Goal: Task Accomplishment & Management: Manage account settings

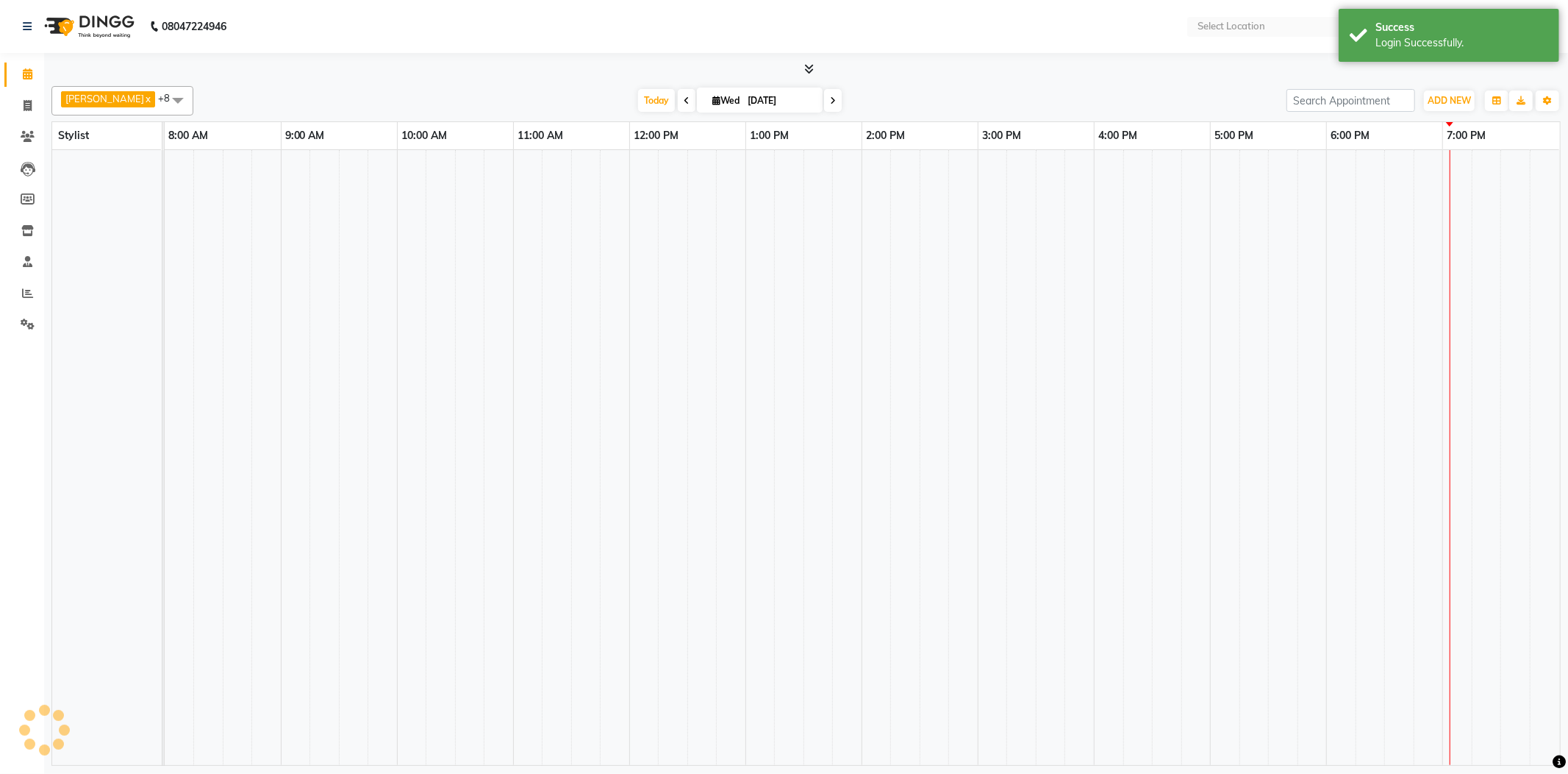
select select "en"
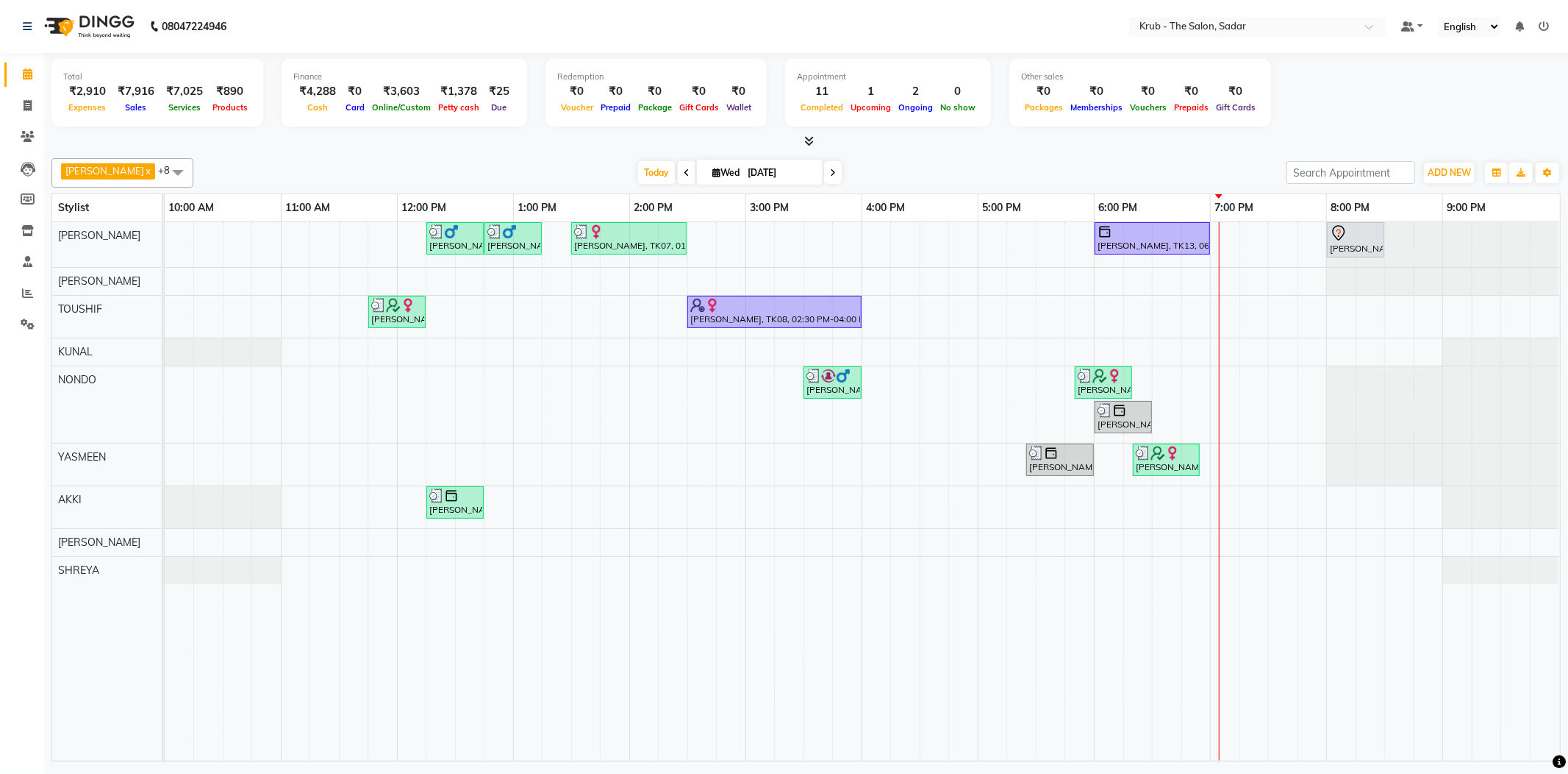
click at [1192, 161] on div "[DATE] [DATE]" at bounding box center [740, 172] width 1079 height 22
click at [1237, 382] on div "[PERSON_NAME], TK06, 12:15 PM-12:45 PM, [DEMOGRAPHIC_DATA] HAIR CUT [PERSON_NAM…" at bounding box center [862, 492] width 1396 height 539
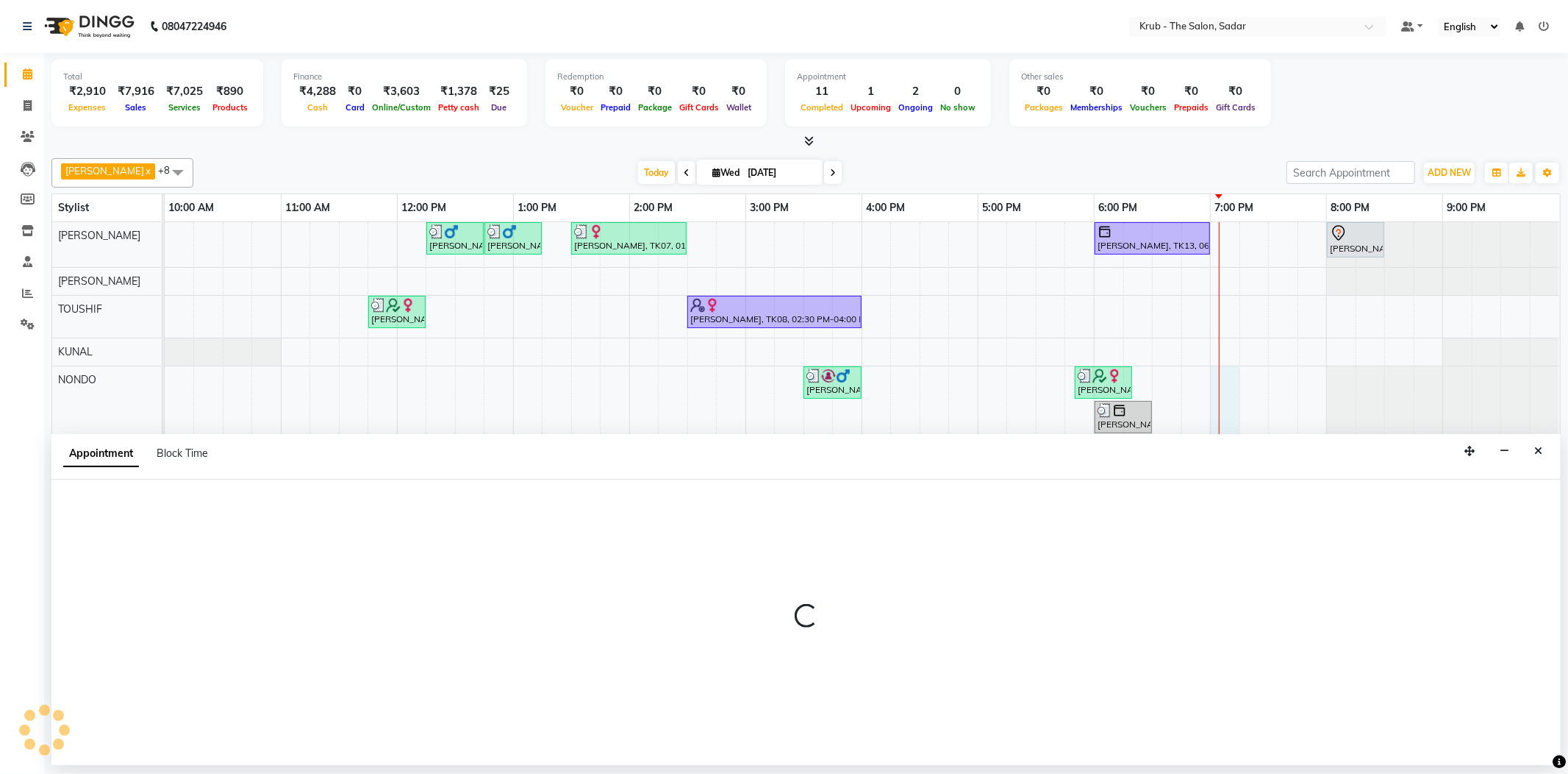
select select "24986"
select select "1140"
select select "tentative"
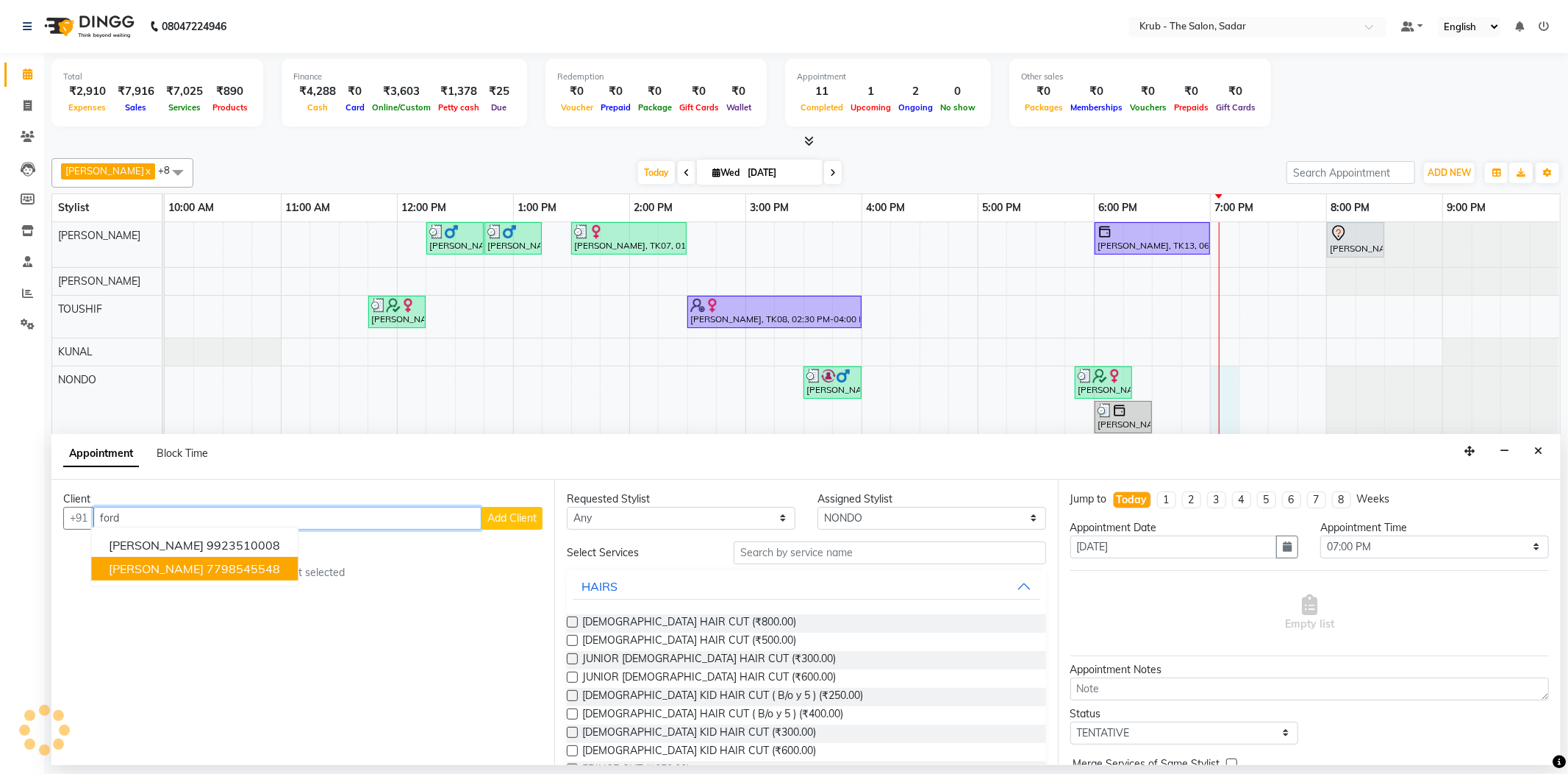
click at [141, 561] on span "[PERSON_NAME]" at bounding box center [156, 569] width 94 height 15
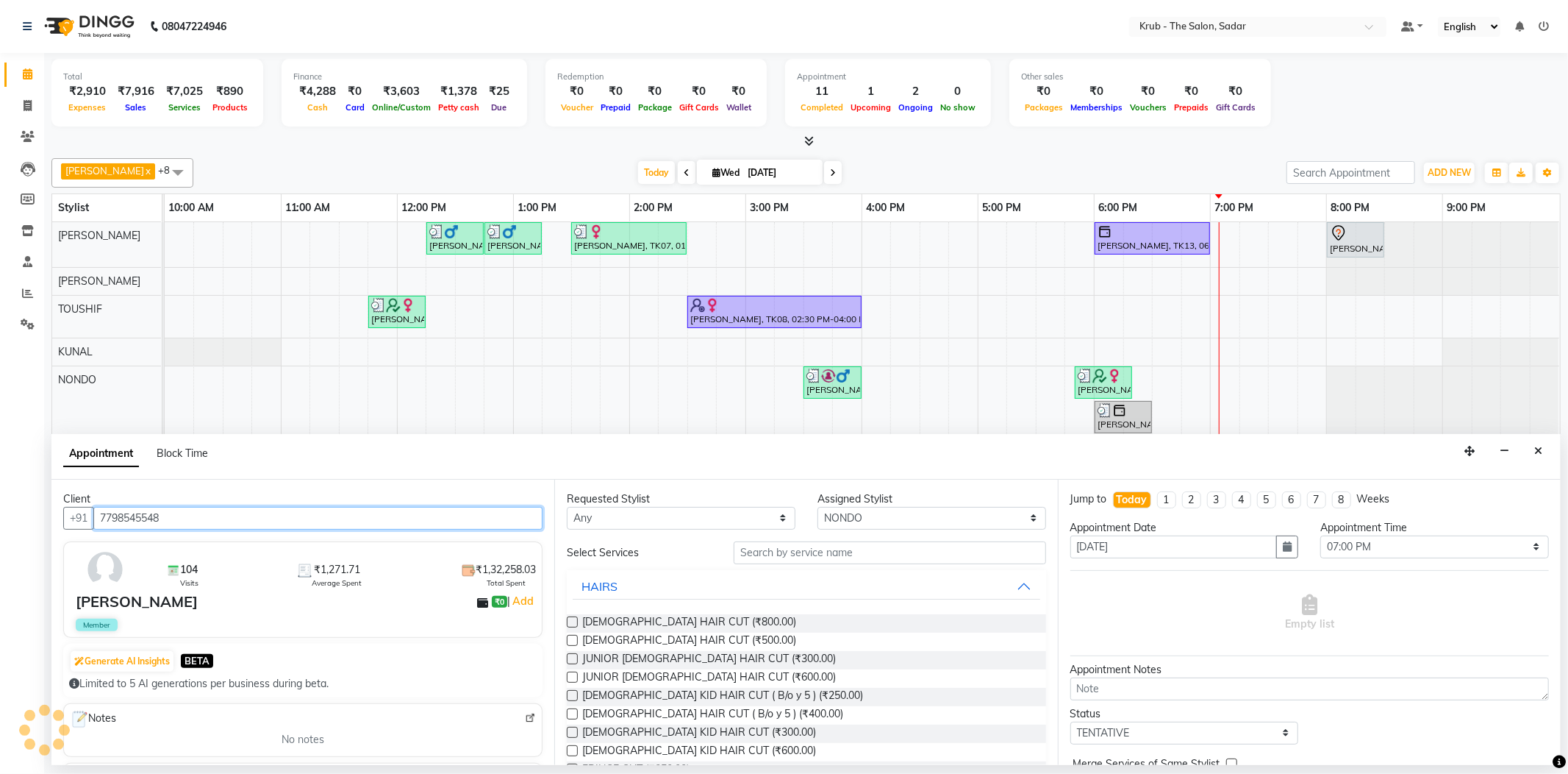
type input "7798545548"
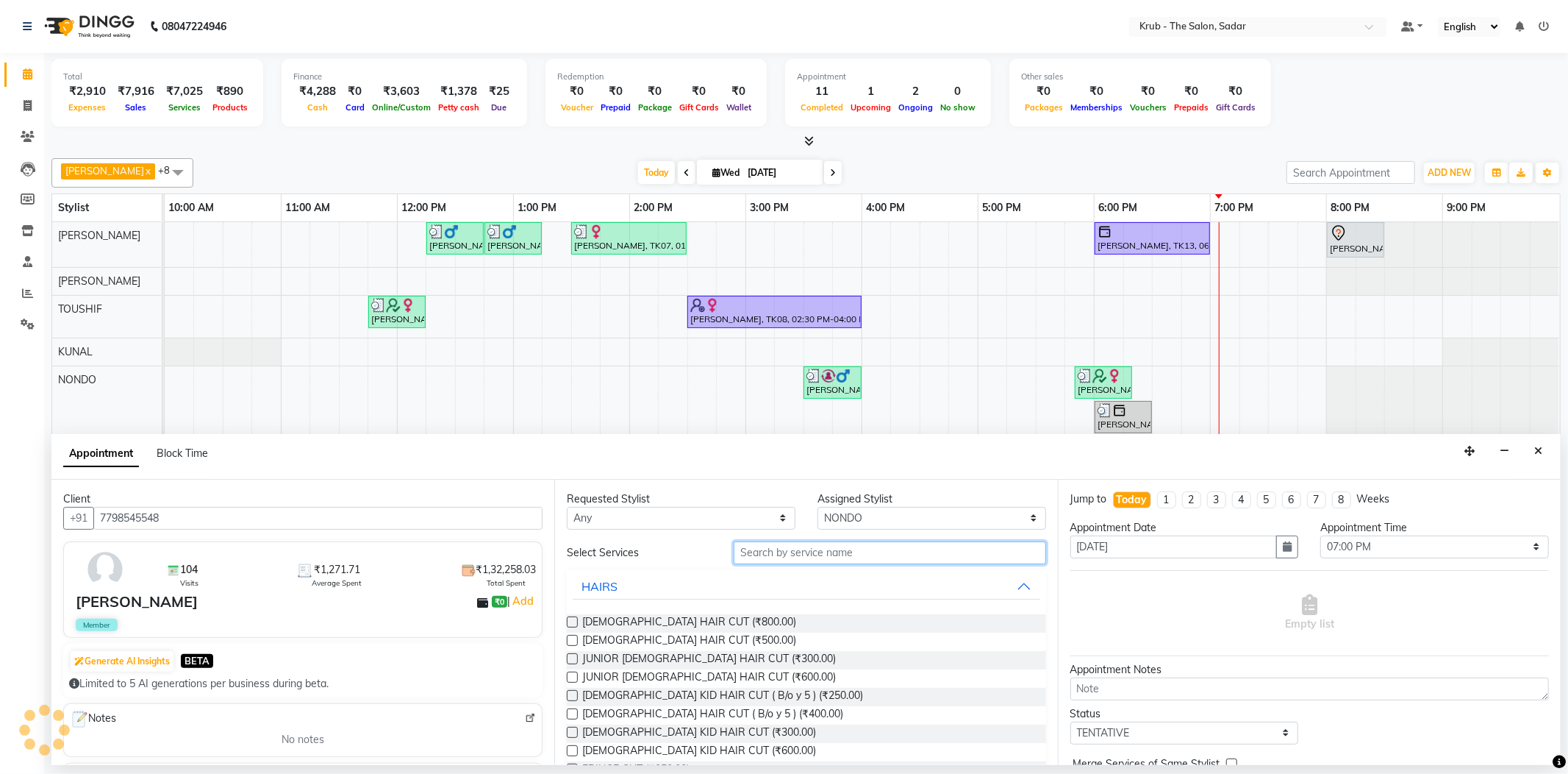
click at [739, 547] on input "text" at bounding box center [889, 552] width 312 height 23
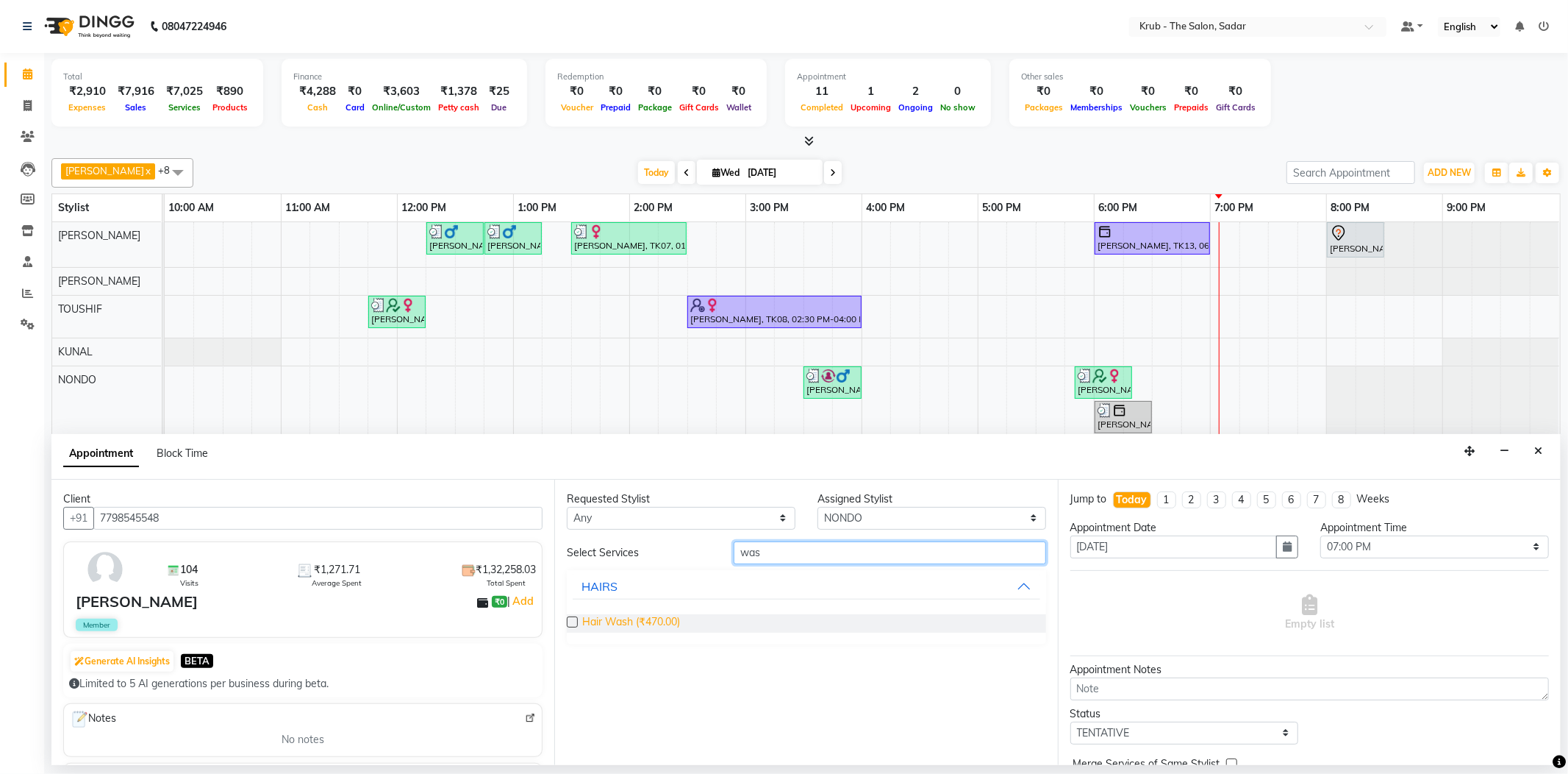
type input "was"
click at [636, 614] on span "Hair Wash (₹470.00)" at bounding box center [631, 623] width 98 height 18
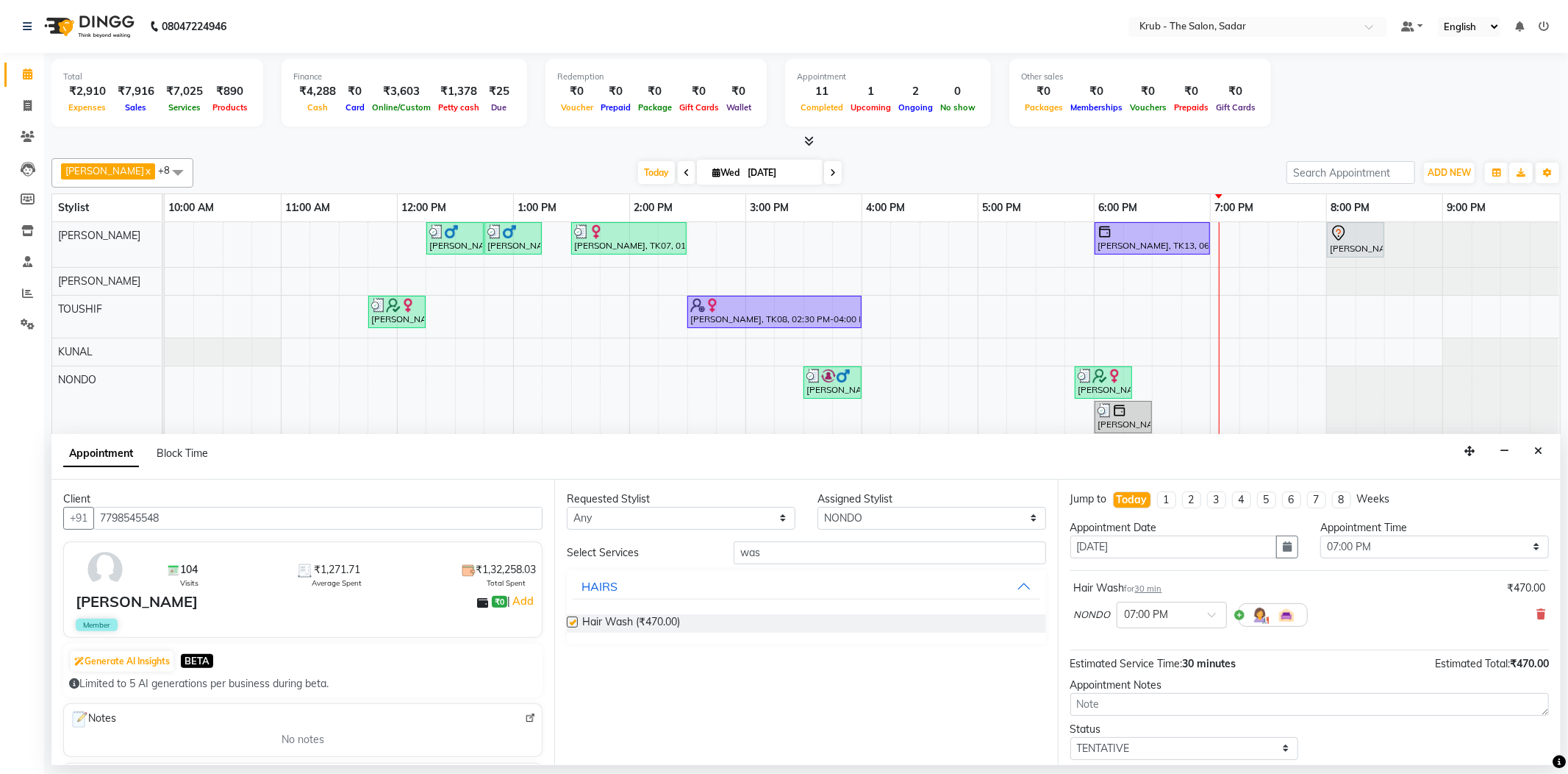
checkbox input "false"
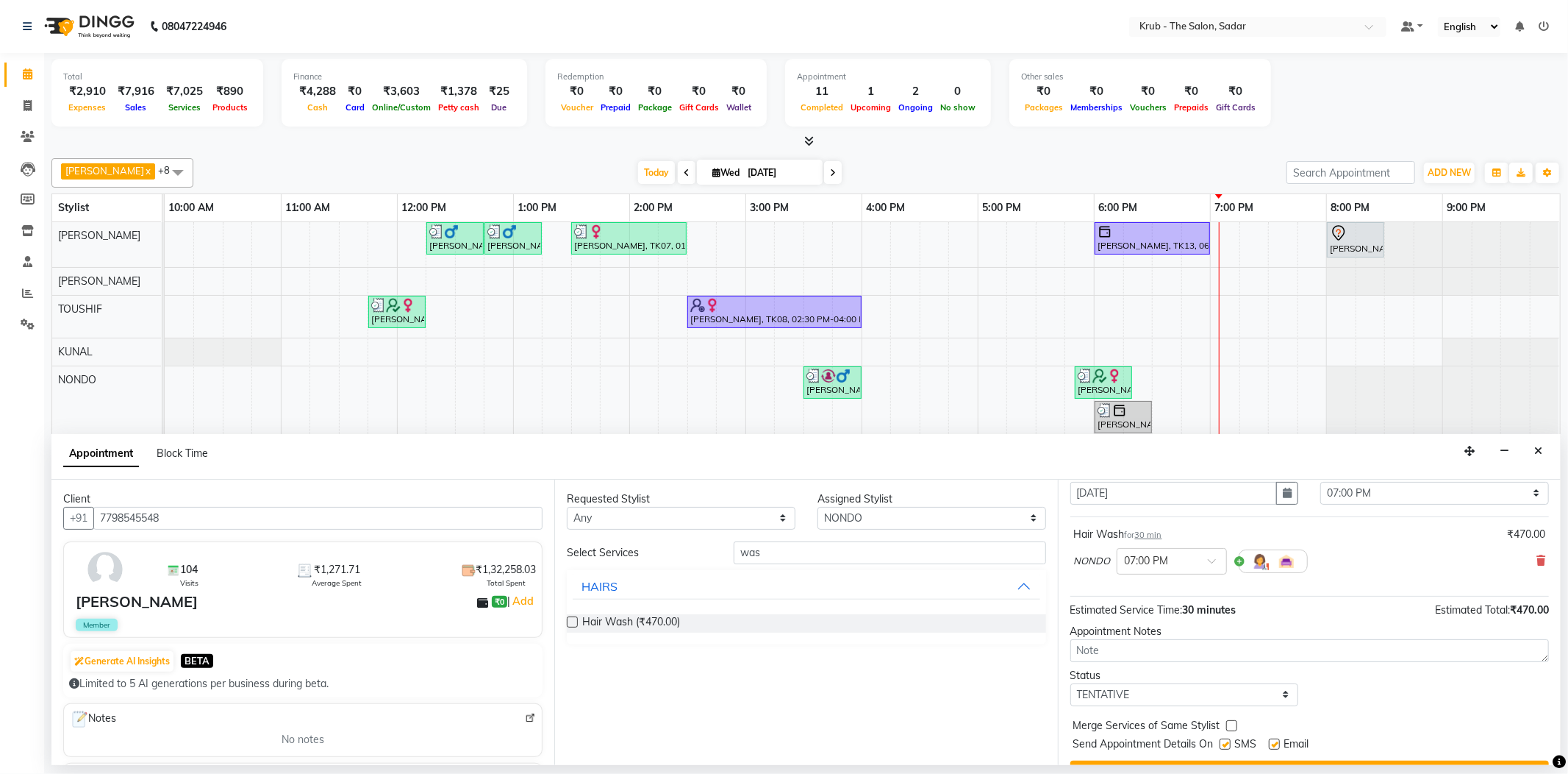
scroll to position [77, 0]
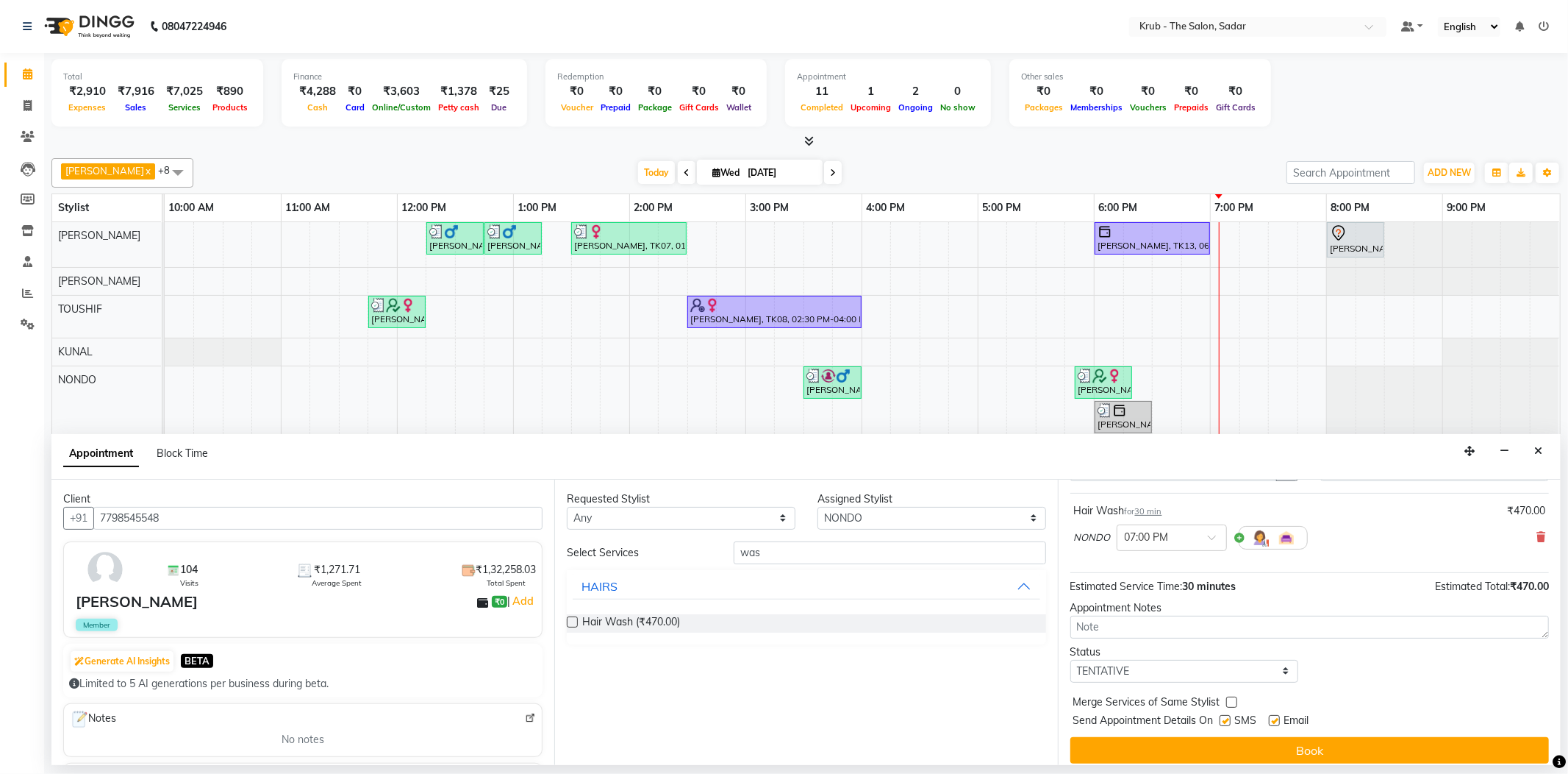
click at [1270, 715] on label at bounding box center [1274, 720] width 11 height 11
click at [1270, 717] on input "checkbox" at bounding box center [1274, 721] width 9 height 9
checkbox input "false"
click at [1225, 715] on label at bounding box center [1225, 720] width 11 height 11
click at [1225, 717] on input "checkbox" at bounding box center [1224, 721] width 9 height 9
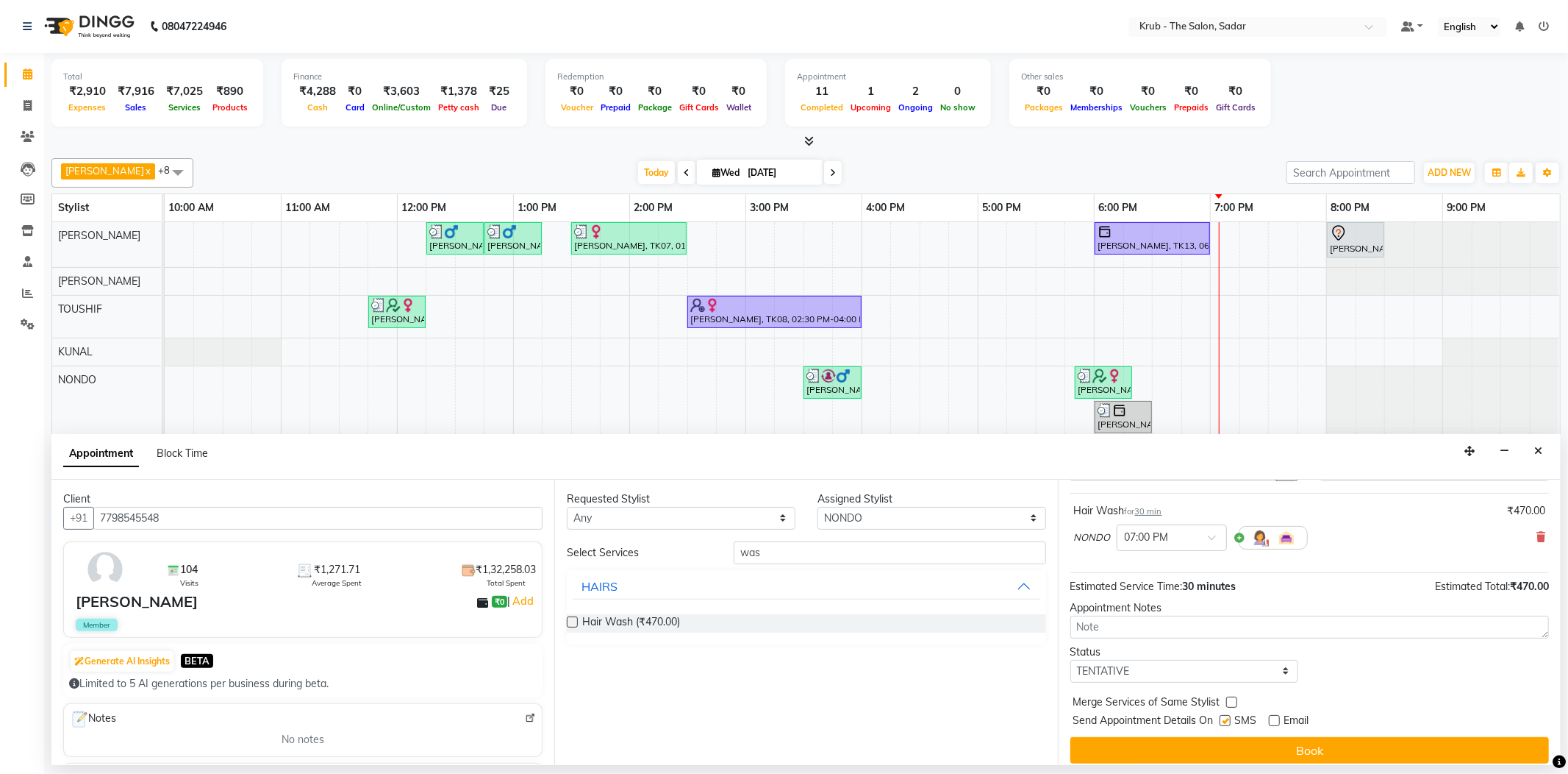
checkbox input "false"
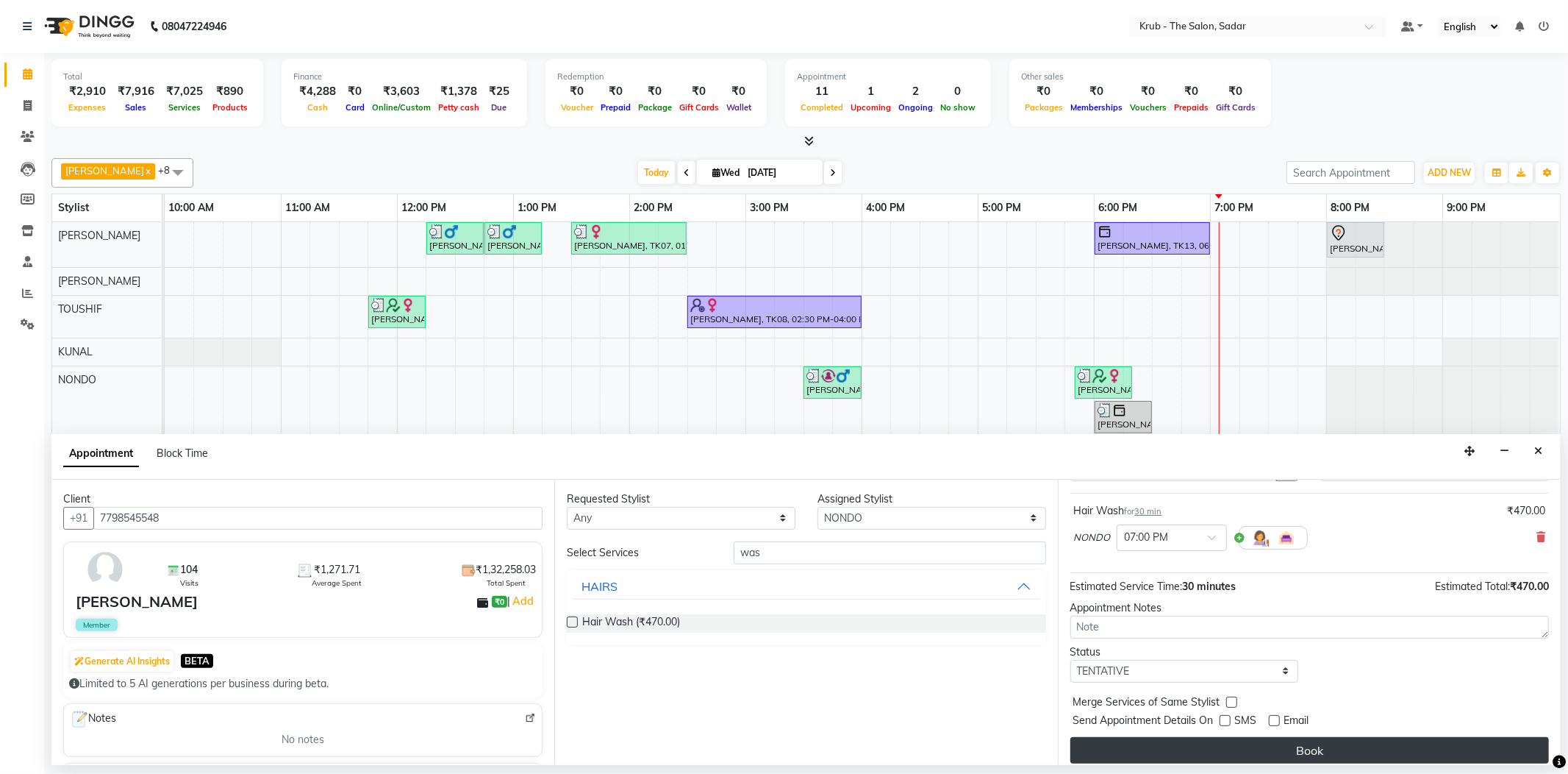
click at [1281, 737] on button "Book" at bounding box center [1310, 751] width 478 height 27
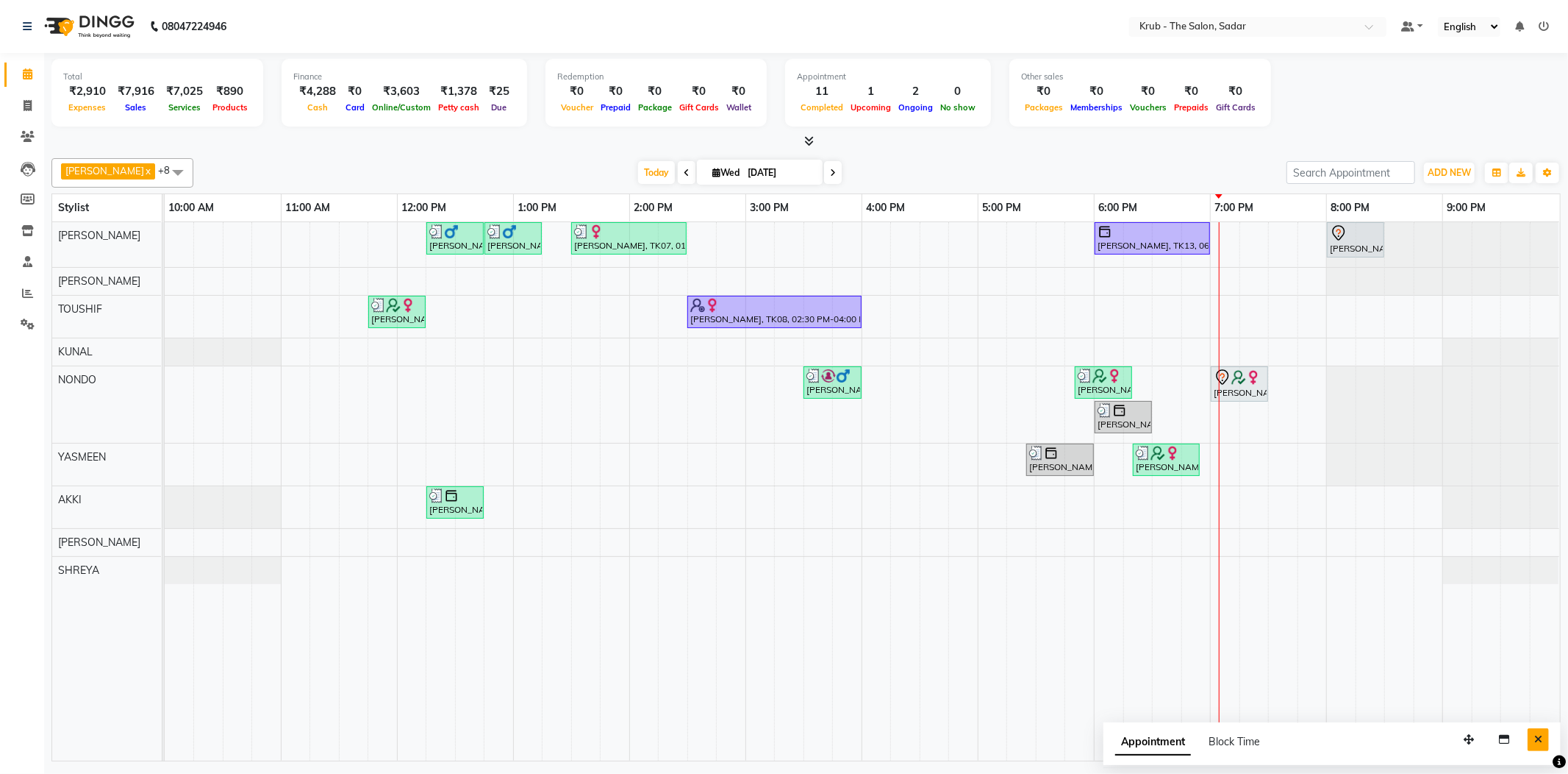
click at [1545, 734] on button "Close" at bounding box center [1538, 739] width 21 height 23
click at [1245, 452] on div "[PERSON_NAME], TK06, 12:15 PM-12:45 PM, [DEMOGRAPHIC_DATA] HAIR CUT [PERSON_NAM…" at bounding box center [862, 492] width 1396 height 539
select select "24987"
select select "tentative"
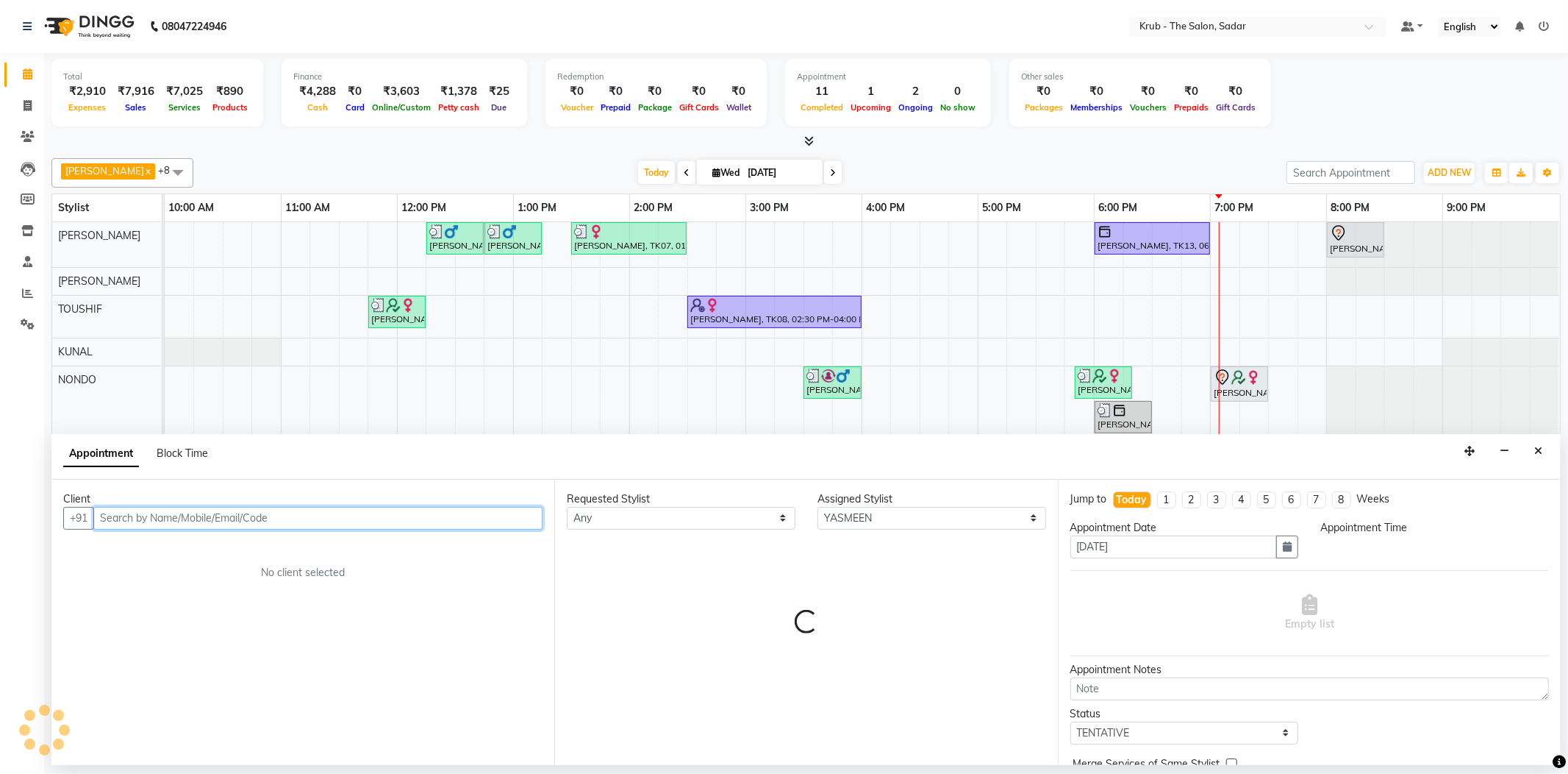
select select "1155"
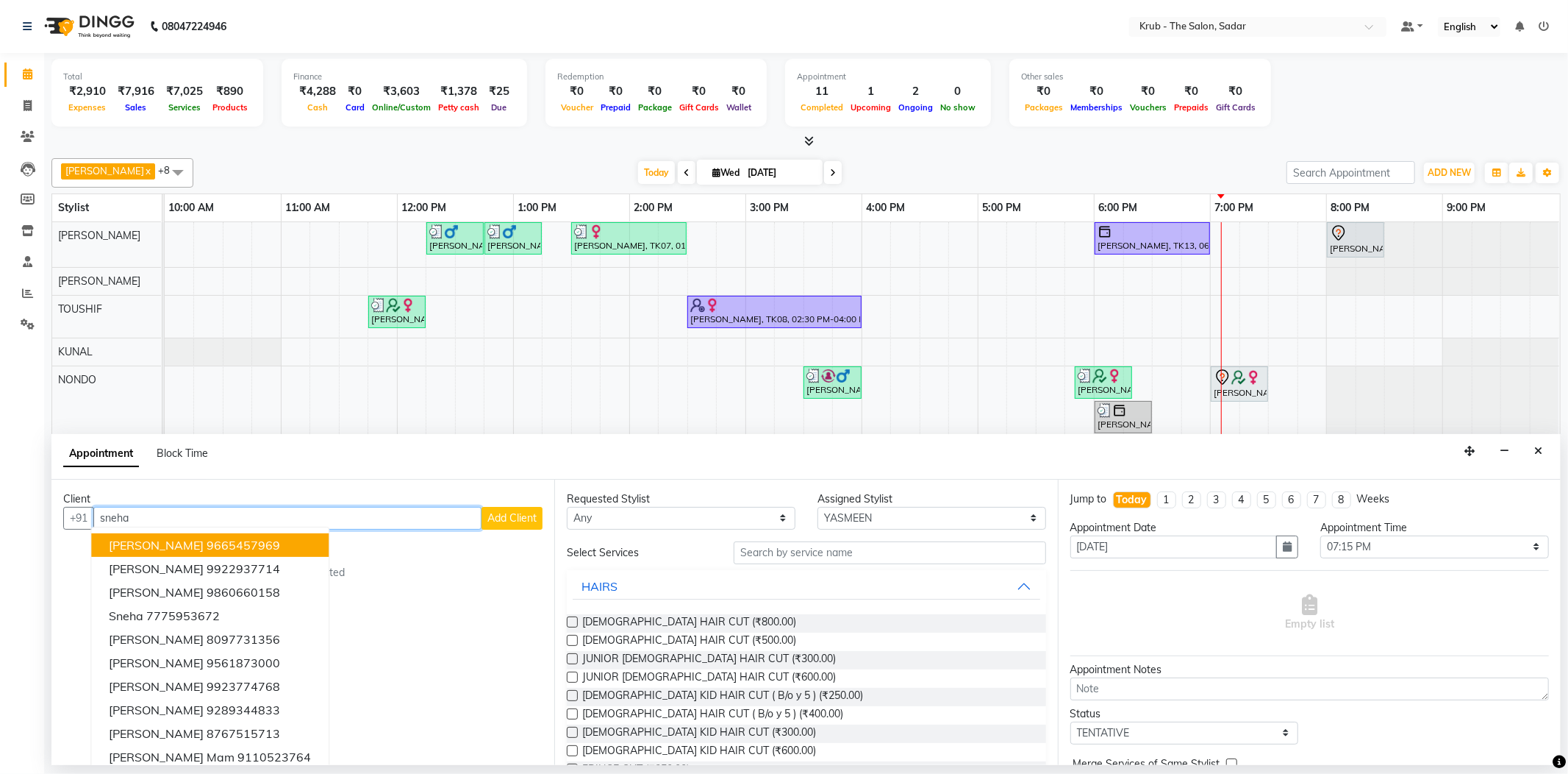
drag, startPoint x: 139, startPoint y: 505, endPoint x: 74, endPoint y: 520, distance: 66.7
click at [74, 520] on div "Client +91 [PERSON_NAME] [PERSON_NAME] 9665457969 [PERSON_NAME] 9922937714 [PER…" at bounding box center [303, 622] width 503 height 285
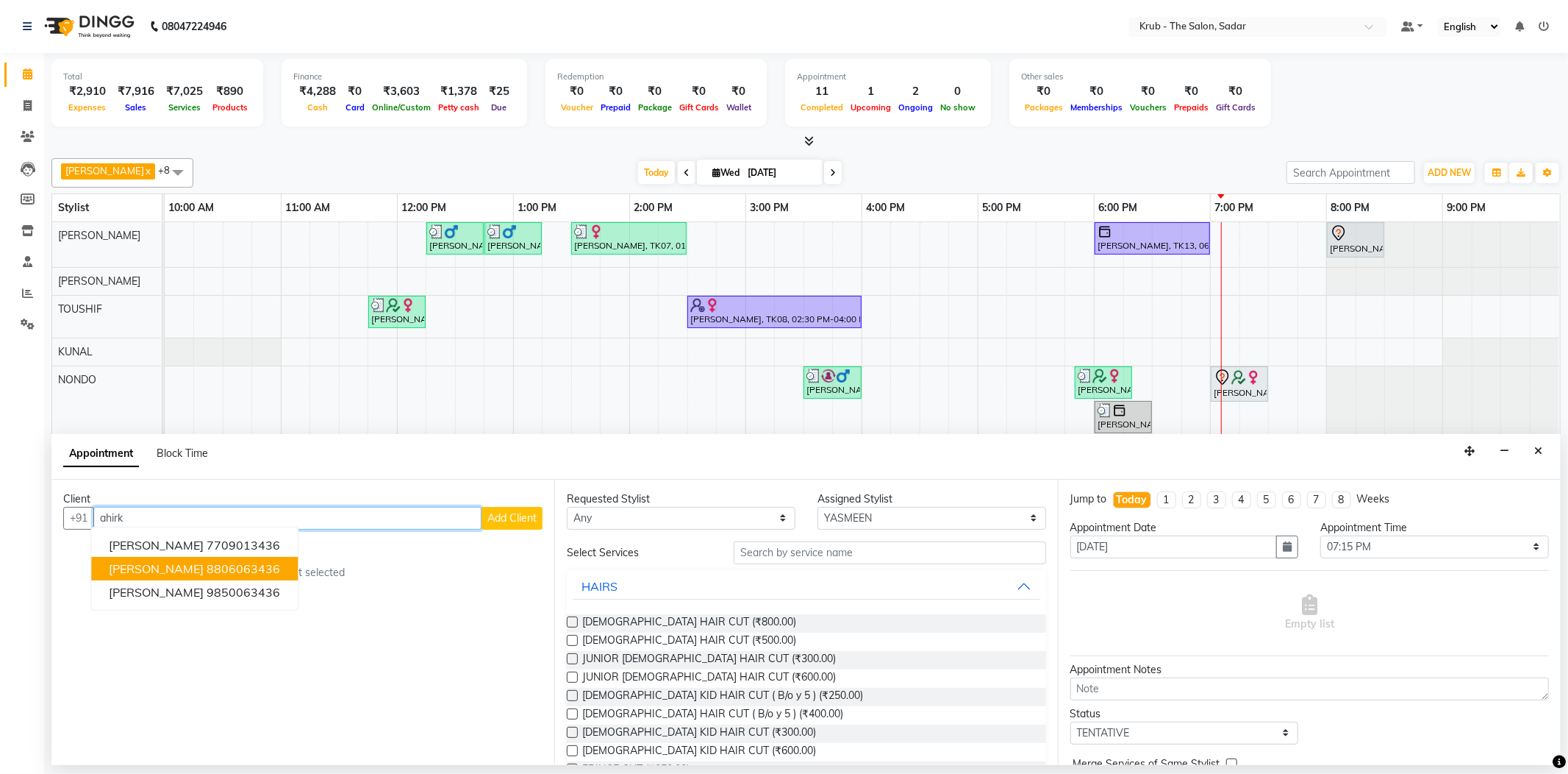
click at [207, 561] on ngb-highlight "8806063436" at bounding box center [243, 569] width 74 height 15
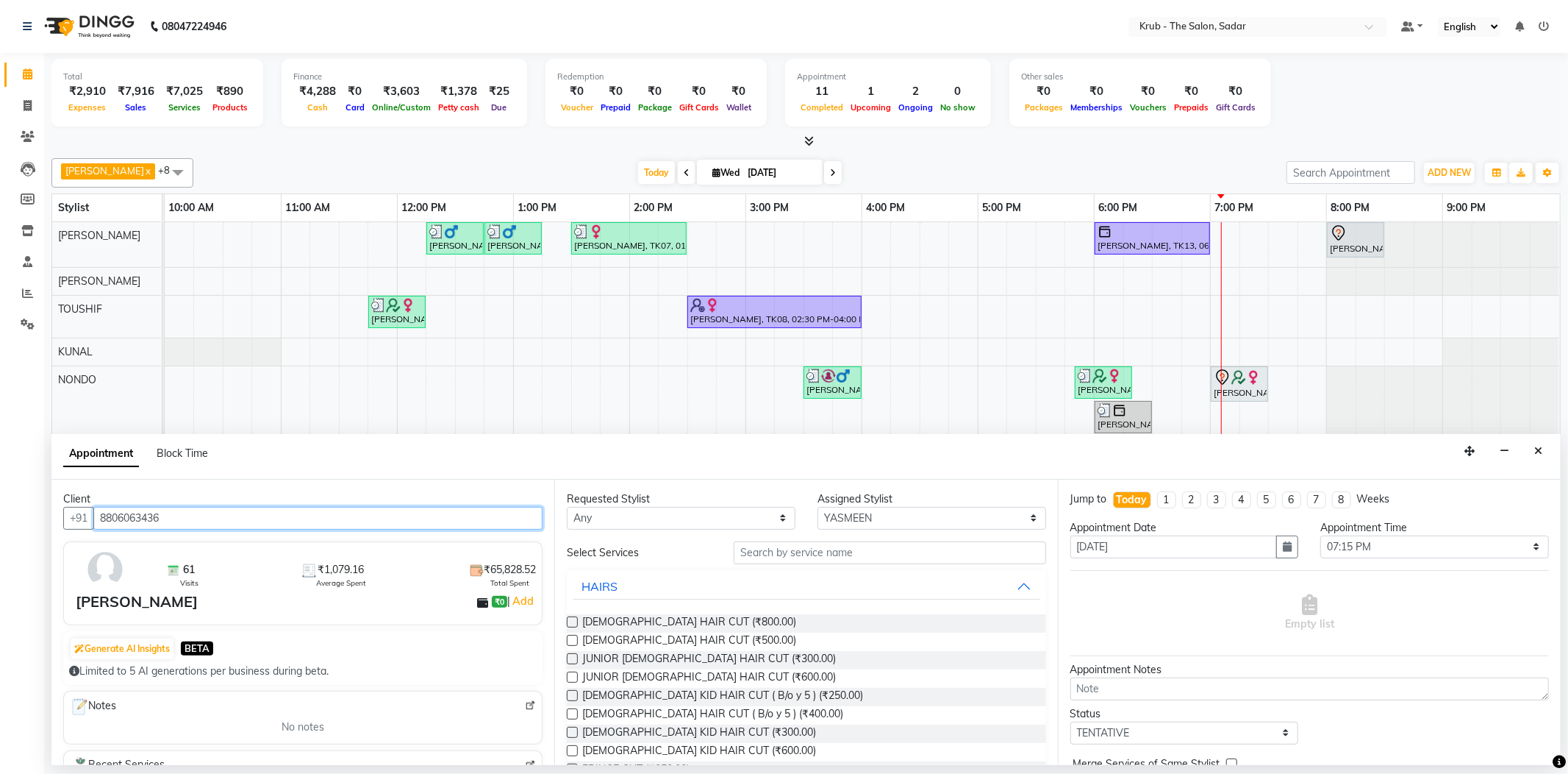
type input "8806063436"
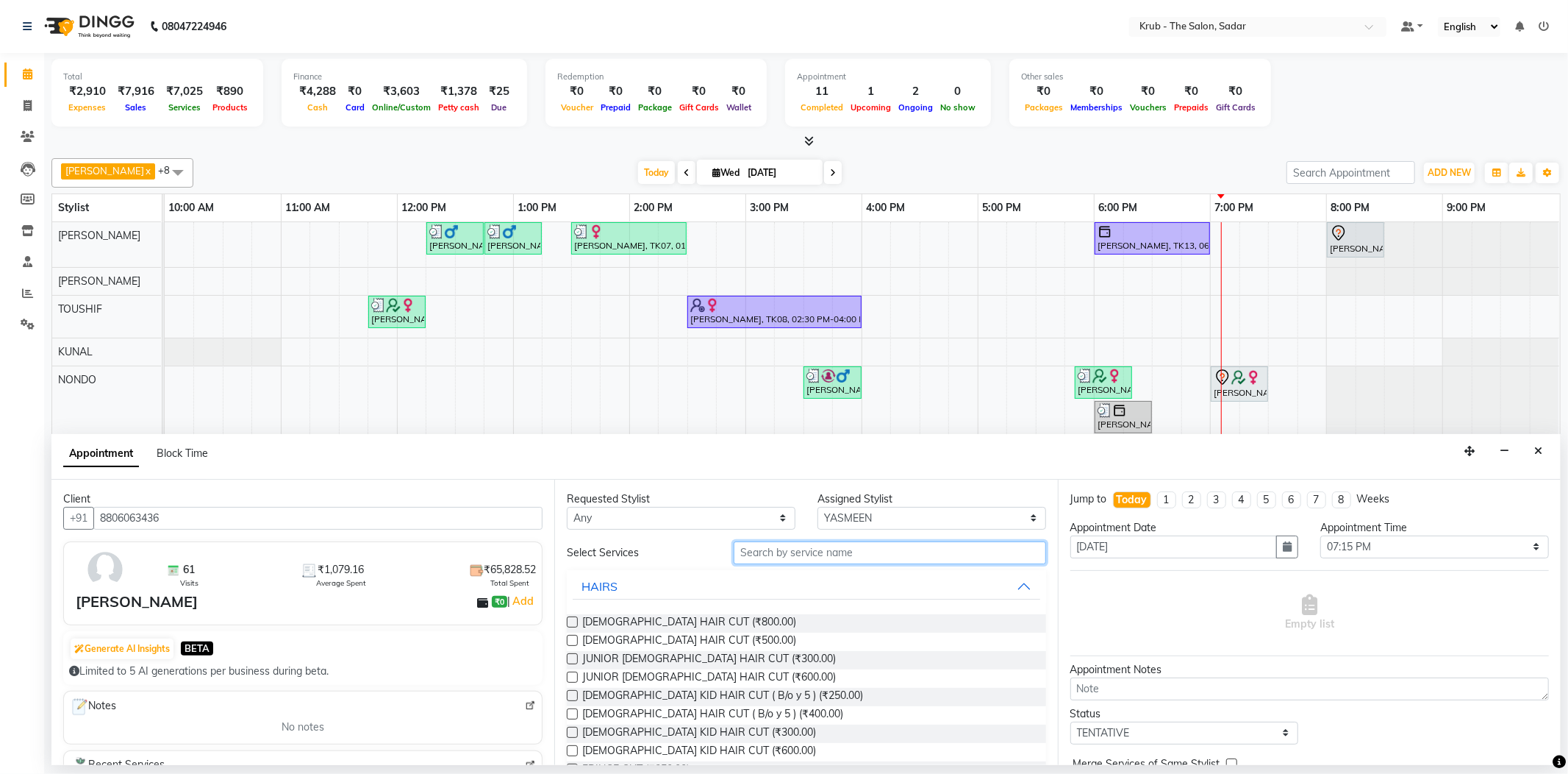
click at [857, 541] on input "text" at bounding box center [889, 552] width 312 height 23
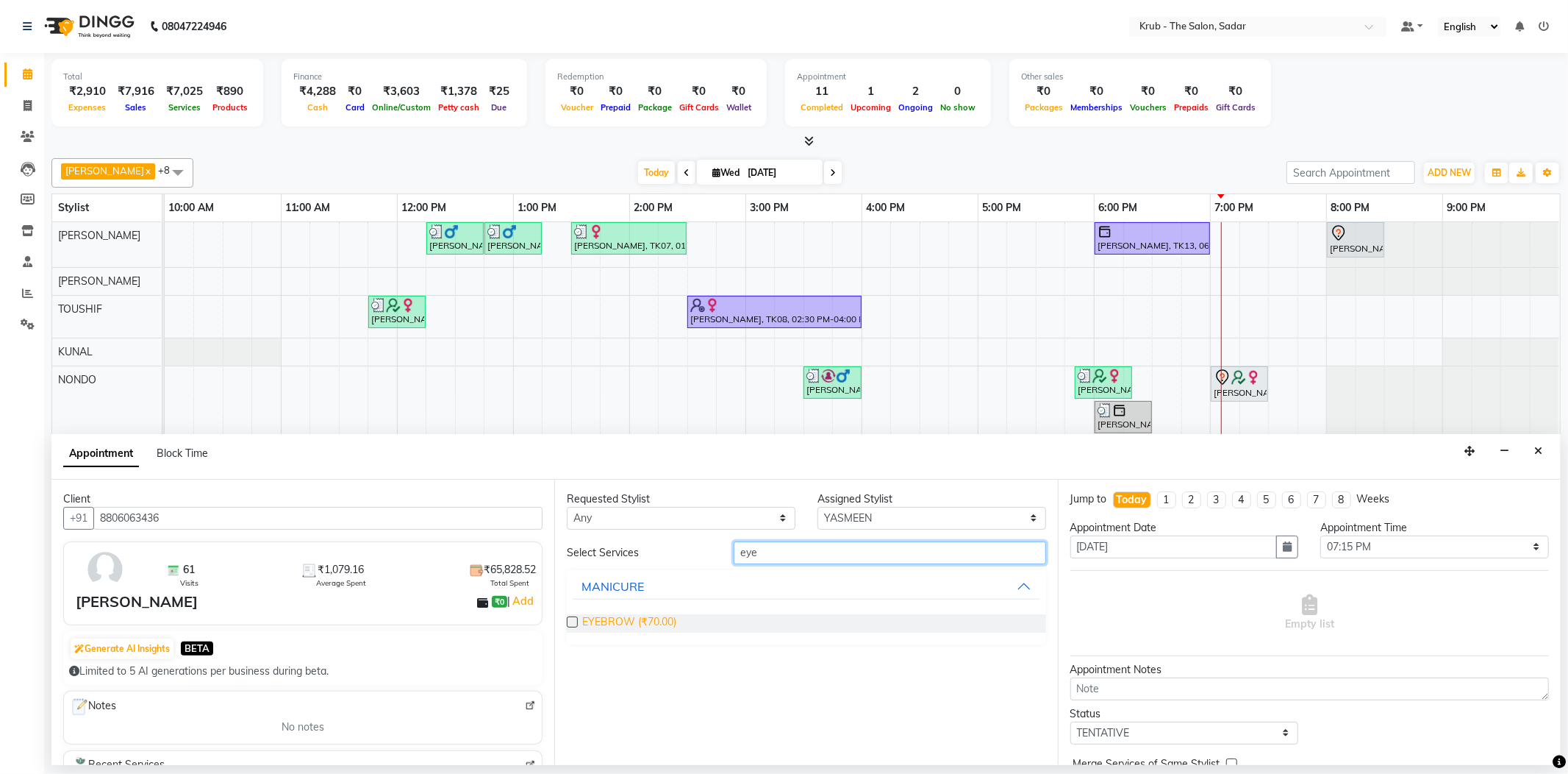
type input "eye"
click at [656, 614] on span "EYEBROW (₹70.00)" at bounding box center [629, 623] width 94 height 18
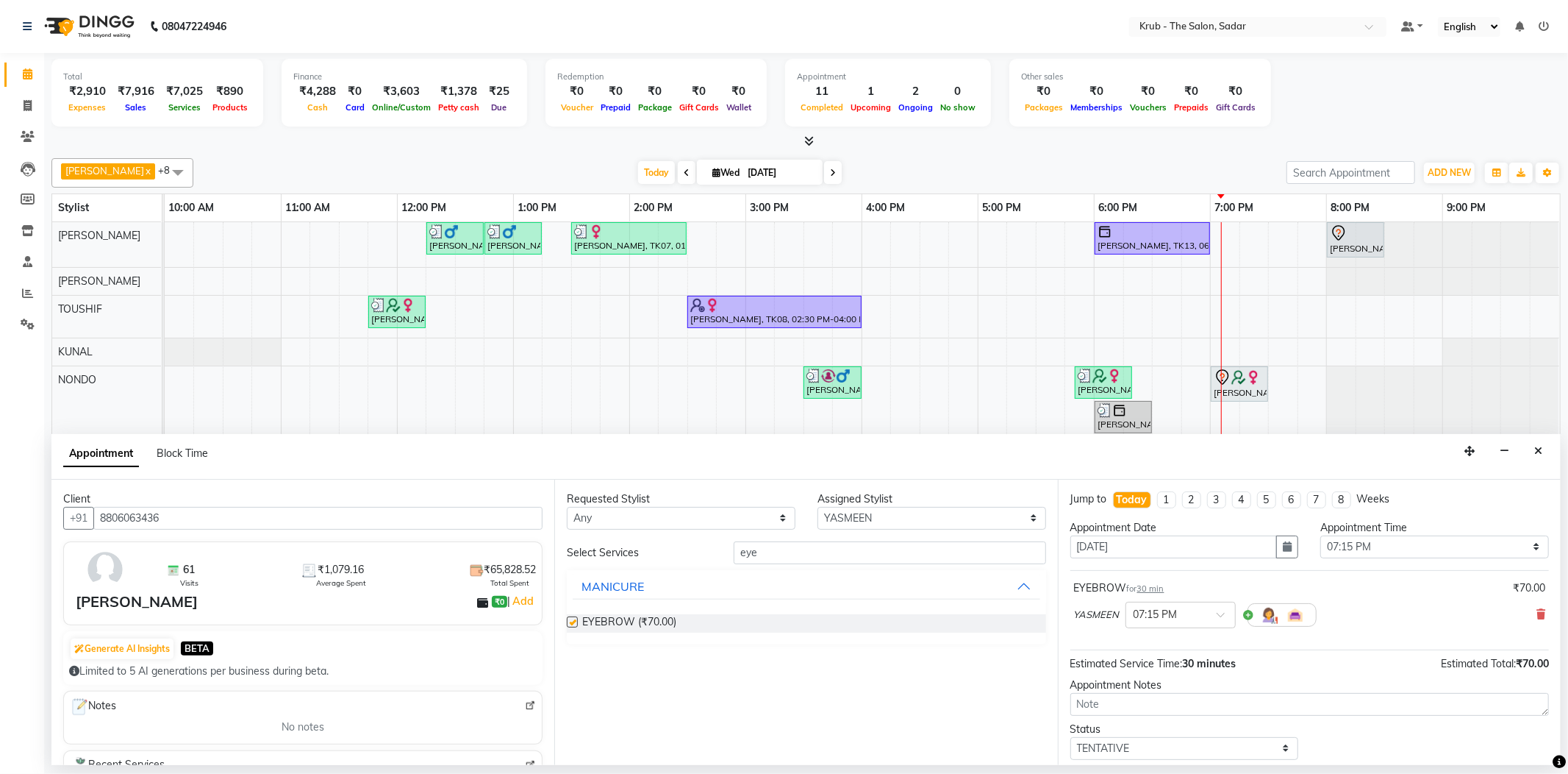
checkbox input "false"
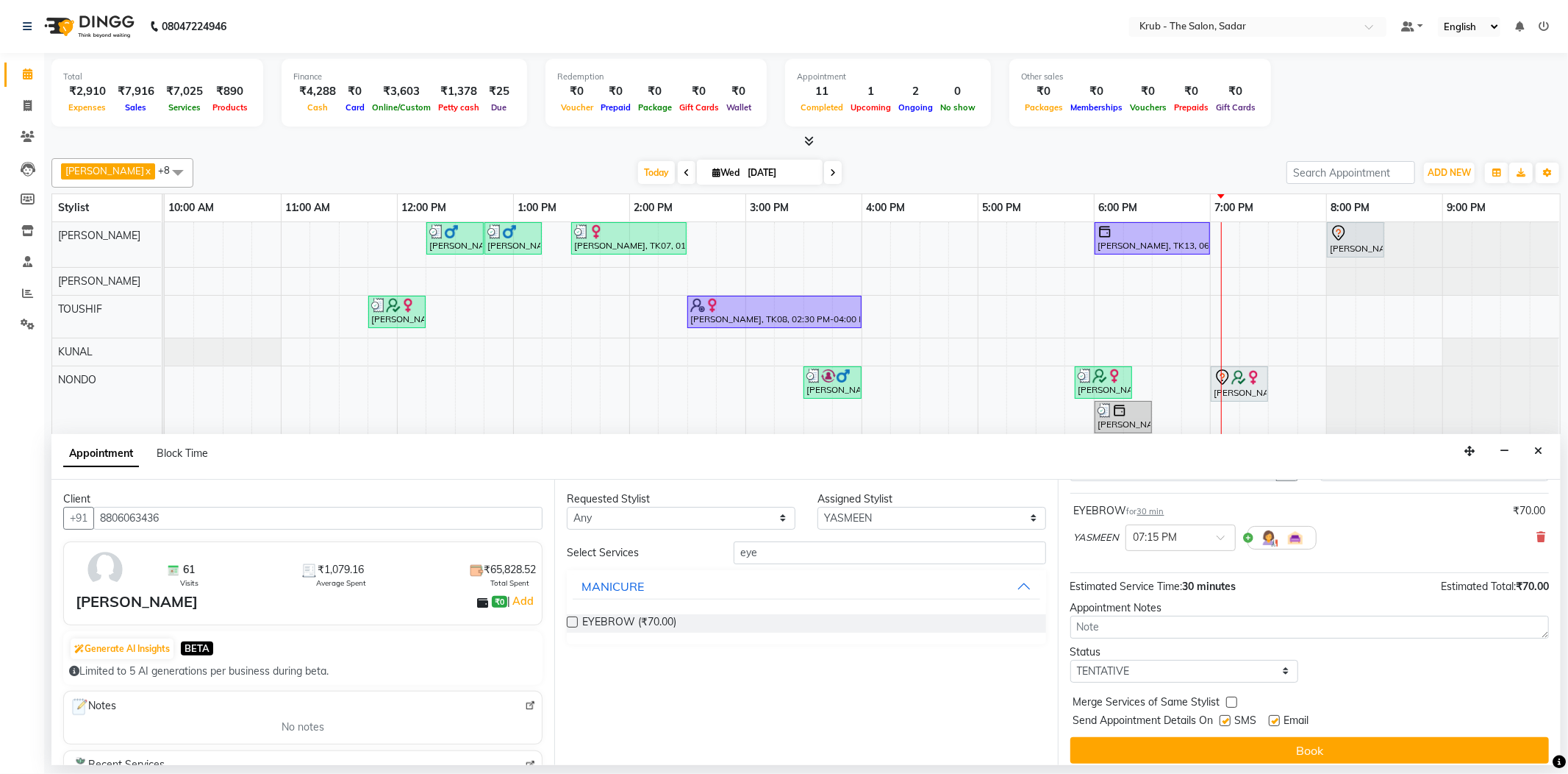
click at [1269, 715] on label at bounding box center [1274, 720] width 11 height 11
click at [1269, 717] on input "checkbox" at bounding box center [1274, 721] width 9 height 9
checkbox input "false"
click at [1227, 715] on label at bounding box center [1225, 720] width 11 height 11
click at [1227, 717] on input "checkbox" at bounding box center [1224, 721] width 9 height 9
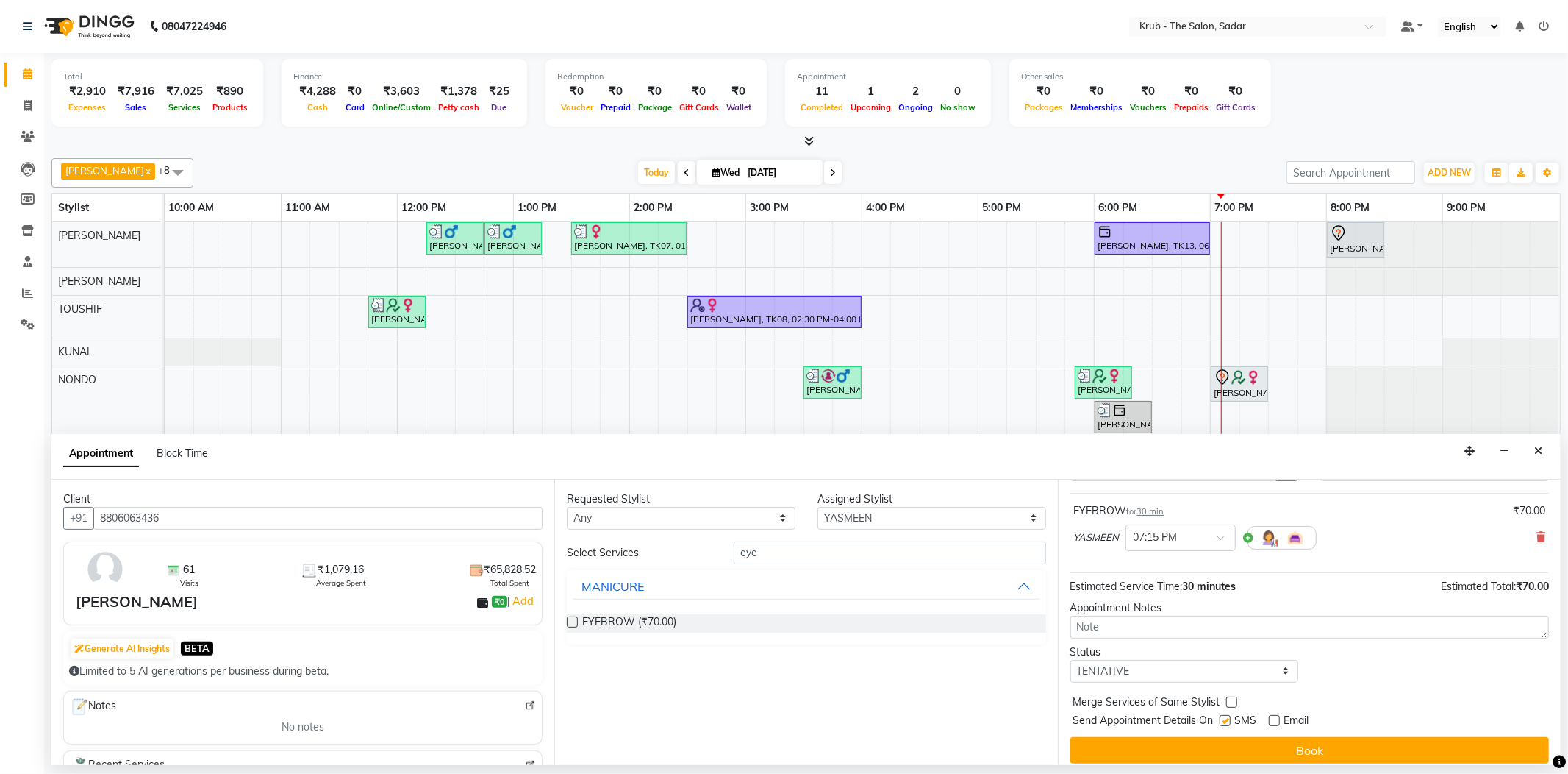
checkbox input "false"
click at [1259, 710] on div "Jump to [DATE] 1 2 3 4 5 6 7 8 Weeks Appointment Date [DATE] Appointment Time S…" at bounding box center [1309, 622] width 503 height 285
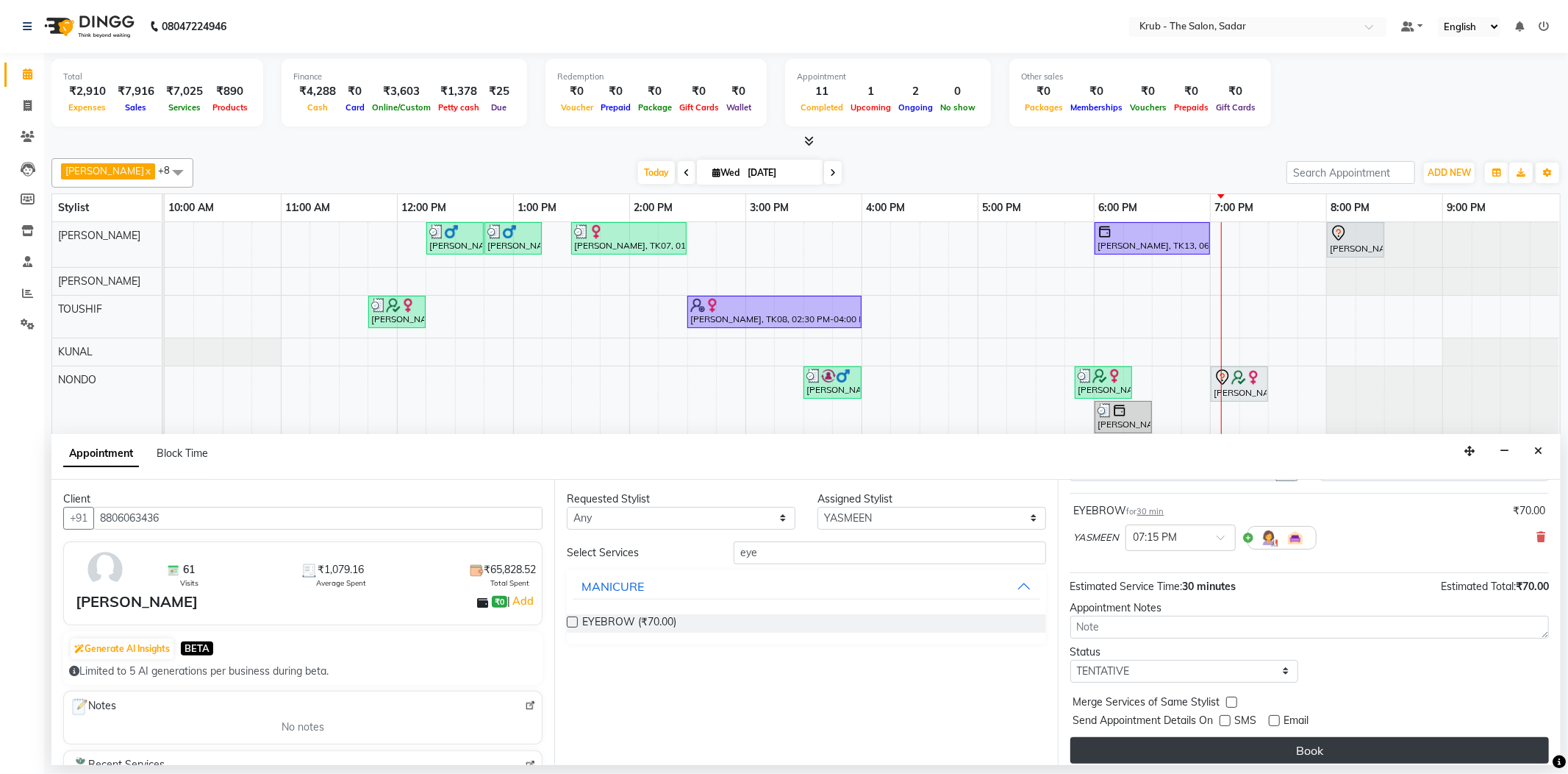
click at [1286, 737] on button "Book" at bounding box center [1310, 751] width 478 height 27
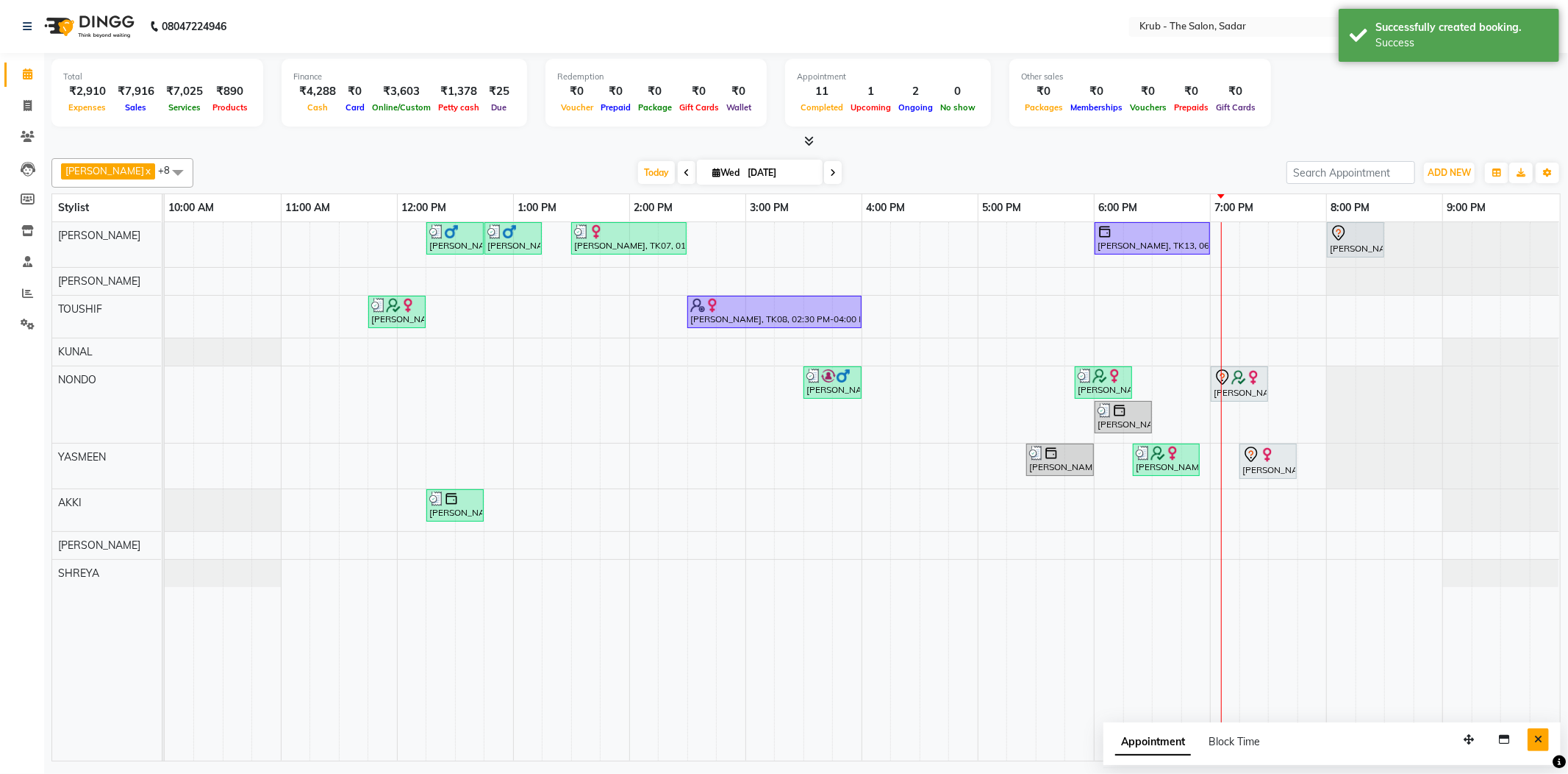
click at [1545, 740] on button "Close" at bounding box center [1538, 739] width 21 height 23
click at [1284, 457] on div at bounding box center [1269, 454] width 52 height 18
select select "7"
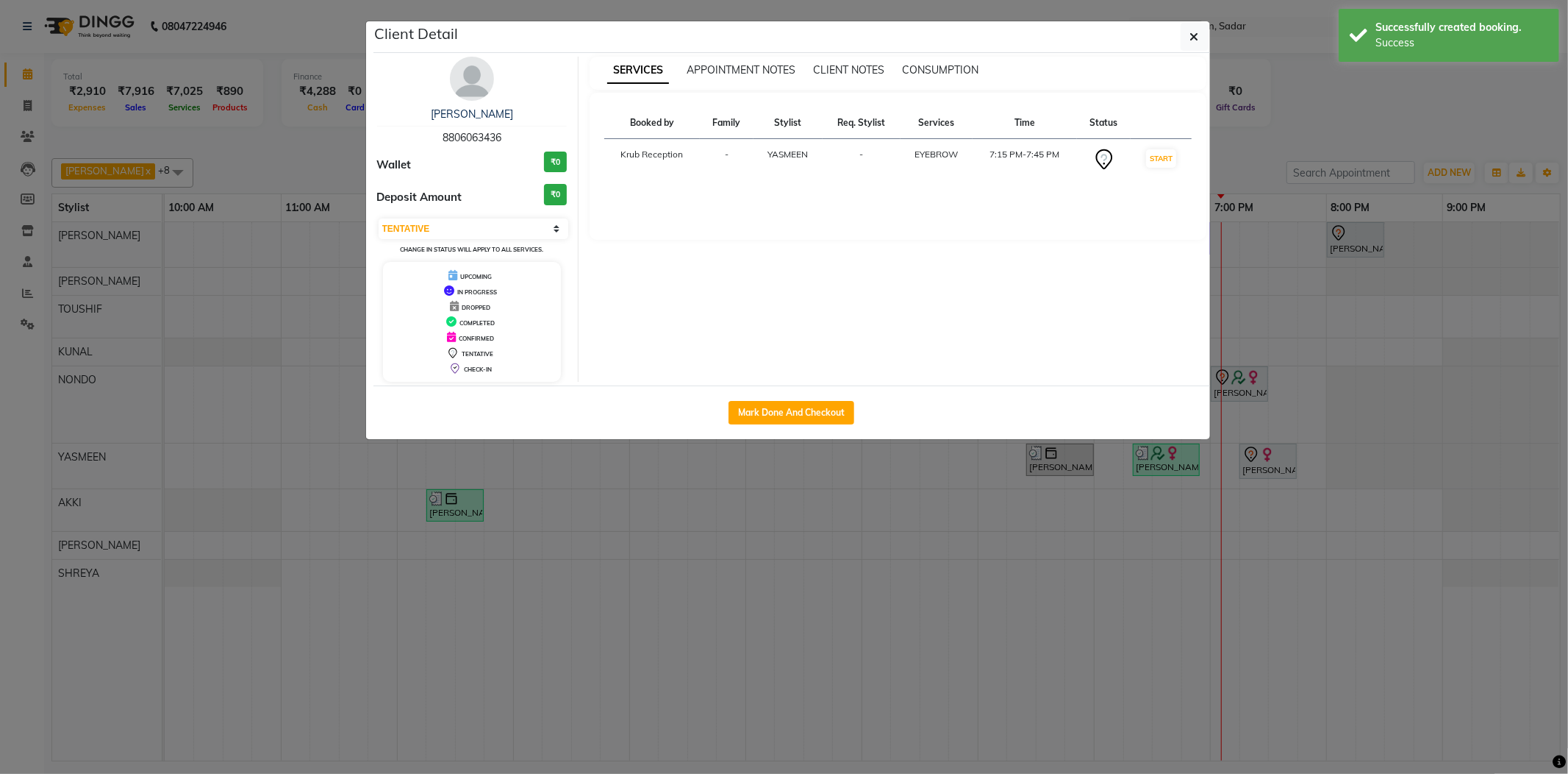
click at [1295, 110] on ngb-modal-window "Client Detail [PERSON_NAME] 8806063436 Wallet ₹0 Deposit Amount ₹0 Select IN SE…" at bounding box center [784, 387] width 1568 height 774
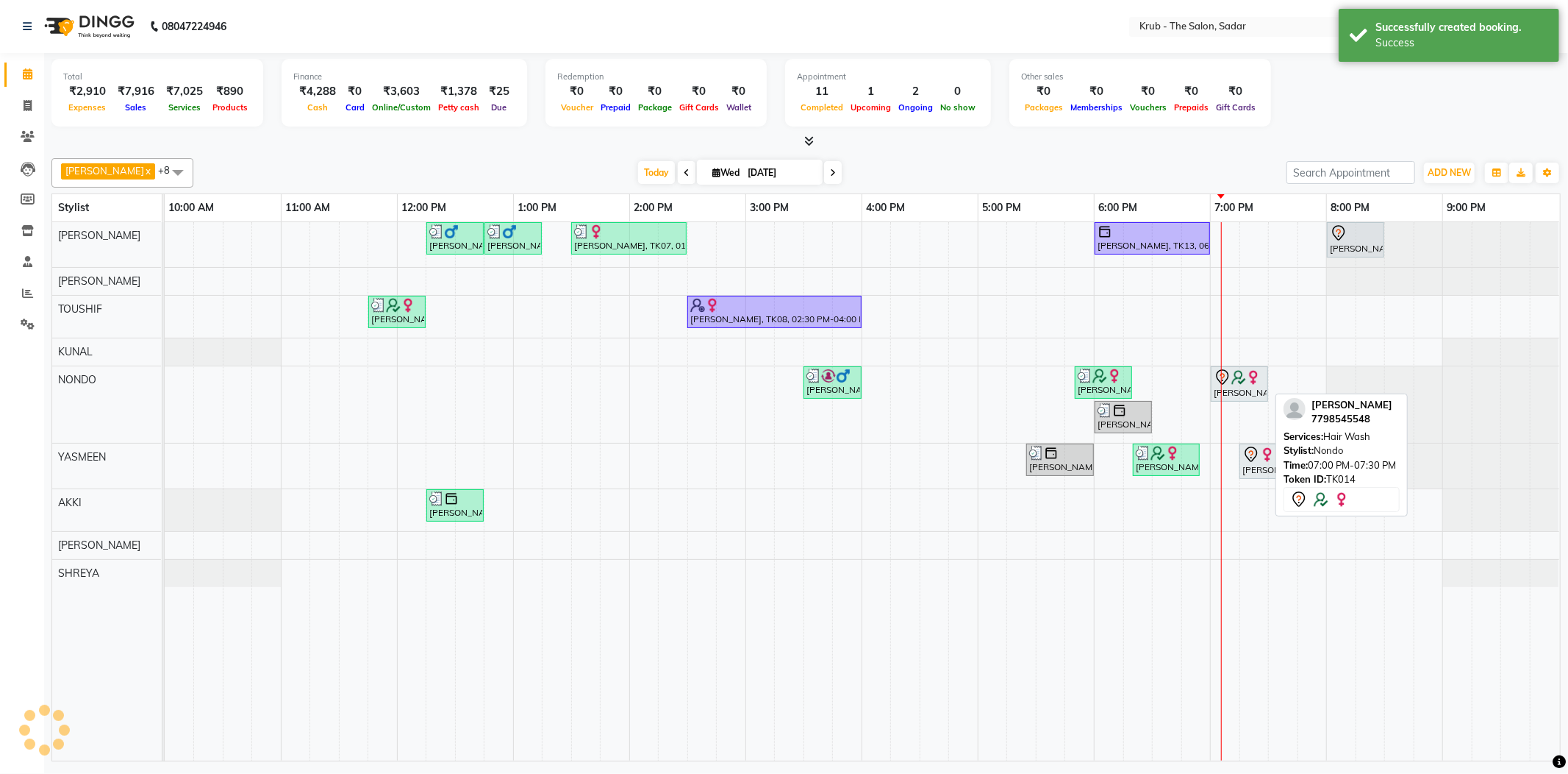
click at [1250, 377] on img at bounding box center [1254, 377] width 15 height 15
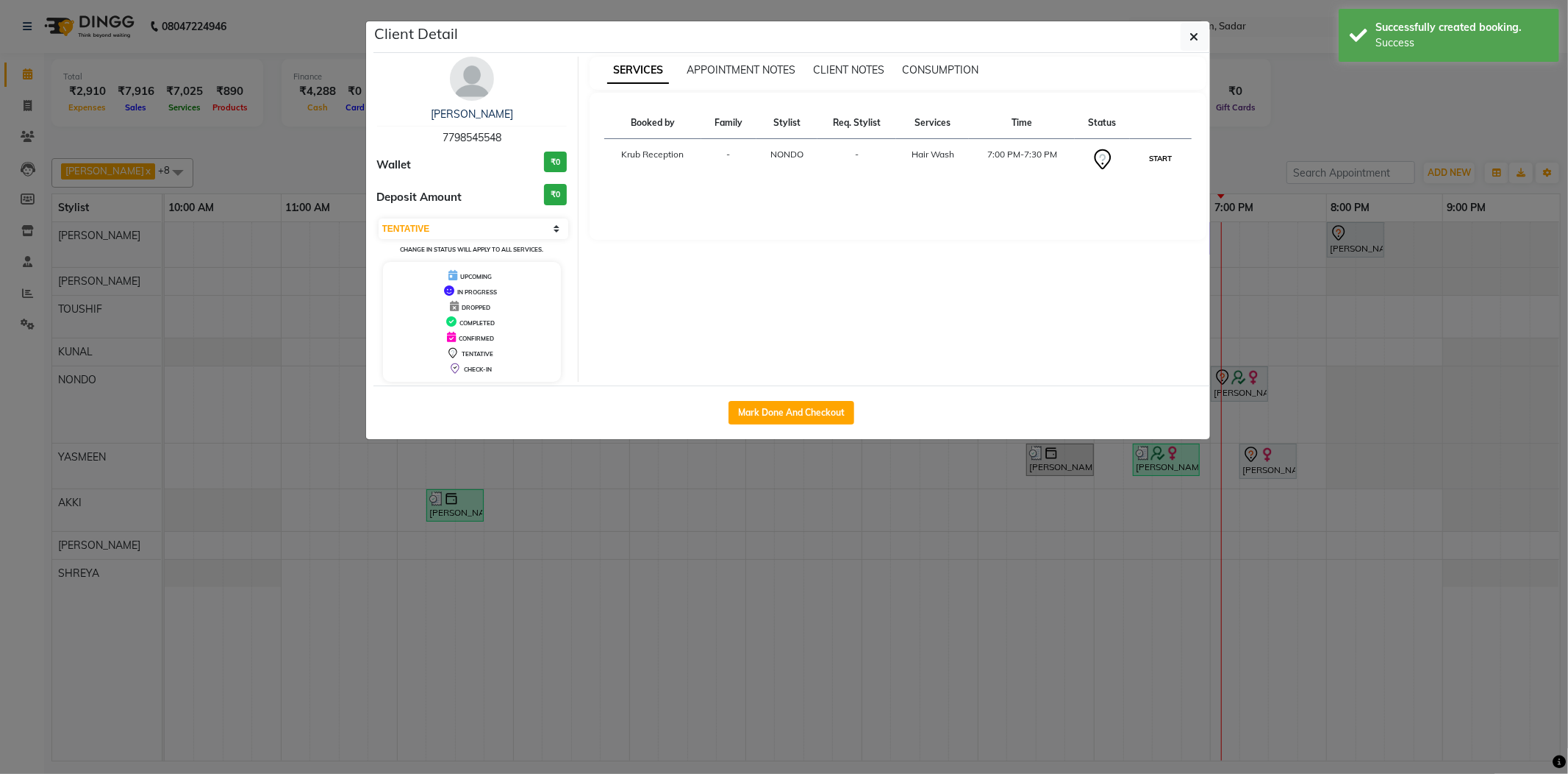
click at [1159, 149] on button "START" at bounding box center [1161, 158] width 30 height 18
select select "1"
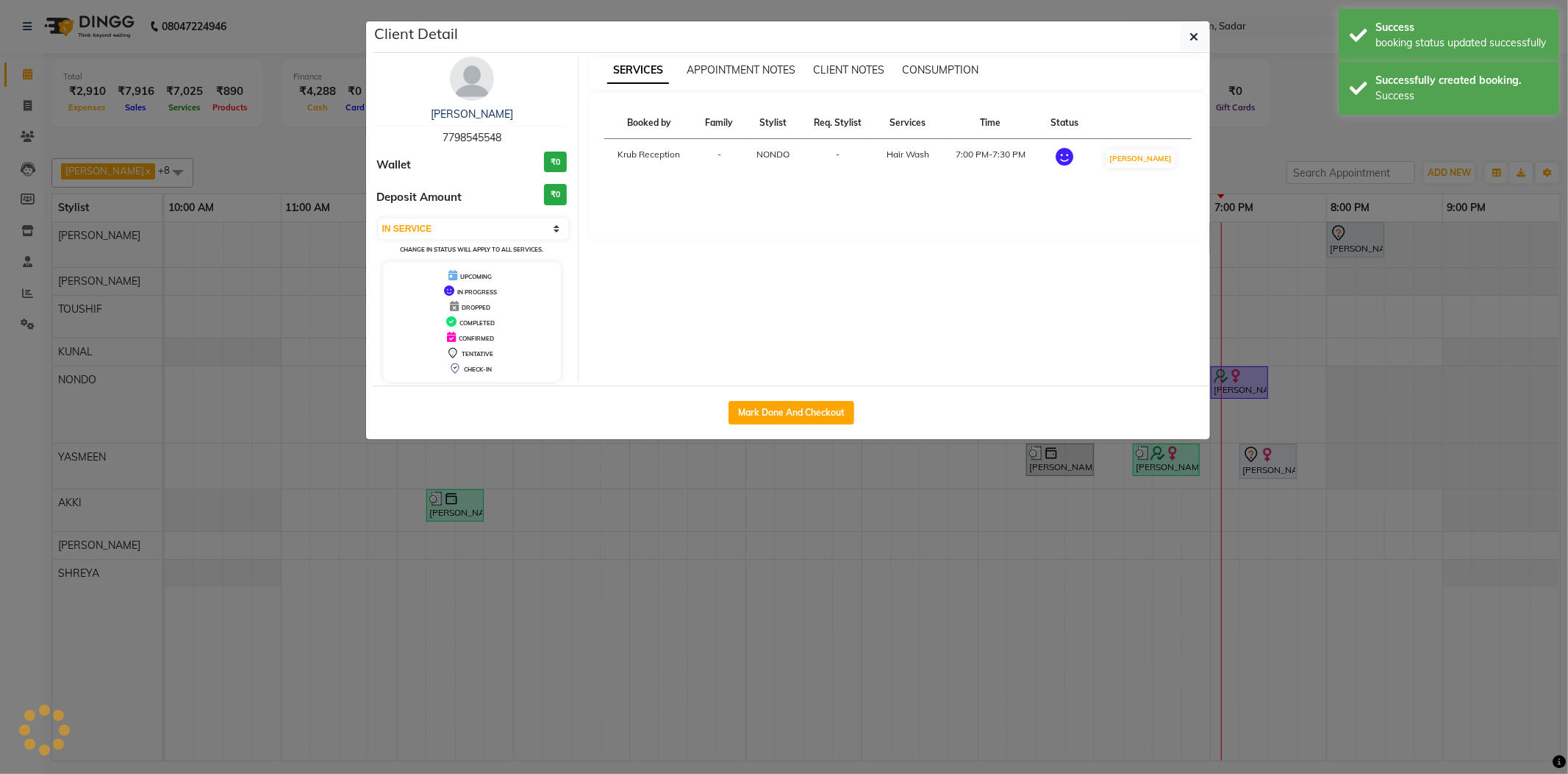
click at [1282, 130] on ngb-modal-window "Client Detail [PERSON_NAME] 7798545548 Wallet ₹0 Deposit Amount ₹0 Select IN SE…" at bounding box center [784, 387] width 1568 height 774
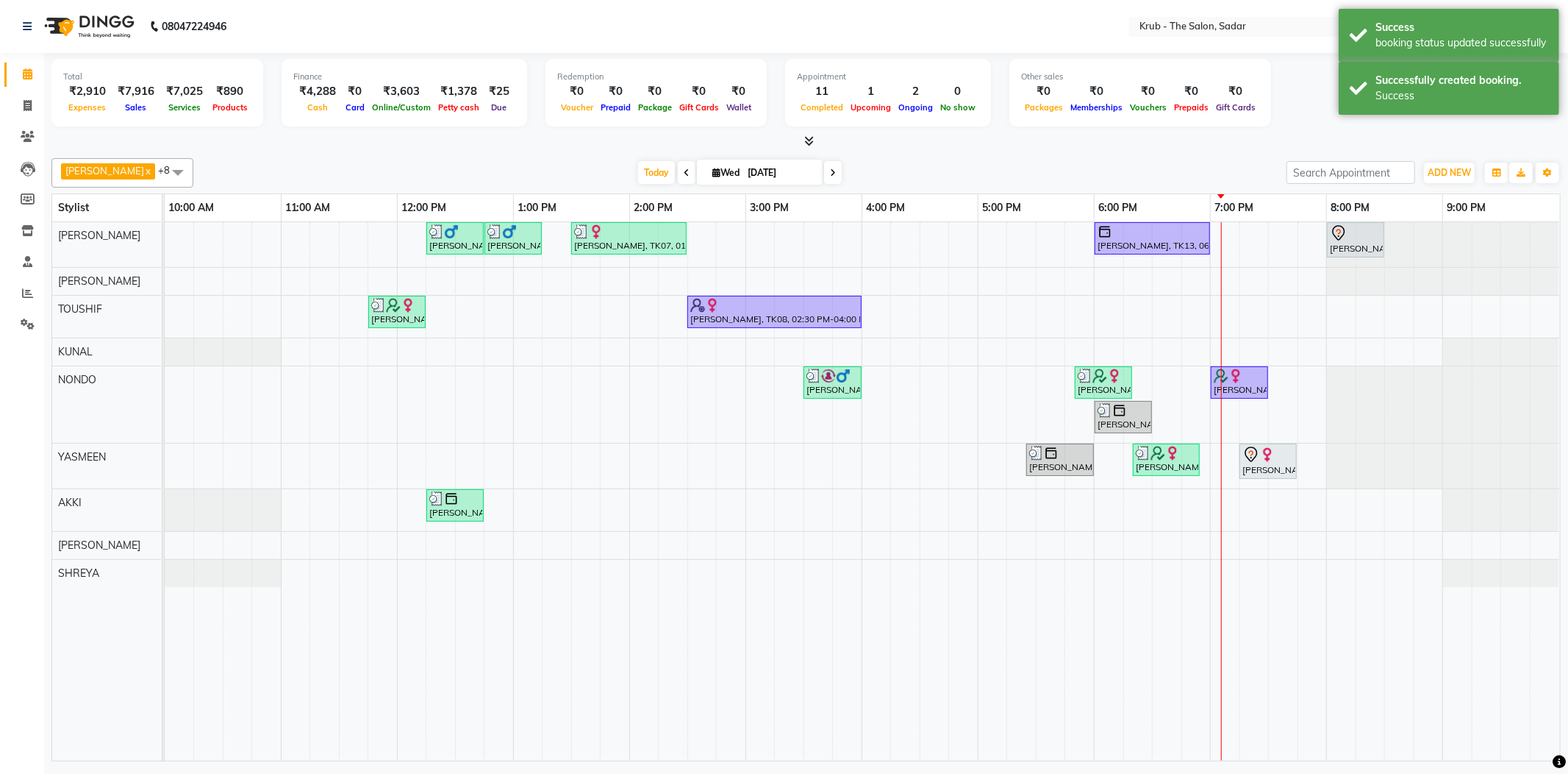
click at [1272, 471] on div "[PERSON_NAME], TK15, 07:15 PM-07:45 PM, EYEBROW" at bounding box center [1268, 461] width 54 height 31
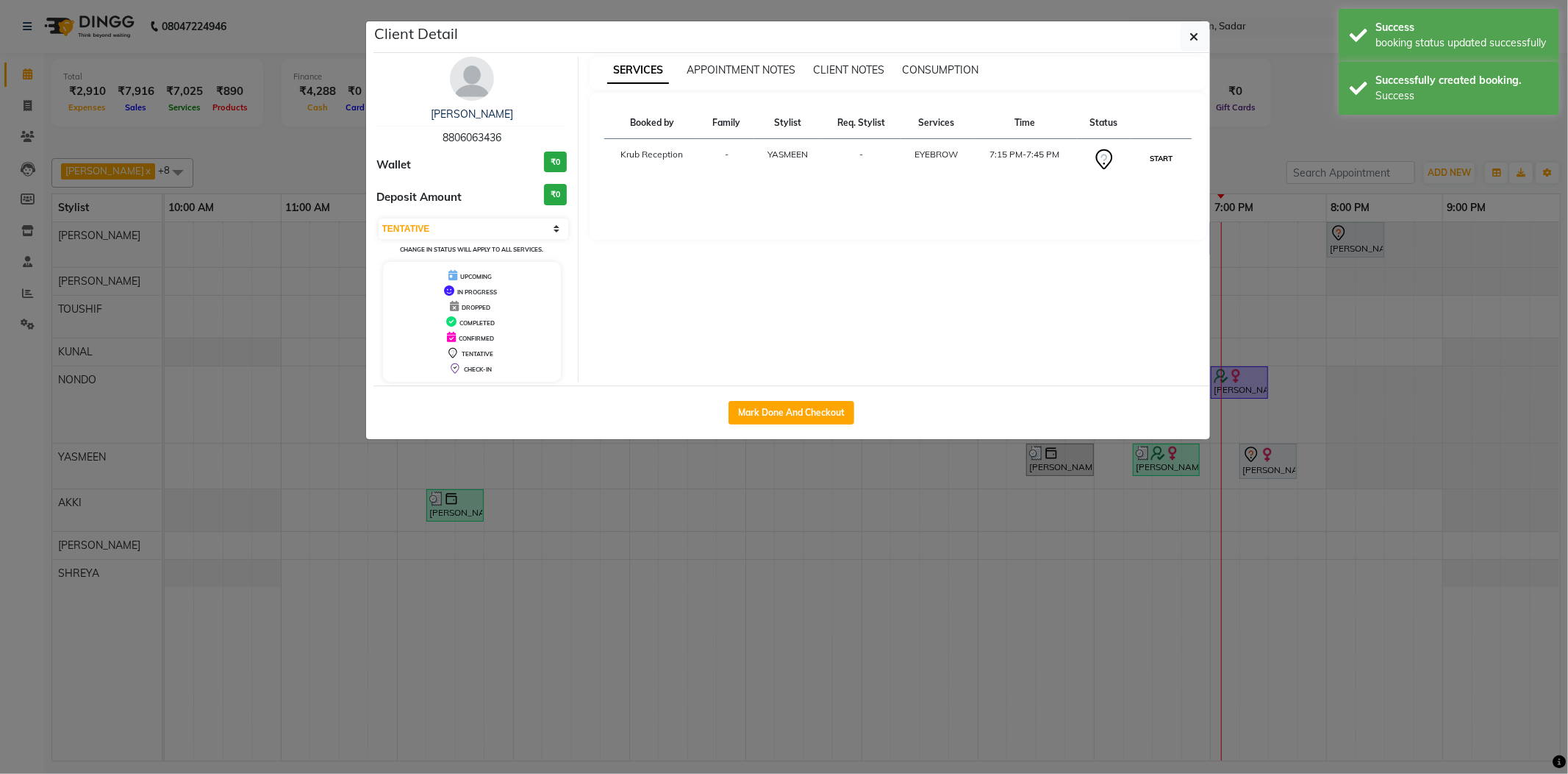
click at [1156, 151] on button "START" at bounding box center [1162, 158] width 30 height 18
select select "1"
click at [1260, 143] on ngb-modal-window "Client Detail [PERSON_NAME] 8806063436 Wallet ₹0 Deposit Amount ₹0 Select IN SE…" at bounding box center [784, 387] width 1568 height 774
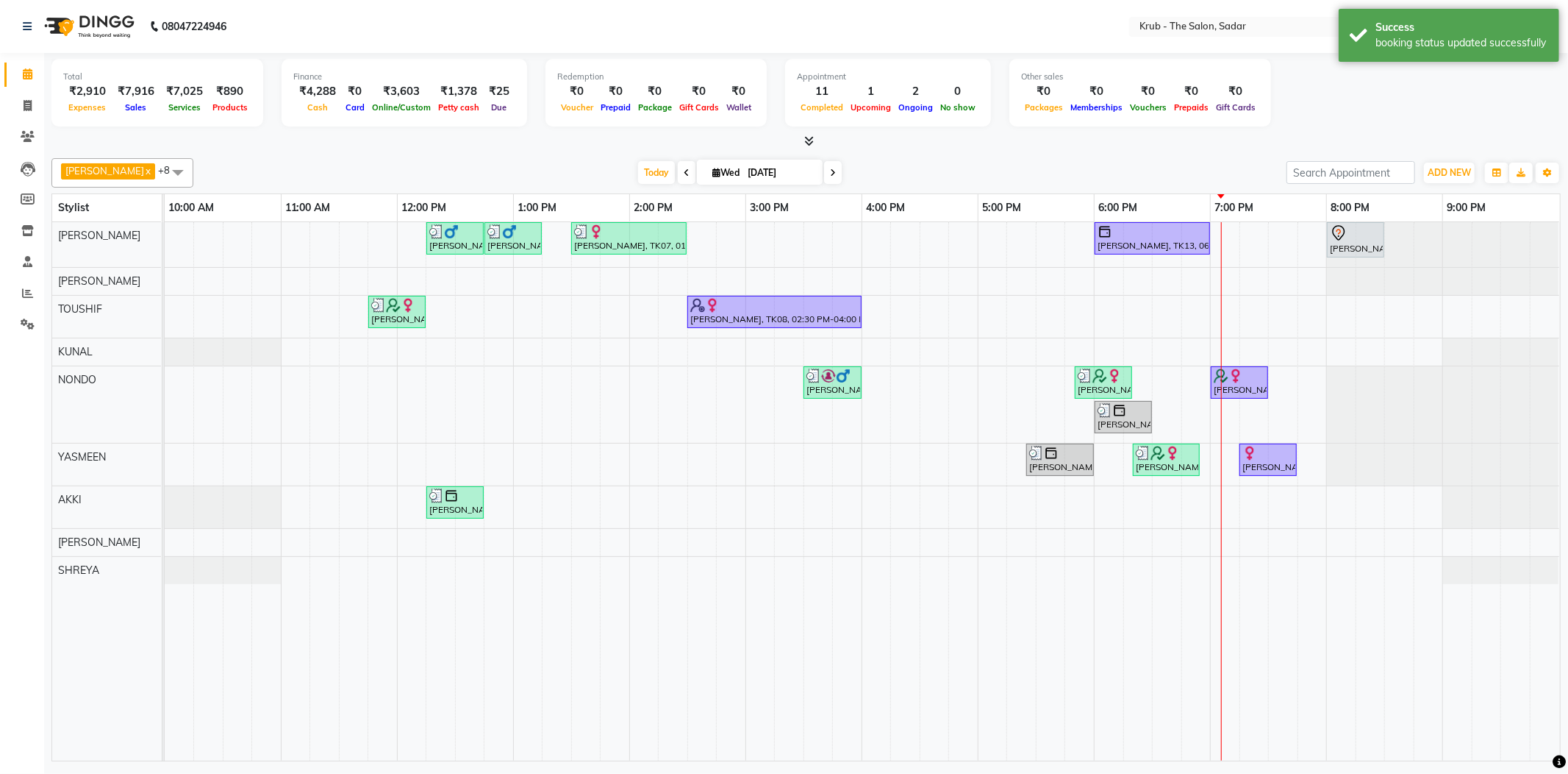
click at [1189, 167] on div "[DATE] [DATE]" at bounding box center [740, 172] width 1079 height 22
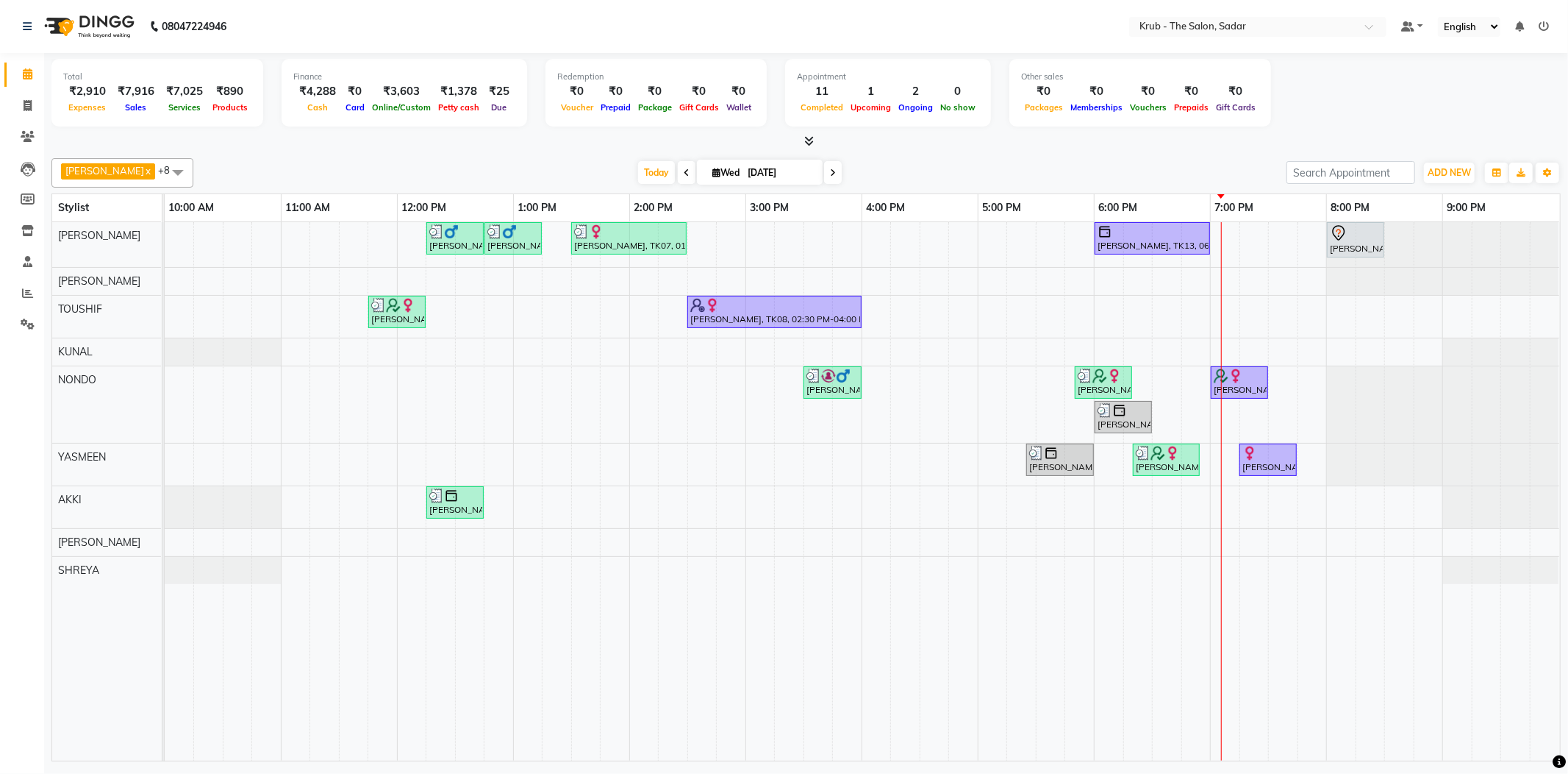
click at [1239, 146] on div at bounding box center [806, 141] width 1509 height 15
click at [1213, 548] on div "[PERSON_NAME], TK06, 12:15 PM-12:45 PM, [DEMOGRAPHIC_DATA] HAIR CUT [PERSON_NAM…" at bounding box center [862, 492] width 1396 height 539
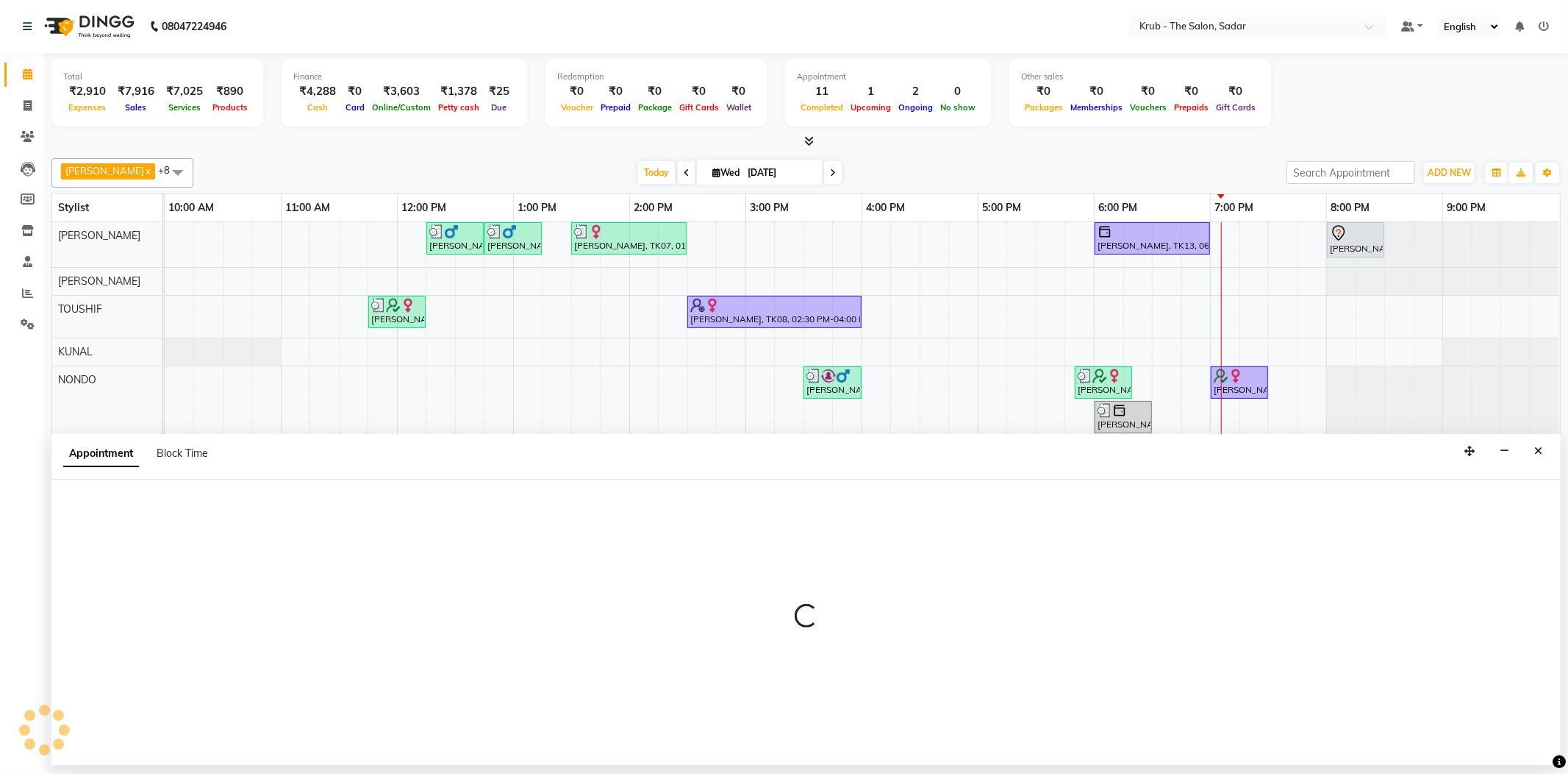
select select "51621"
select select "1140"
select select "tentative"
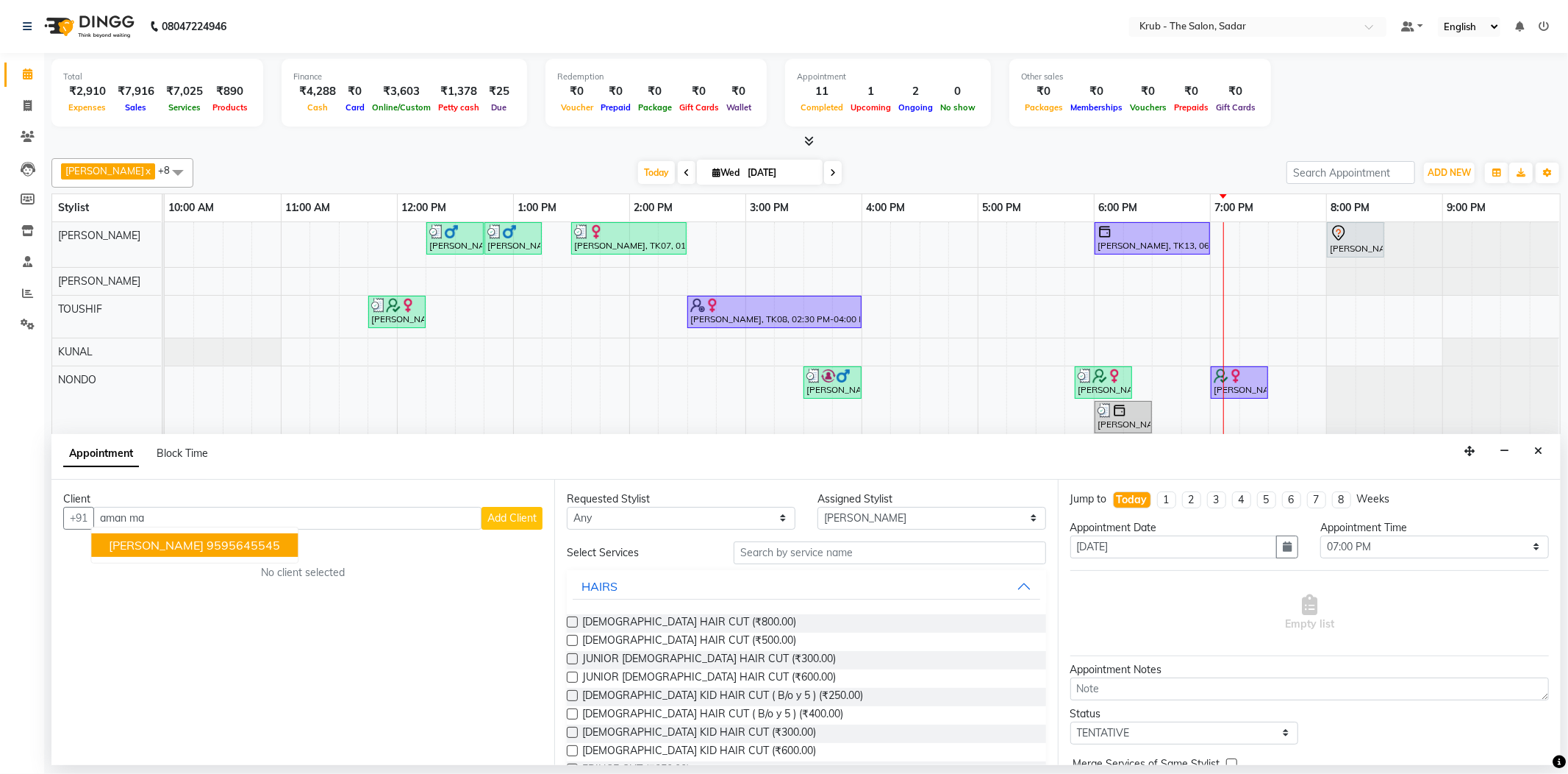
click at [136, 547] on ngb-typeahead-window "[PERSON_NAME] 9595645545" at bounding box center [194, 546] width 208 height 37
click at [141, 538] on span "[PERSON_NAME]" at bounding box center [156, 546] width 94 height 15
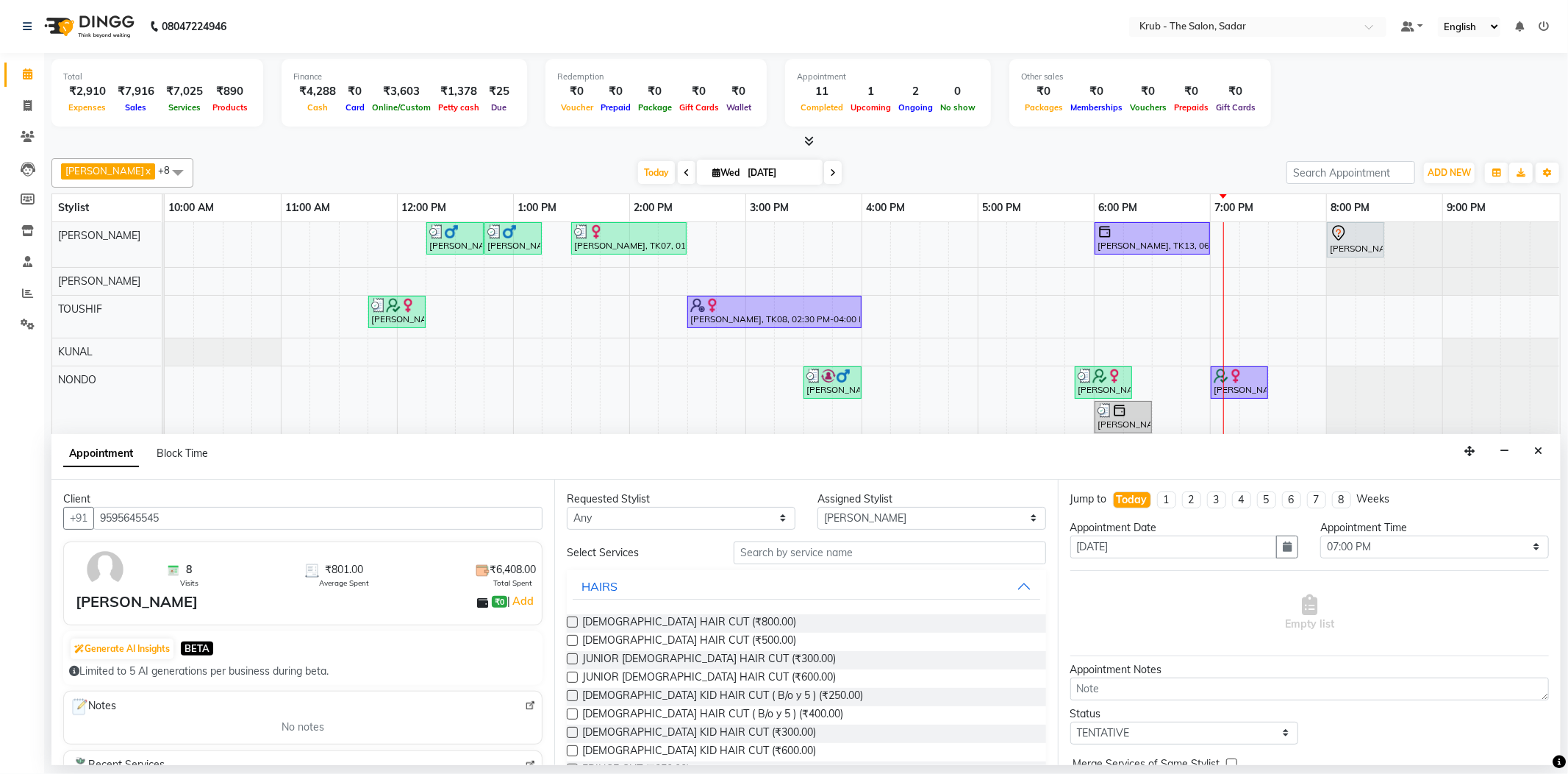
type input "9595645545"
click at [776, 541] on input "text" at bounding box center [889, 552] width 312 height 23
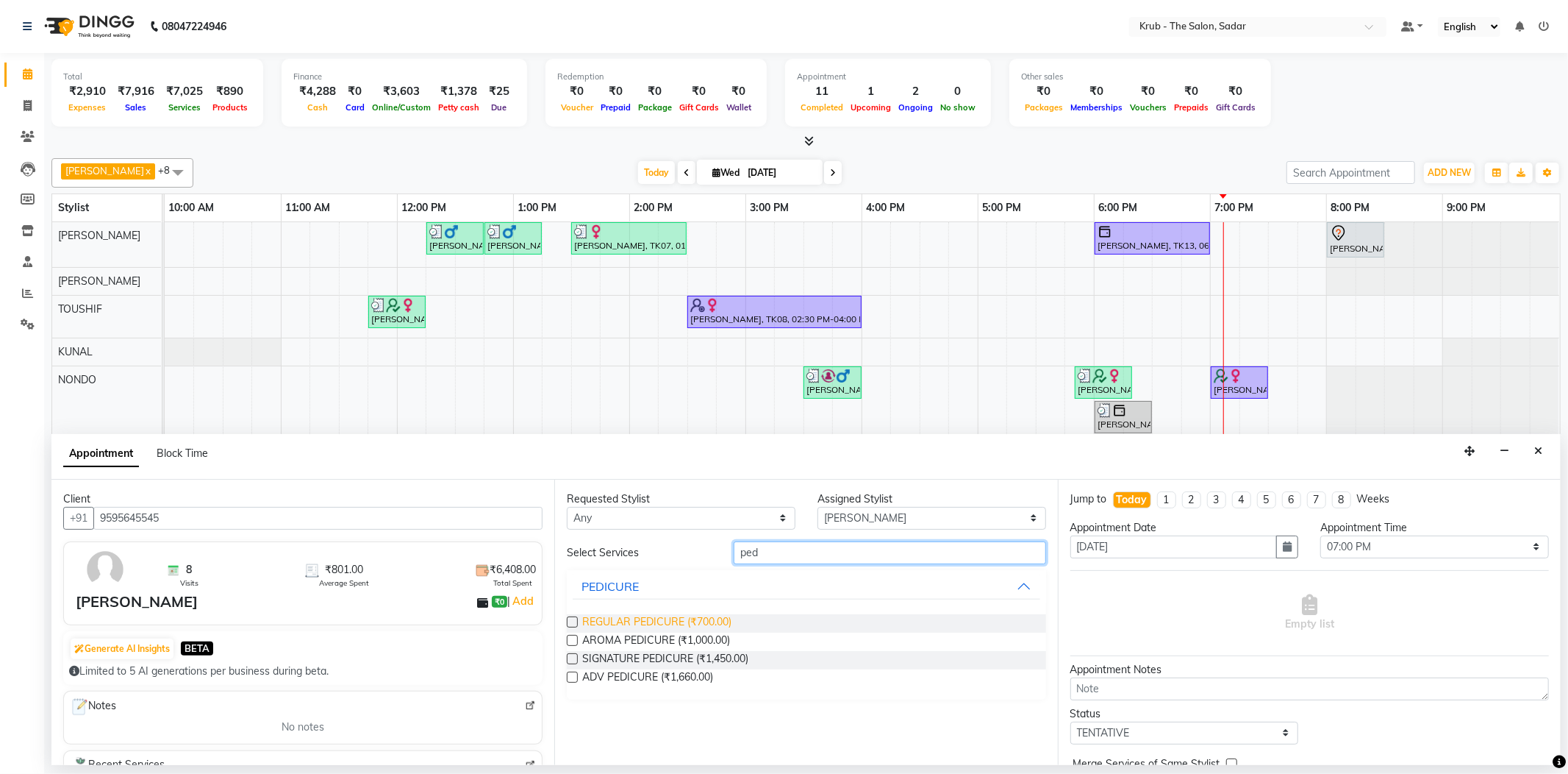
type input "ped"
click at [687, 614] on span "REGULAR PEDICURE (₹700.00)" at bounding box center [656, 623] width 149 height 18
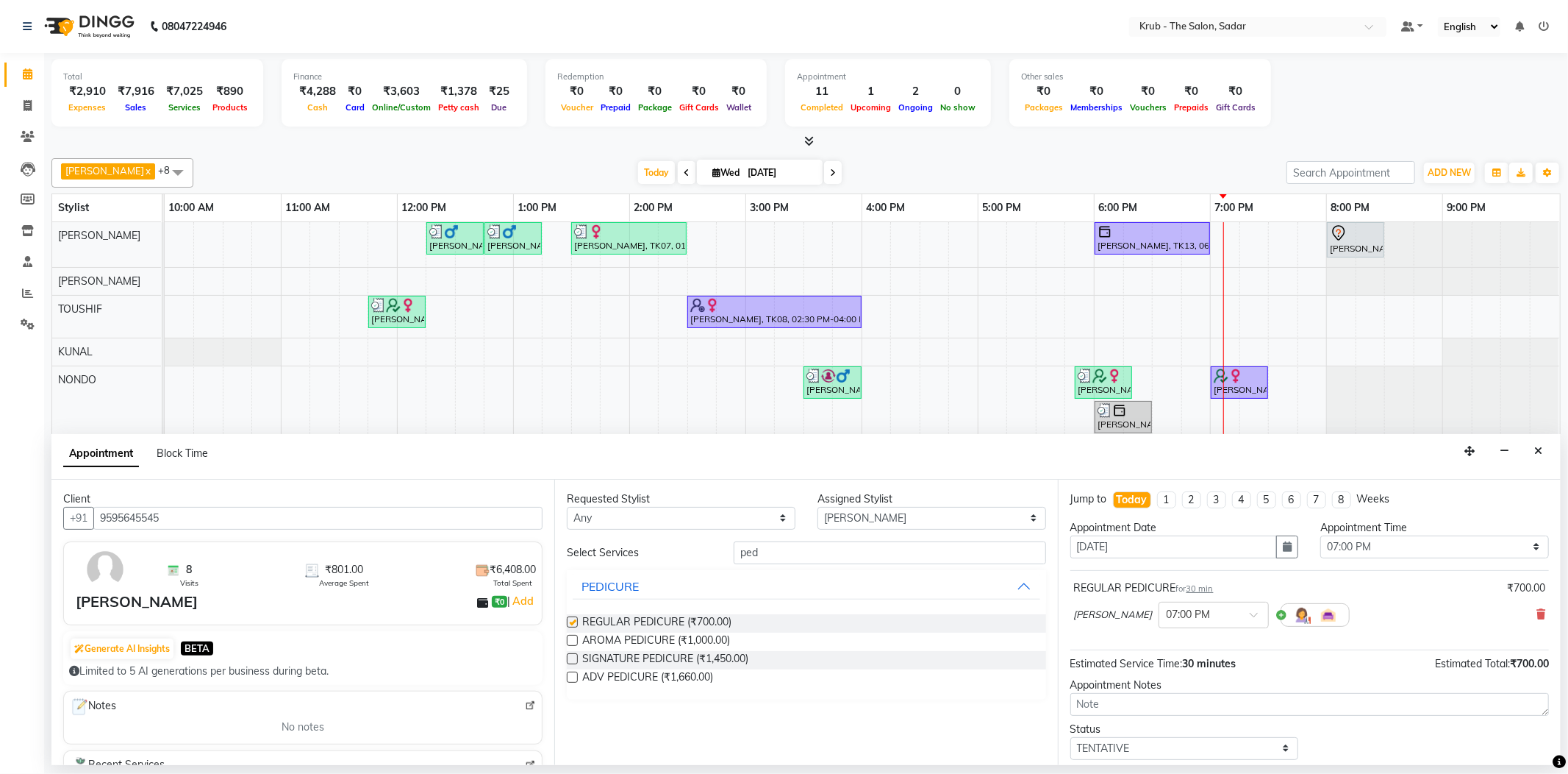
checkbox input "false"
click at [854, 512] on select "Select AKASH AKKI [PERSON_NAME] NONDO [PERSON_NAME] [PERSON_NAME] [PERSON_NAME]" at bounding box center [932, 518] width 228 height 23
select select "24979"
click at [818, 507] on select "Select AKASH AKKI [PERSON_NAME] NONDO [PERSON_NAME] [PERSON_NAME] [PERSON_NAME]" at bounding box center [932, 518] width 228 height 23
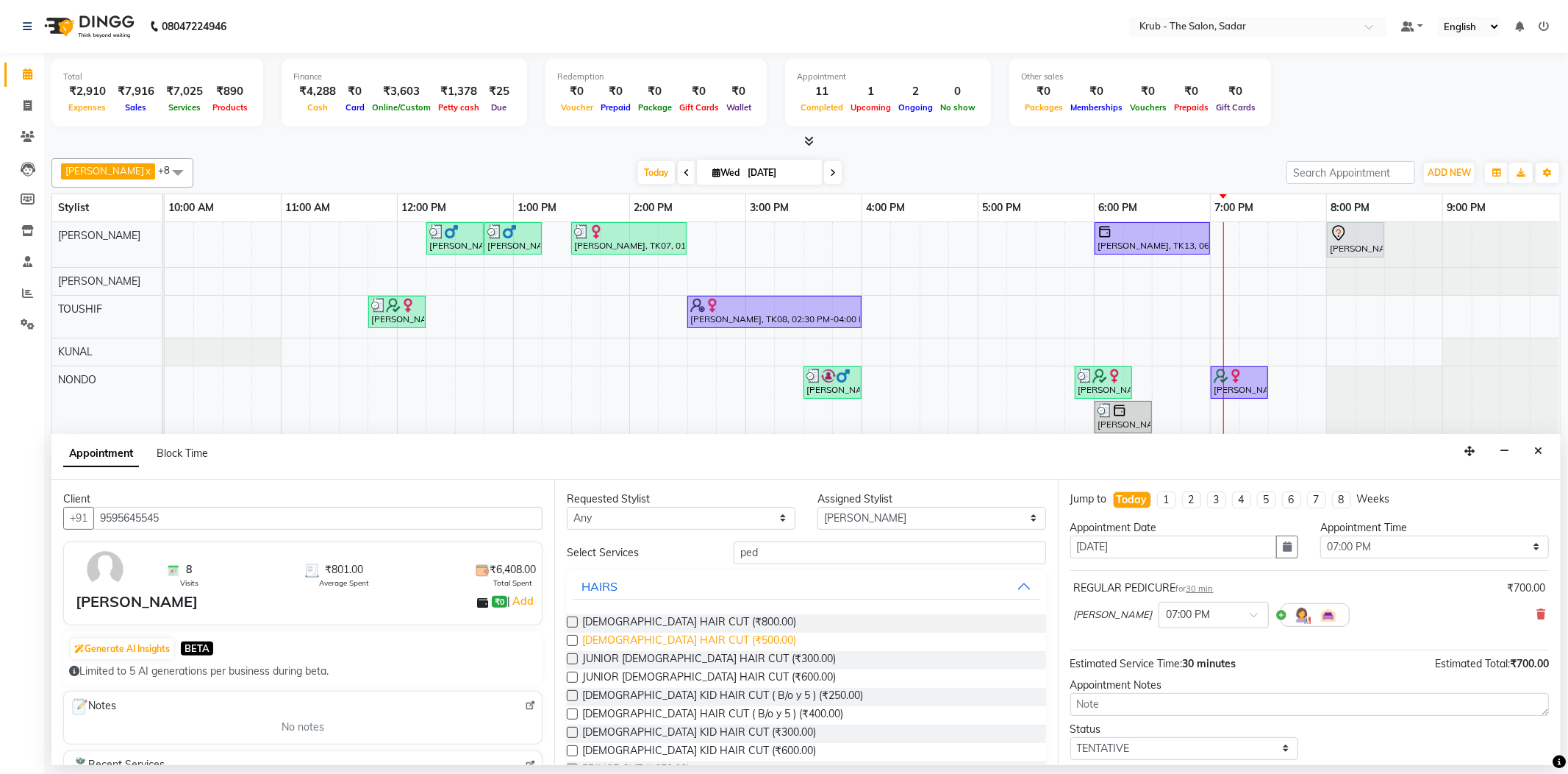
click at [661, 633] on span "[DEMOGRAPHIC_DATA] HAIR CUT (₹500.00)" at bounding box center [689, 642] width 214 height 18
checkbox input "false"
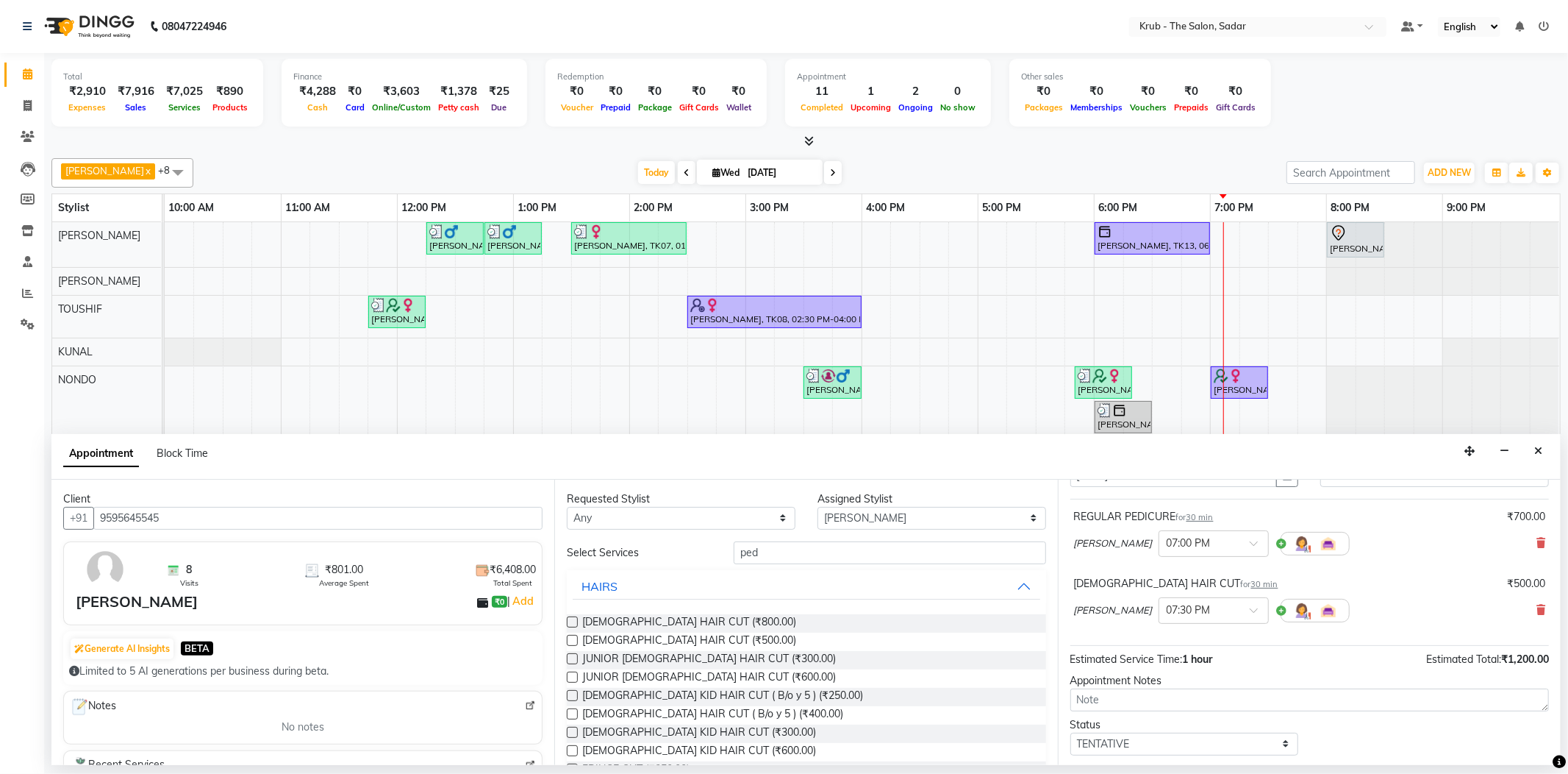
scroll to position [142, 0]
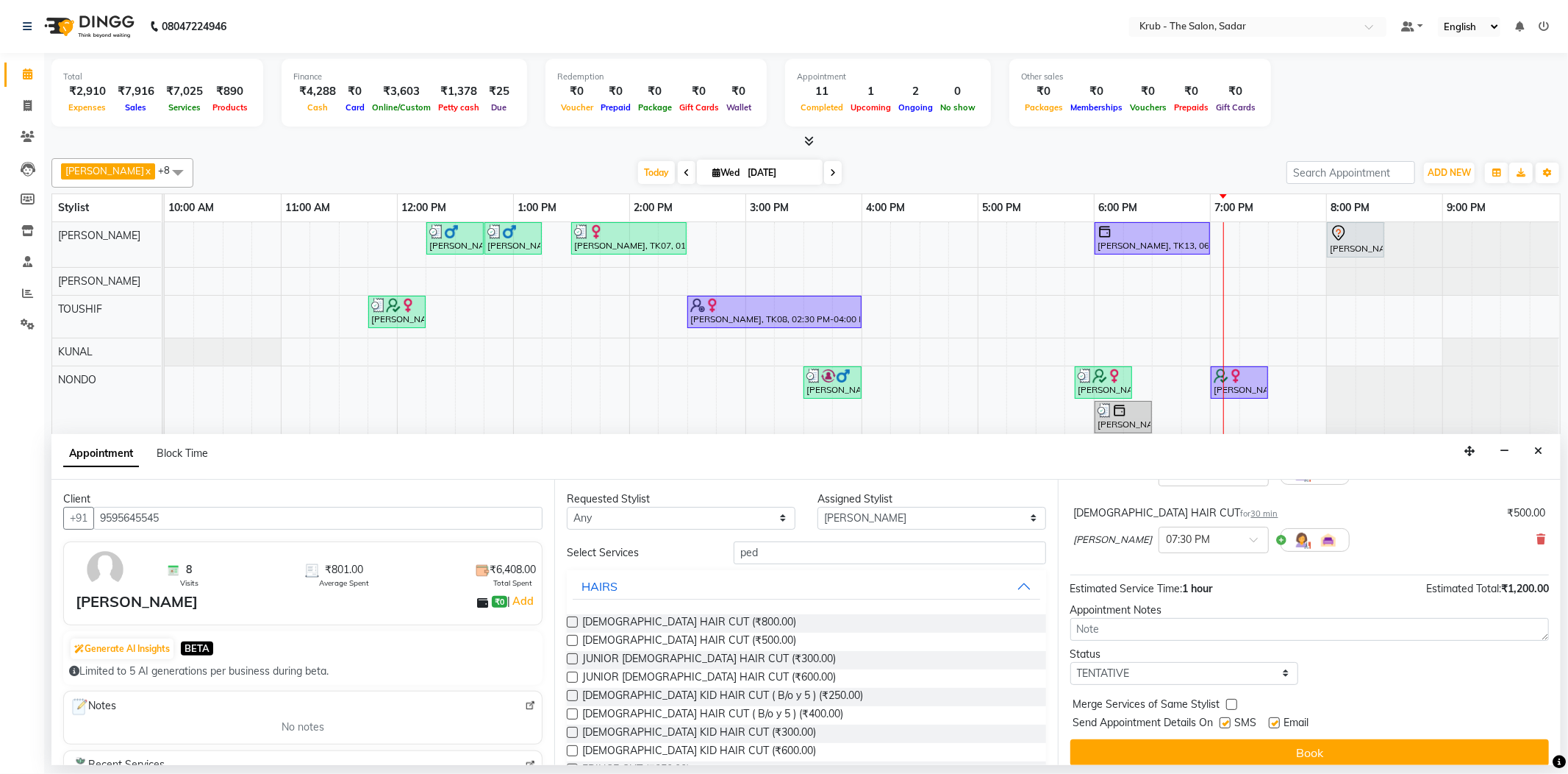
click at [1269, 717] on label at bounding box center [1274, 722] width 11 height 11
click at [1269, 720] on input "checkbox" at bounding box center [1274, 724] width 9 height 9
checkbox input "false"
click at [1233, 715] on div "SMS" at bounding box center [1244, 725] width 49 height 18
drag, startPoint x: 1230, startPoint y: 695, endPoint x: 1253, endPoint y: 698, distance: 23.2
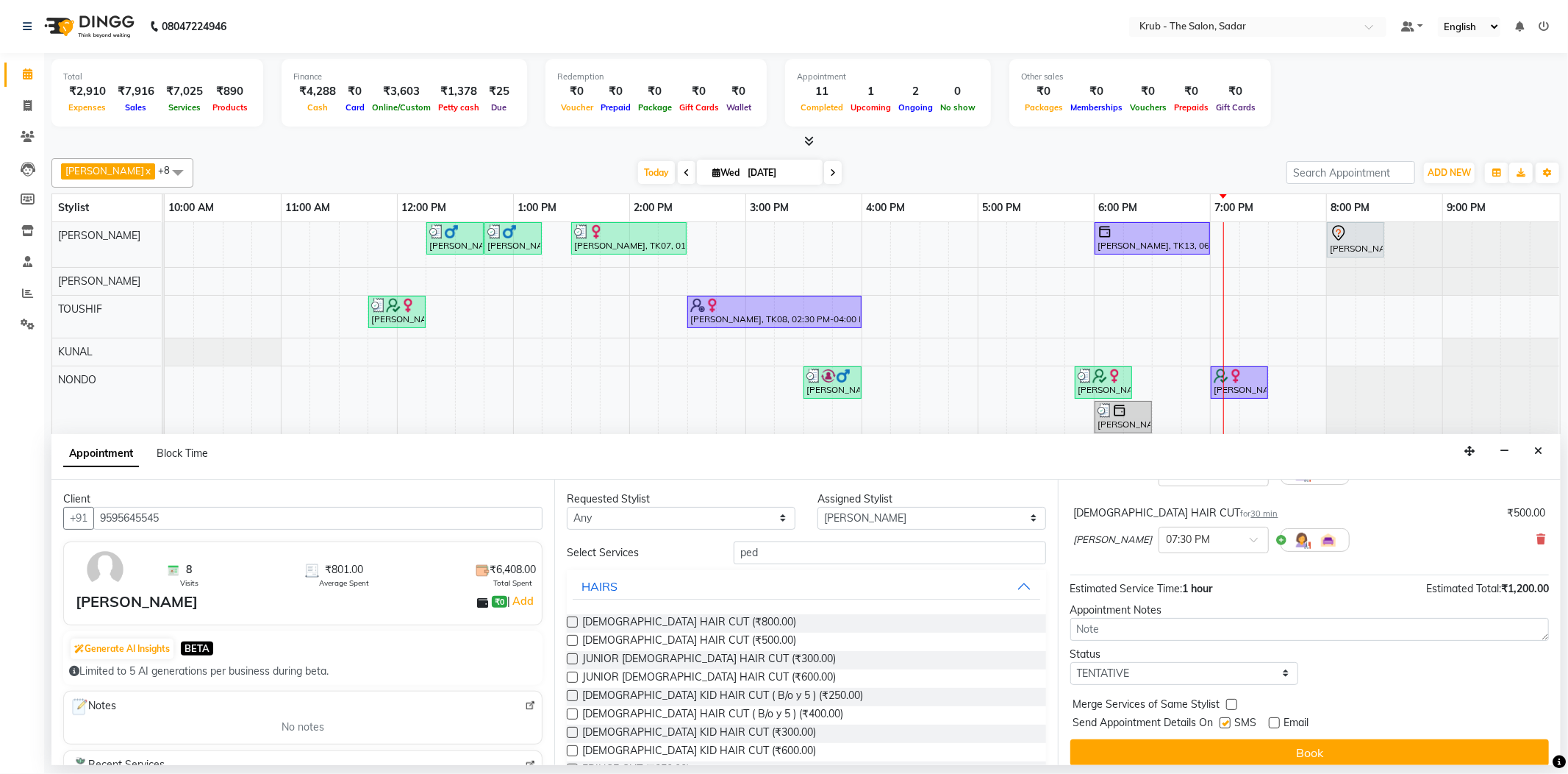
click at [1229, 717] on label at bounding box center [1225, 722] width 11 height 11
click at [1229, 720] on input "checkbox" at bounding box center [1224, 724] width 9 height 9
checkbox input "false"
click at [1340, 710] on div "Jump to [DATE] 1 2 3 4 5 6 7 8 Weeks Appointment Date [DATE] Appointment Time S…" at bounding box center [1309, 622] width 503 height 285
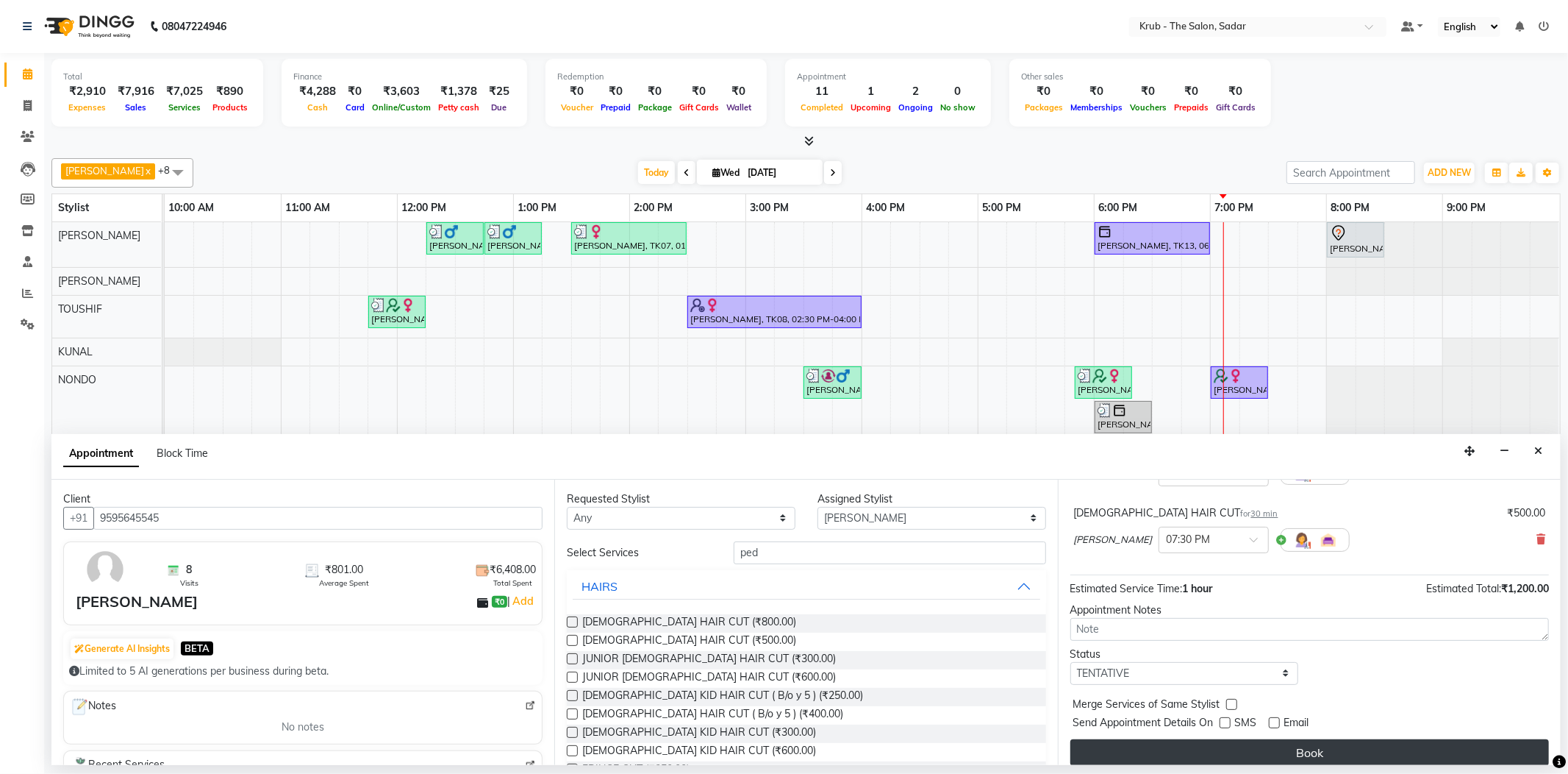
click at [1351, 740] on button "Book" at bounding box center [1310, 753] width 478 height 27
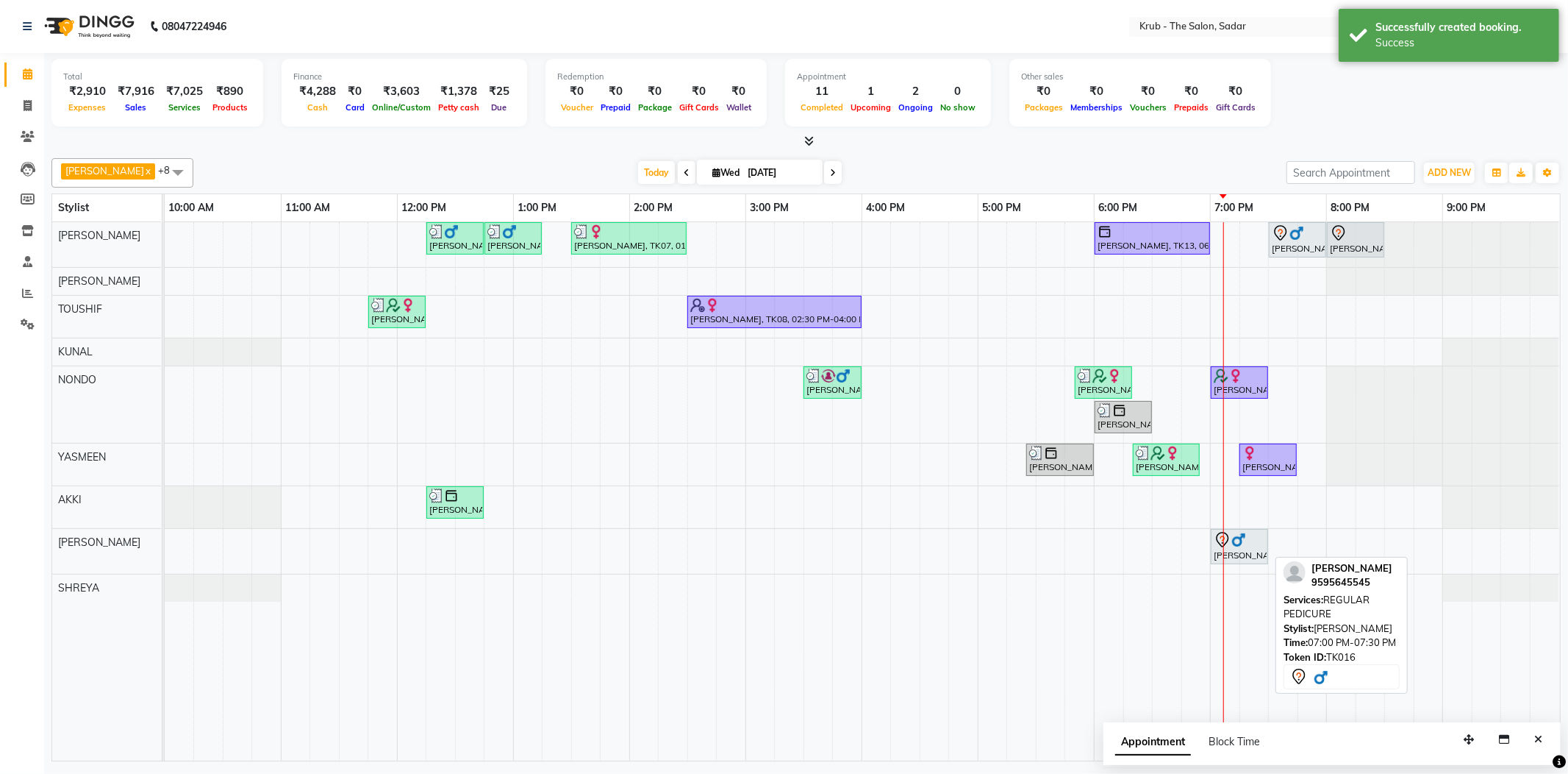
click at [1235, 553] on div "[PERSON_NAME], TK16, 07:00 PM-07:30 PM, REGULAR PEDICURE" at bounding box center [1239, 546] width 54 height 31
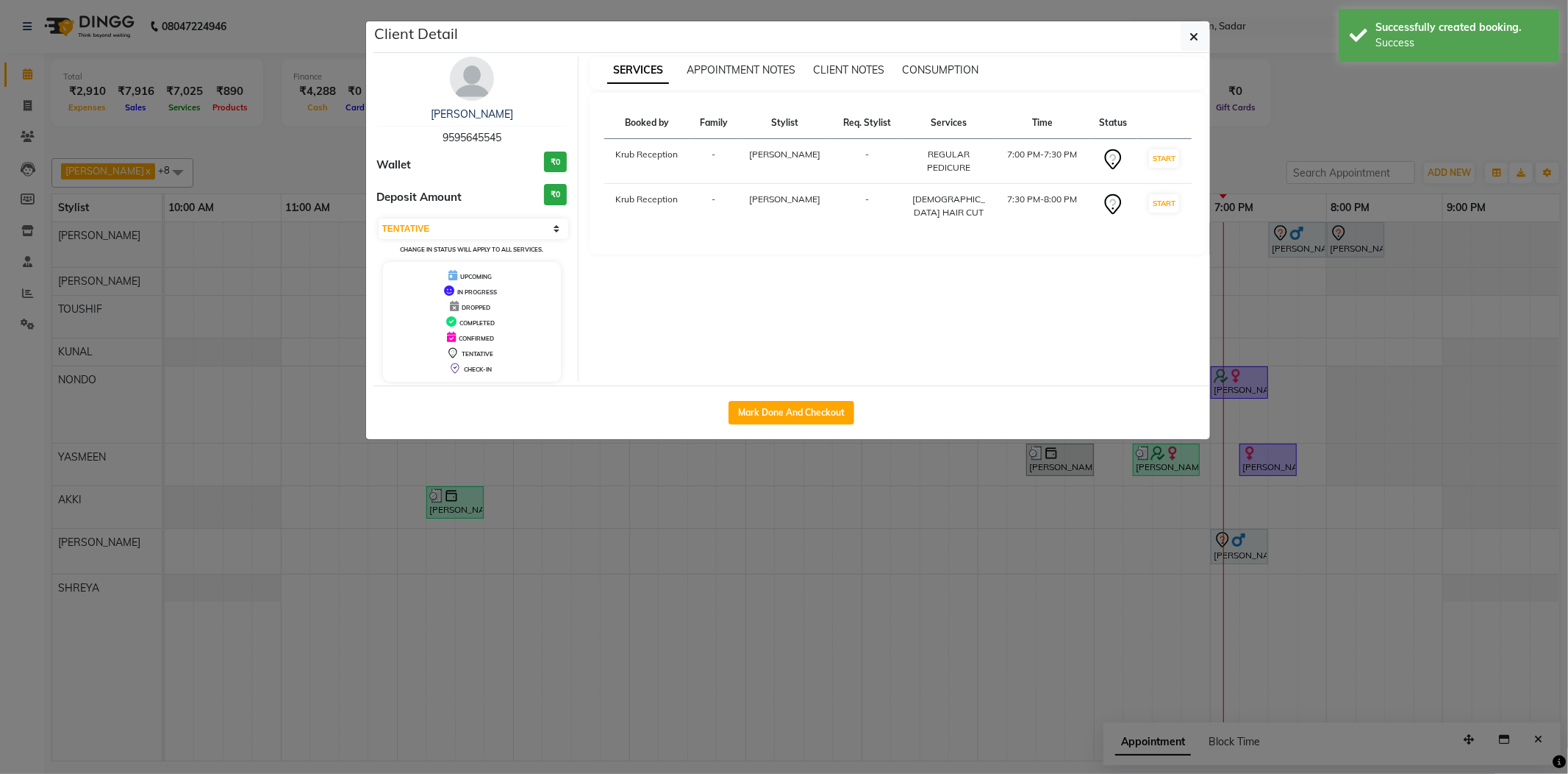
click at [1166, 207] on td "START" at bounding box center [1164, 207] width 54 height 45
click at [1166, 196] on button "START" at bounding box center [1164, 203] width 30 height 18
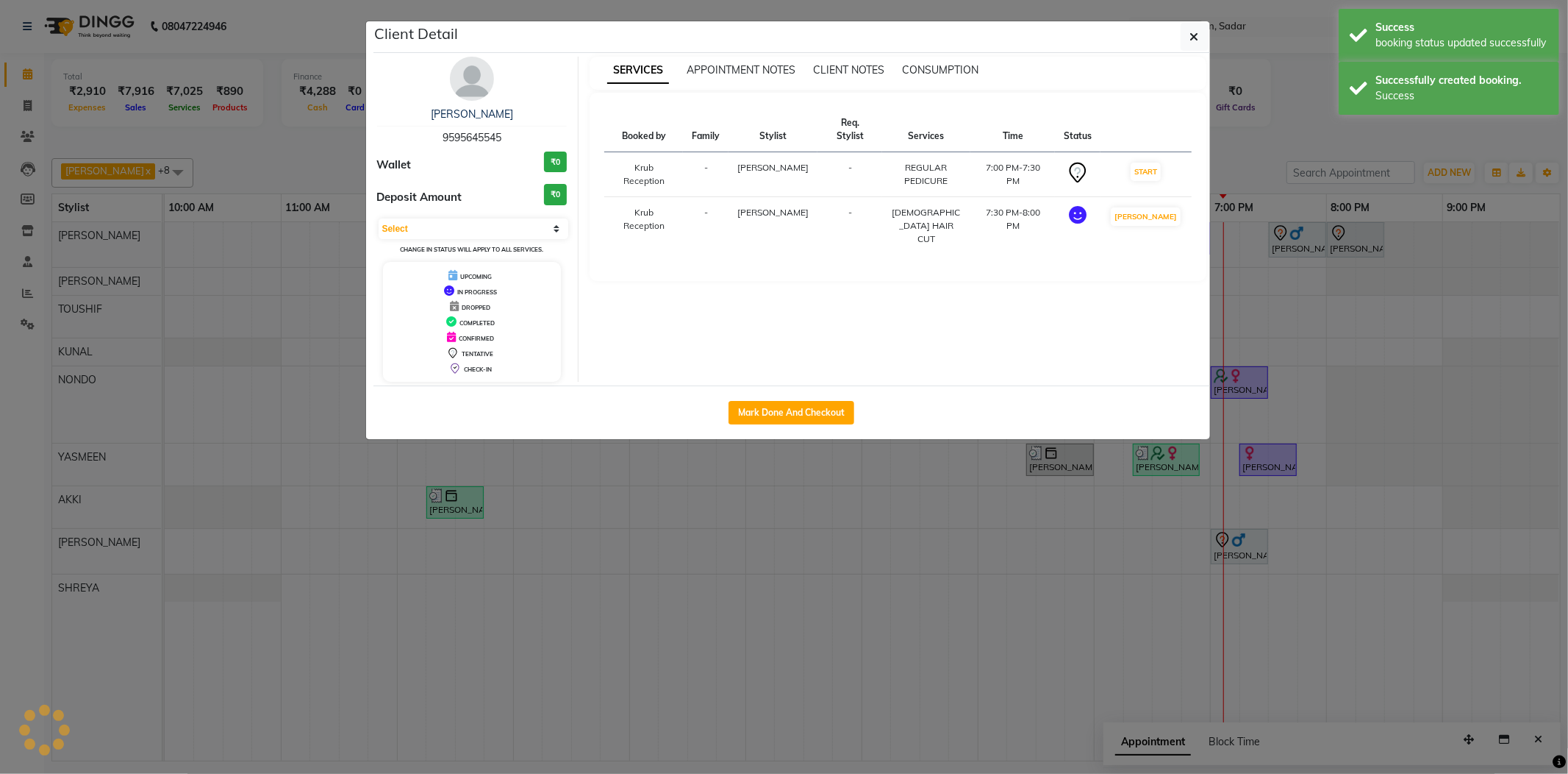
click at [1144, 162] on button "START" at bounding box center [1146, 172] width 30 height 18
select select "1"
click at [1272, 148] on ngb-modal-window "Client Detail [PERSON_NAME] 9595645545 Wallet ₹0 Deposit Amount ₹0 Select IN SE…" at bounding box center [784, 387] width 1568 height 774
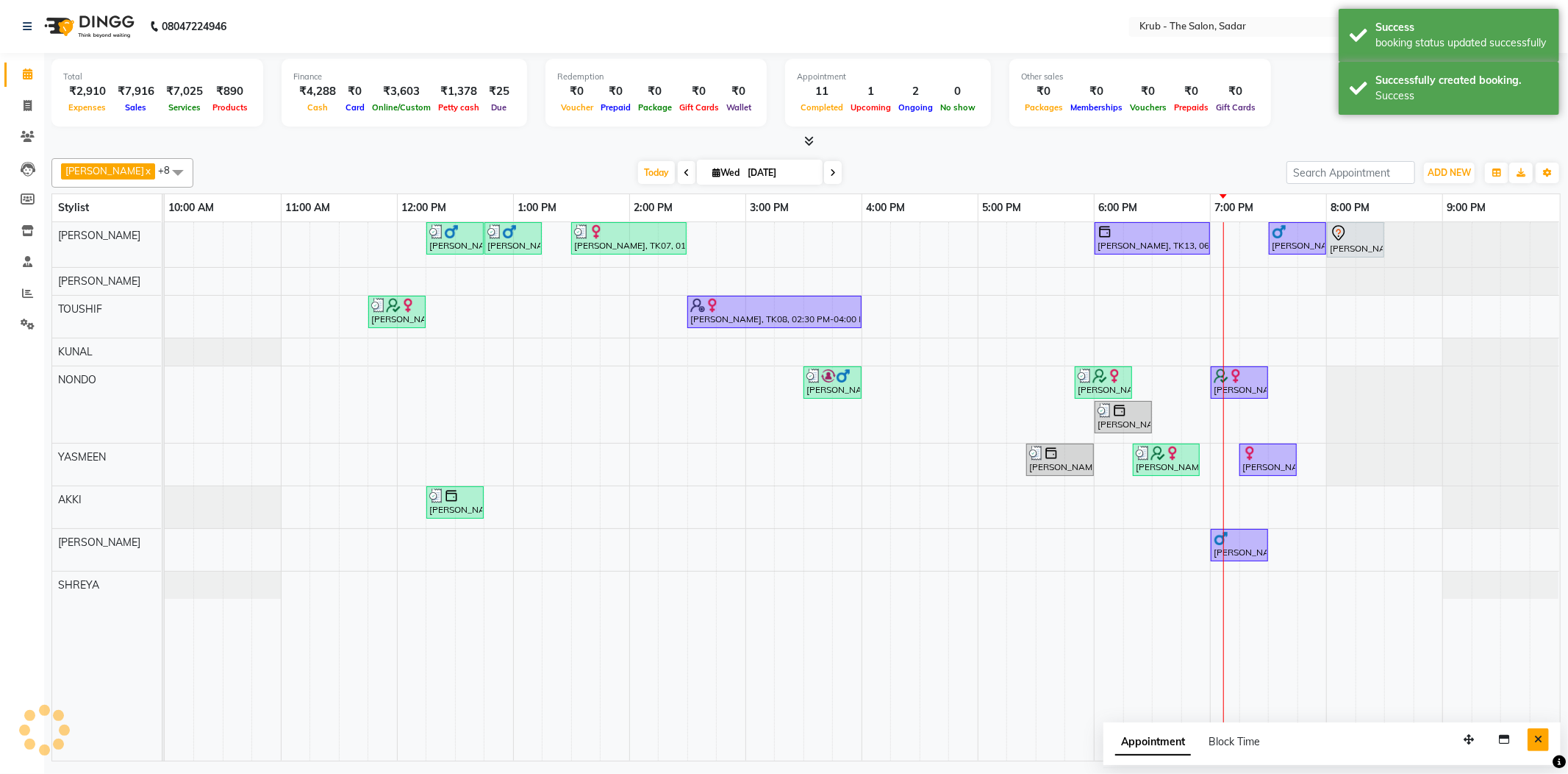
click at [1538, 734] on icon "Close" at bounding box center [1539, 739] width 8 height 10
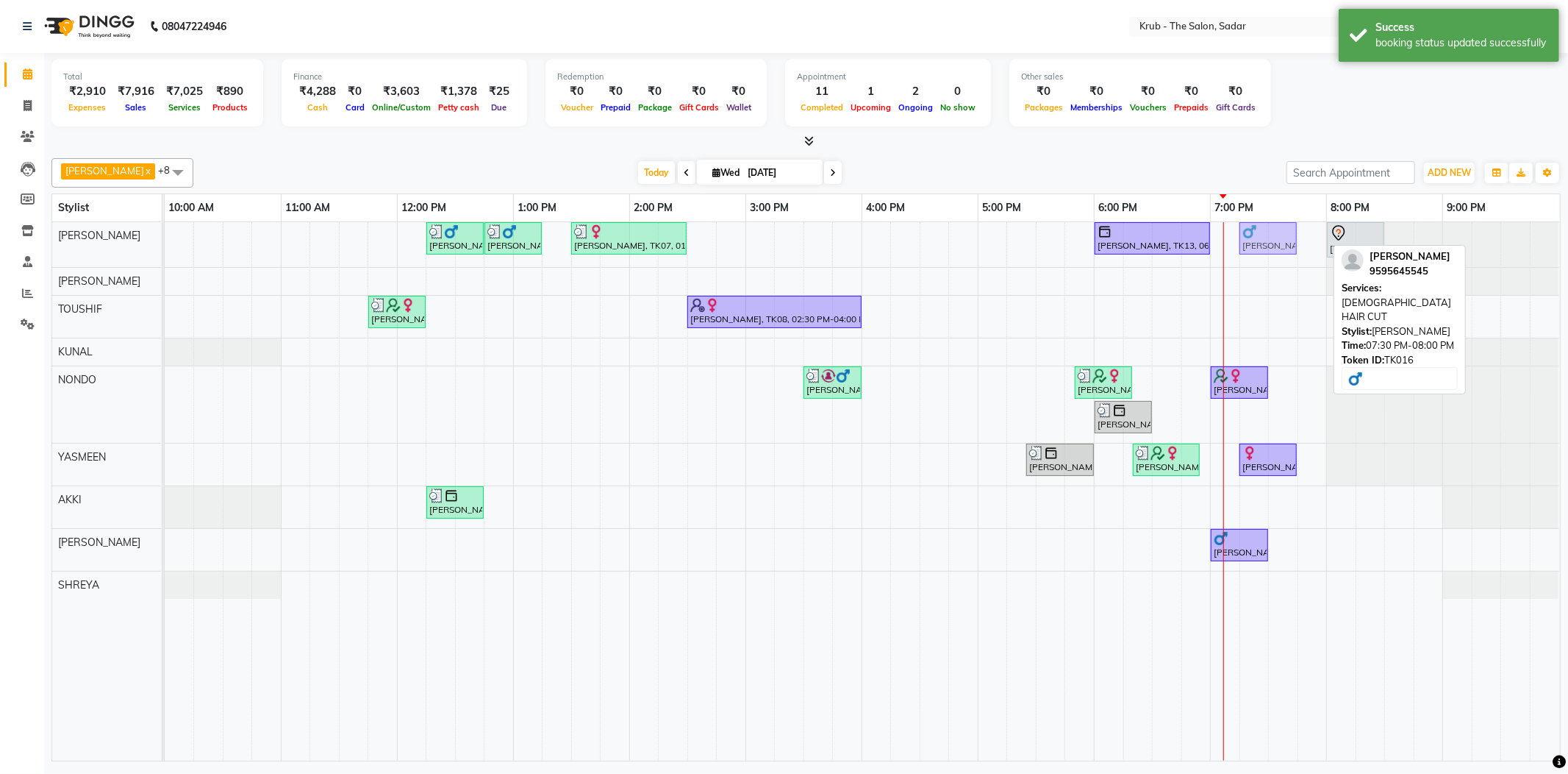
drag, startPoint x: 1312, startPoint y: 228, endPoint x: 1304, endPoint y: 231, distance: 8.5
click at [165, 242] on div "[PERSON_NAME], TK06, 12:15 PM-12:45 PM, [DEMOGRAPHIC_DATA] HAIR CUT [PERSON_NAM…" at bounding box center [165, 245] width 0 height 45
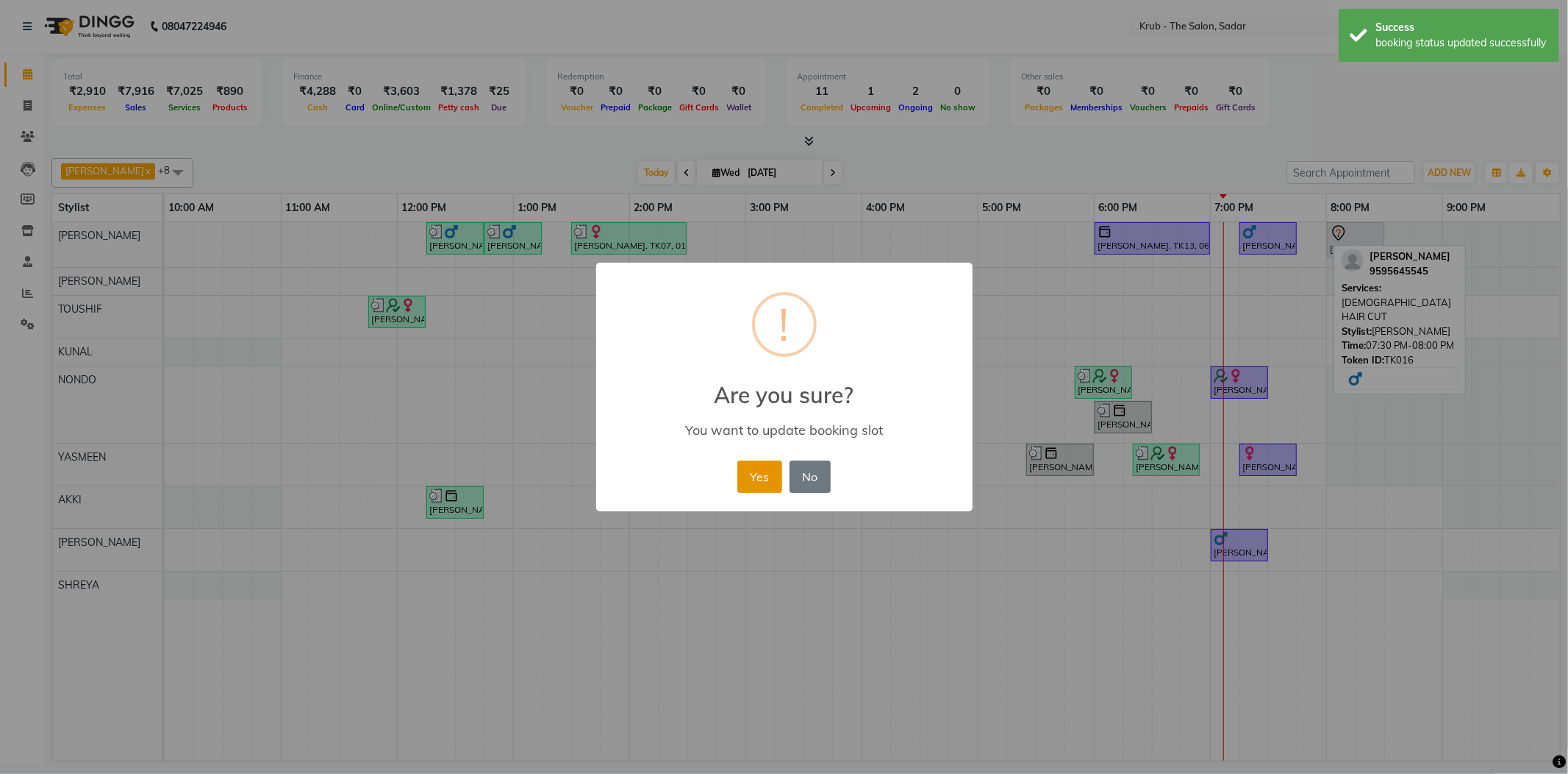
click at [776, 469] on button "Yes" at bounding box center [760, 476] width 45 height 33
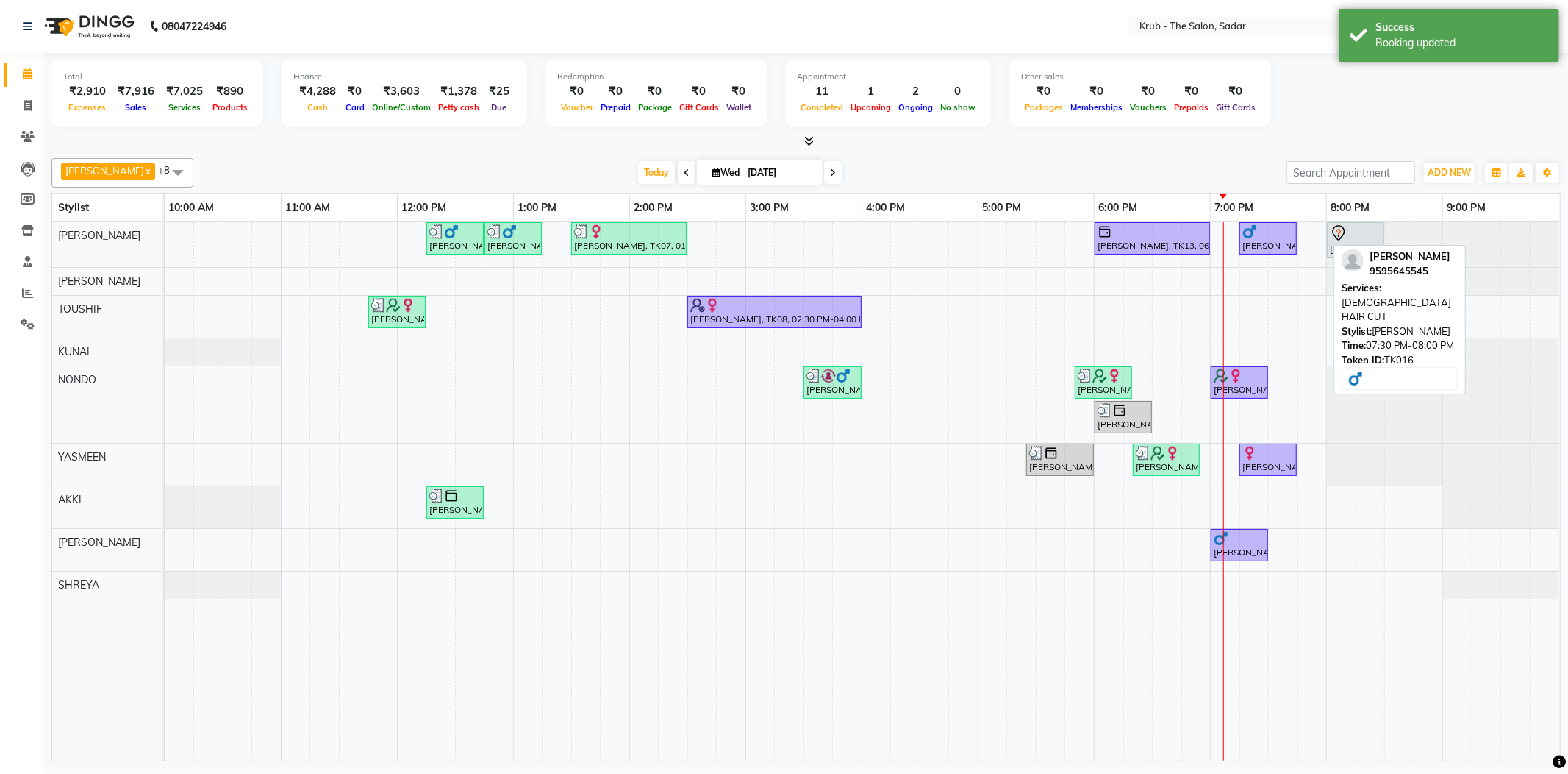
click at [978, 152] on div "[PERSON_NAME] x TOUSHIF x NONDO x [PERSON_NAME] x [PERSON_NAME] x [PERSON_NAME]…" at bounding box center [806, 457] width 1509 height 609
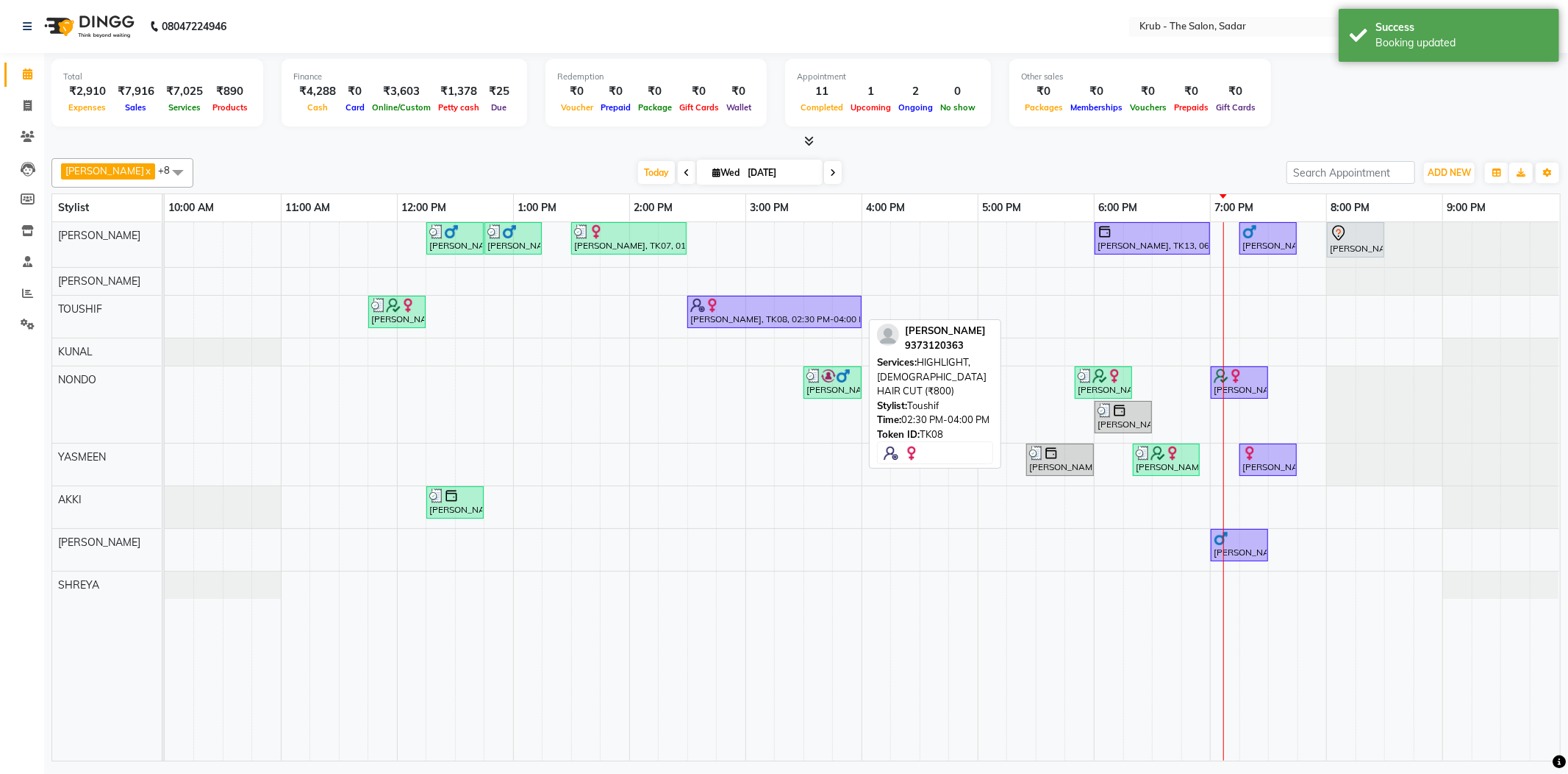
click at [739, 320] on div "[PERSON_NAME], TK08, 02:30 PM-04:00 PM, HIGHLIGHT,[DEMOGRAPHIC_DATA] HAIR CUT (…" at bounding box center [774, 311] width 171 height 28
click at [806, 313] on div "[PERSON_NAME], TK08, 02:30 PM-04:00 PM, HIGHLIGHT,[DEMOGRAPHIC_DATA] HAIR CUT (…" at bounding box center [774, 311] width 171 height 28
select select "1"
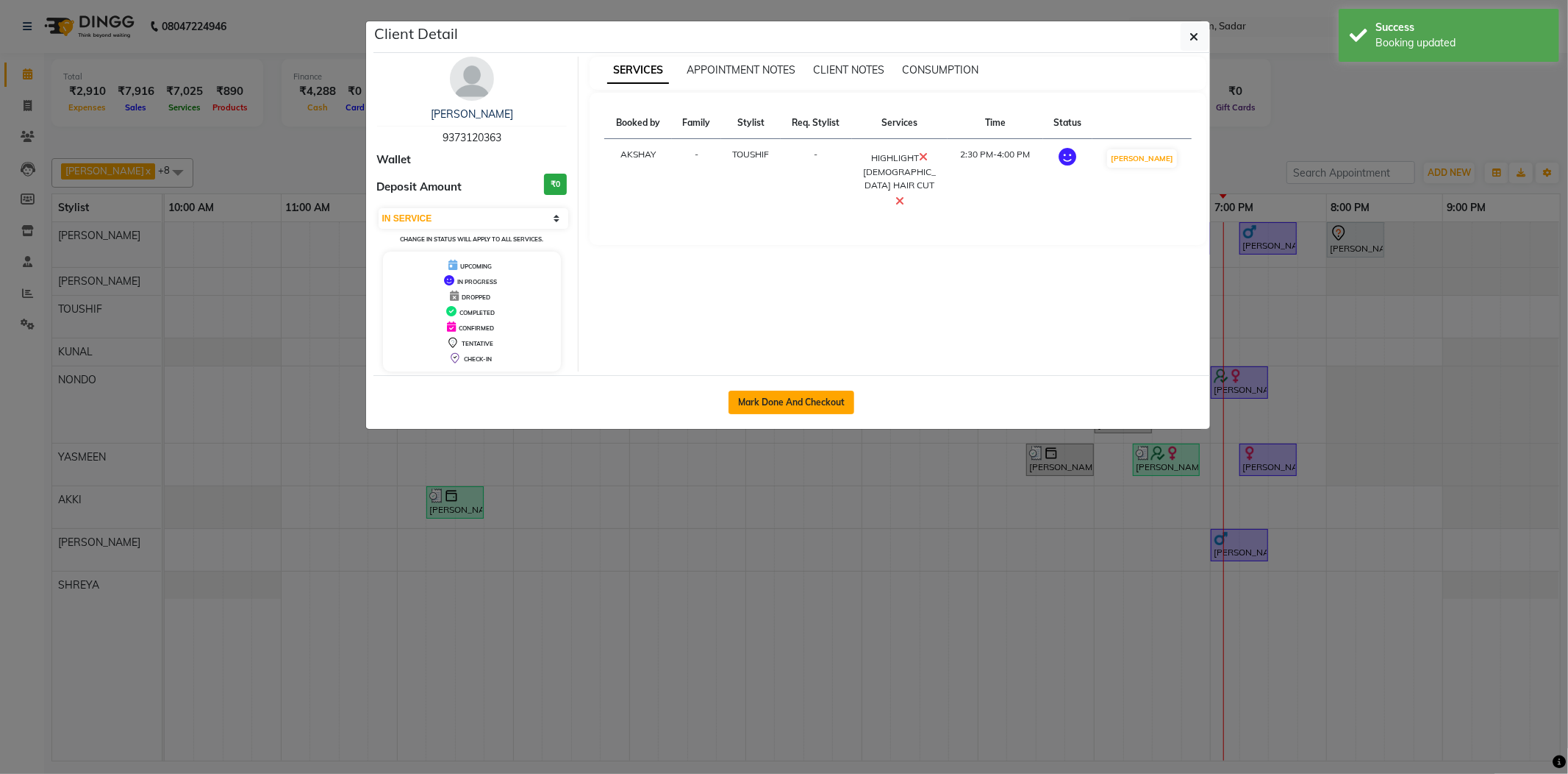
click at [801, 397] on button "Mark Done And Checkout" at bounding box center [791, 402] width 125 height 23
select select "4449"
select select "service"
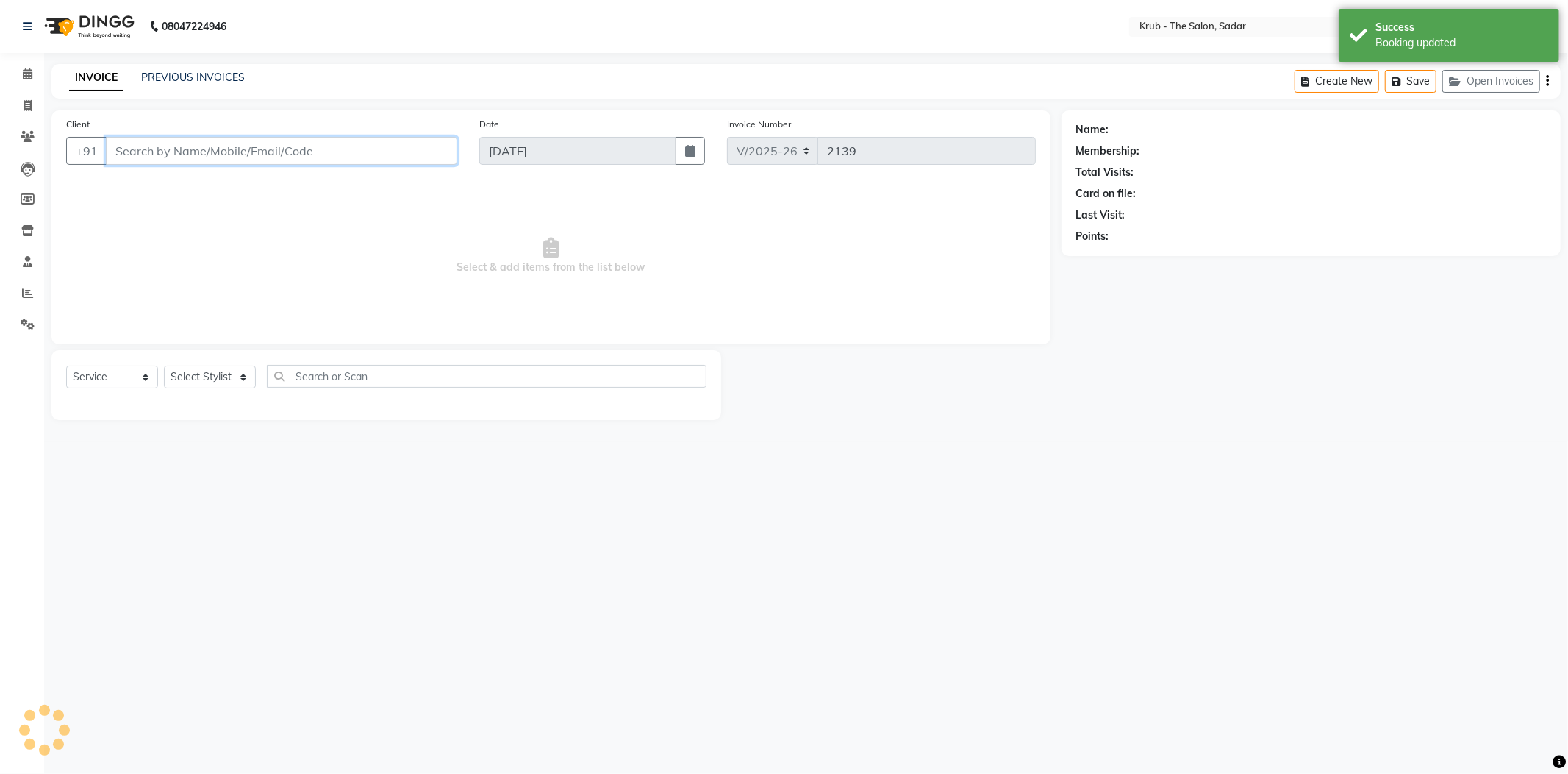
type input "9373120363"
select select "46188"
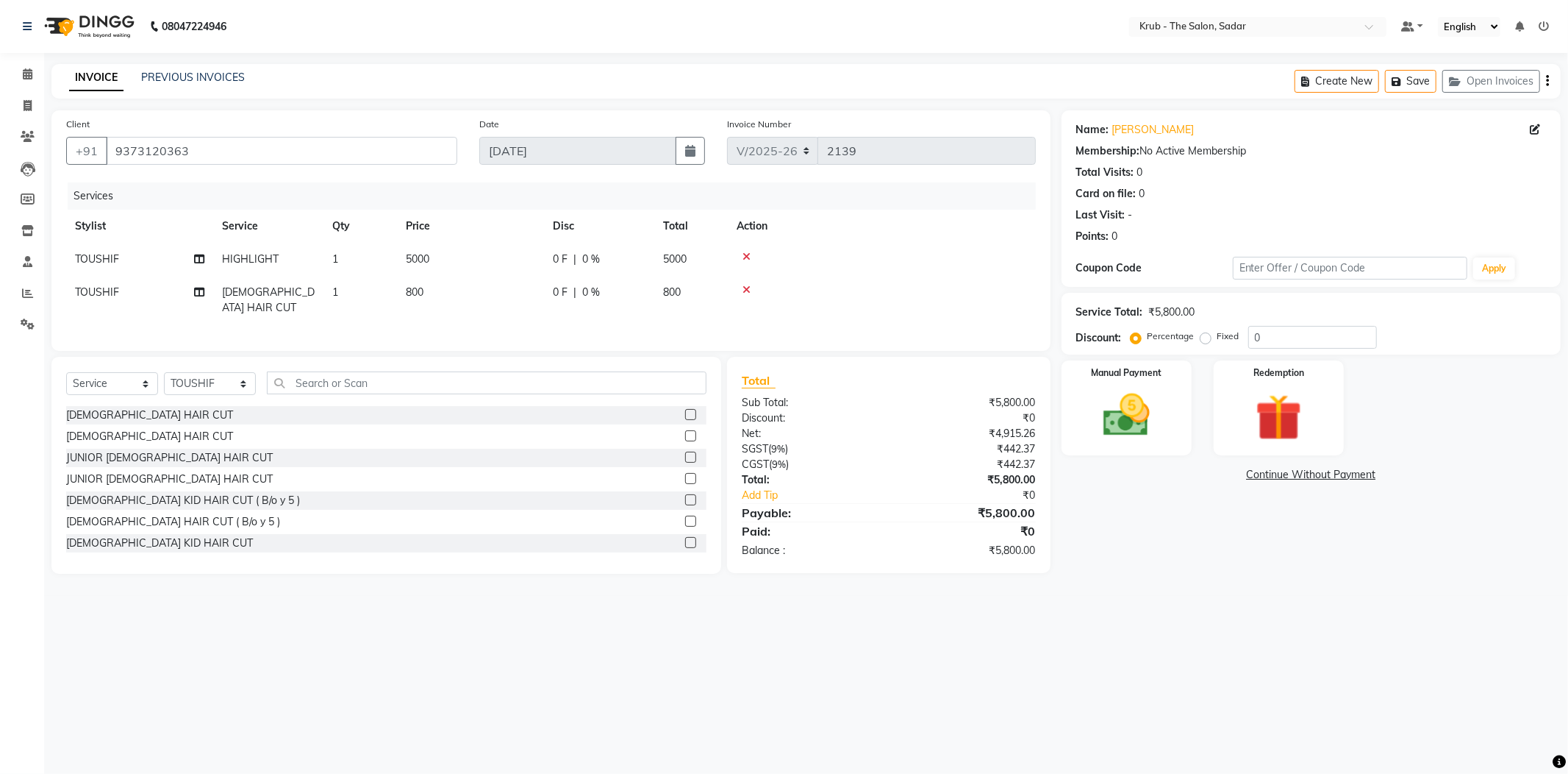
click at [508, 276] on td "800" at bounding box center [471, 300] width 147 height 49
select select "46188"
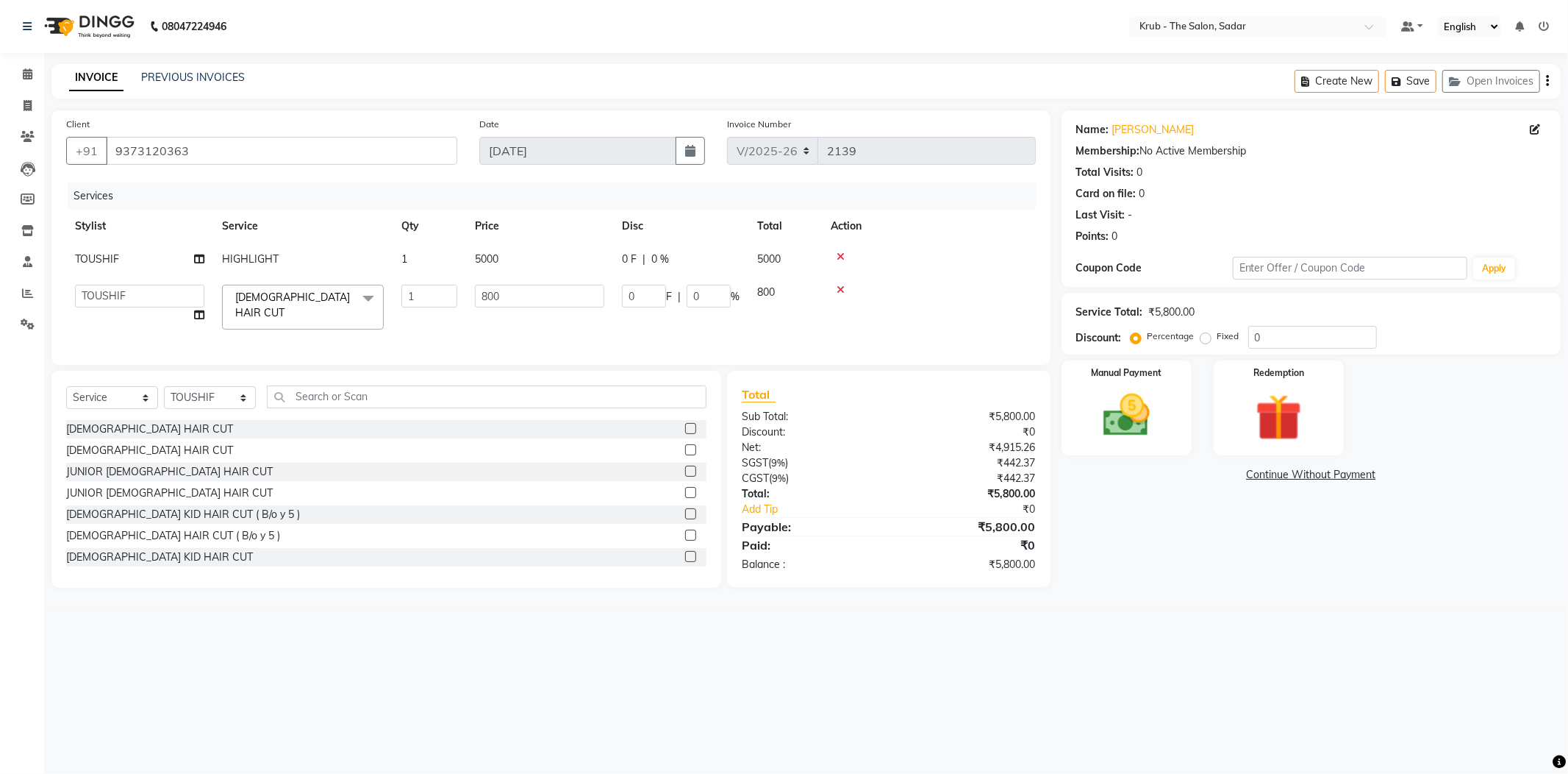
click at [509, 243] on td "5000" at bounding box center [539, 259] width 147 height 33
select select "46188"
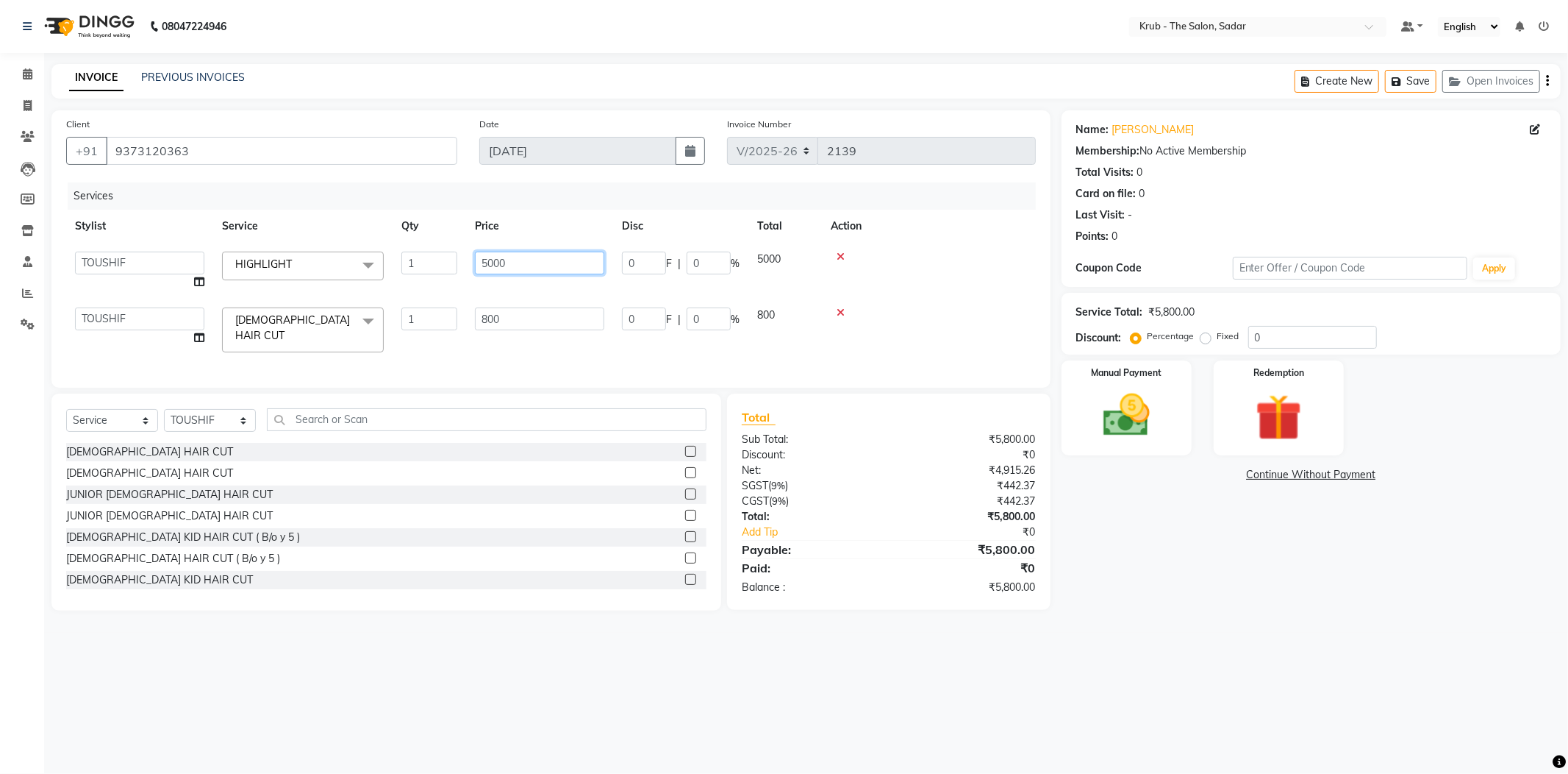
drag, startPoint x: 509, startPoint y: 243, endPoint x: 415, endPoint y: 263, distance: 96.1
click at [415, 263] on tr "AKASH [PERSON_NAME] [PERSON_NAME] Reception KUNAL NONDO [PERSON_NAME] [PERSON_N…" at bounding box center [551, 270] width 970 height 56
type input "7000"
click at [570, 210] on th "Price" at bounding box center [539, 227] width 147 height 33
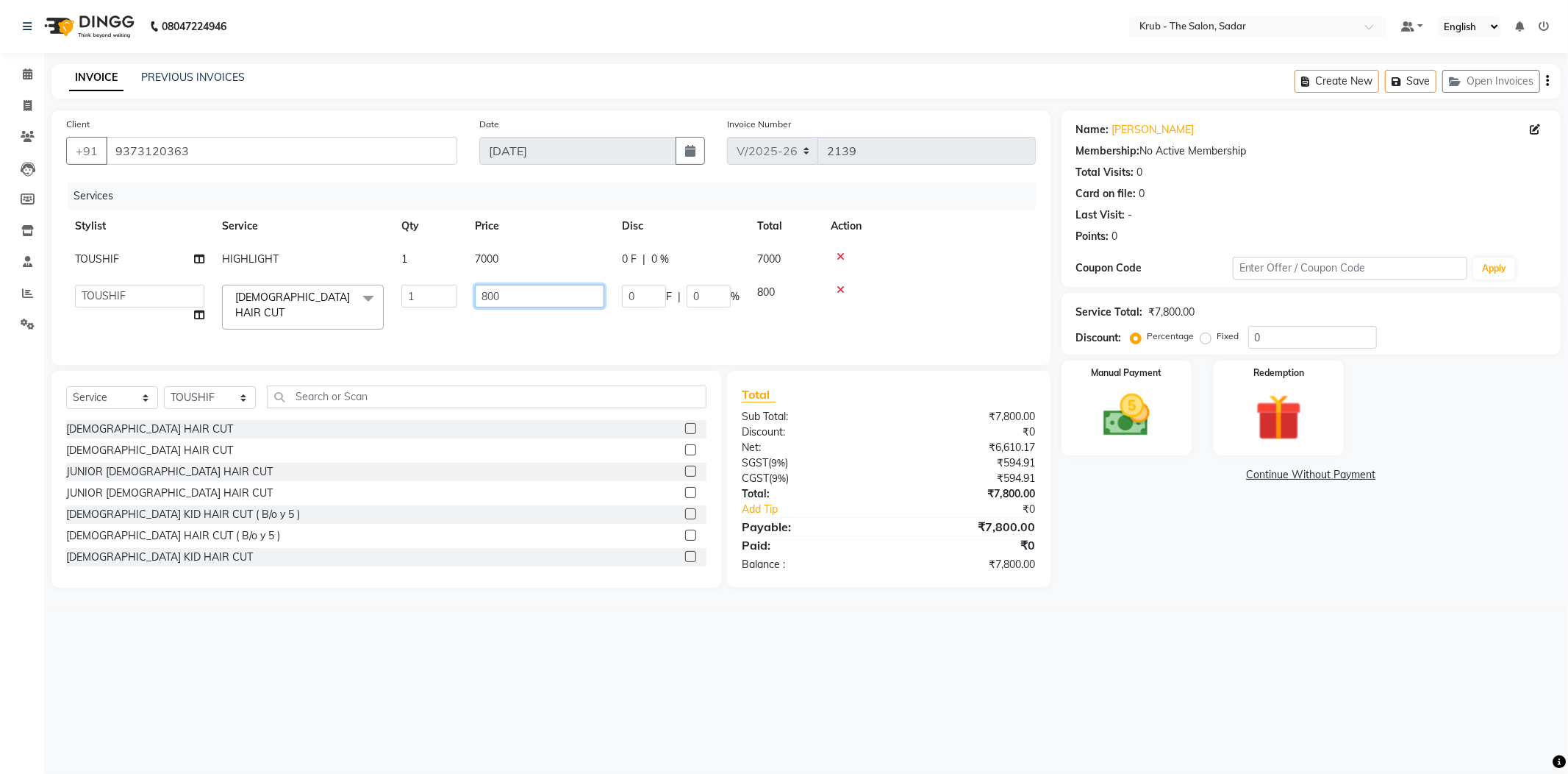
click at [534, 284] on input "800" at bounding box center [539, 295] width 130 height 23
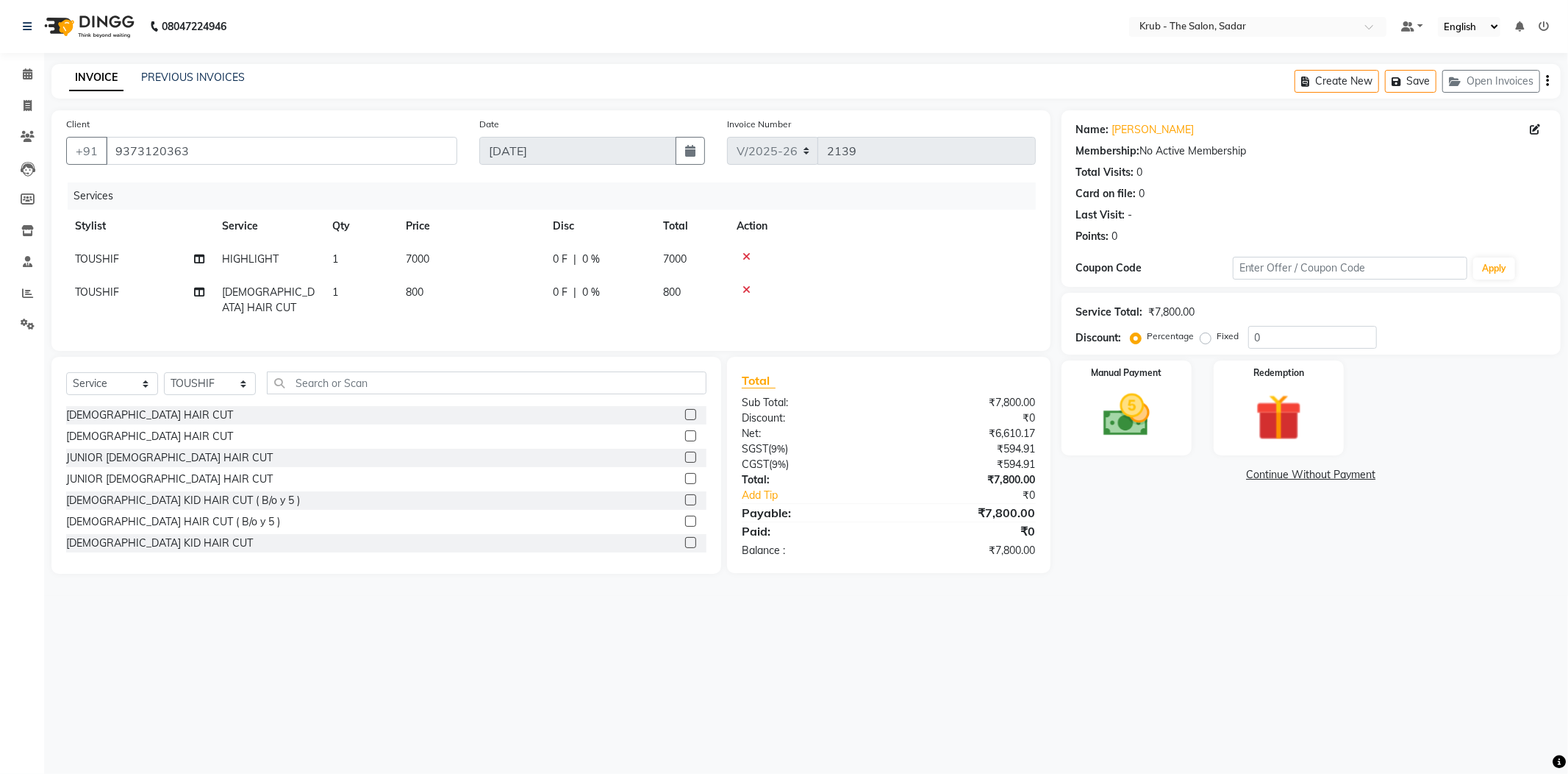
click at [536, 182] on div "Services" at bounding box center [557, 196] width 979 height 28
click at [1159, 419] on img at bounding box center [1126, 415] width 79 height 56
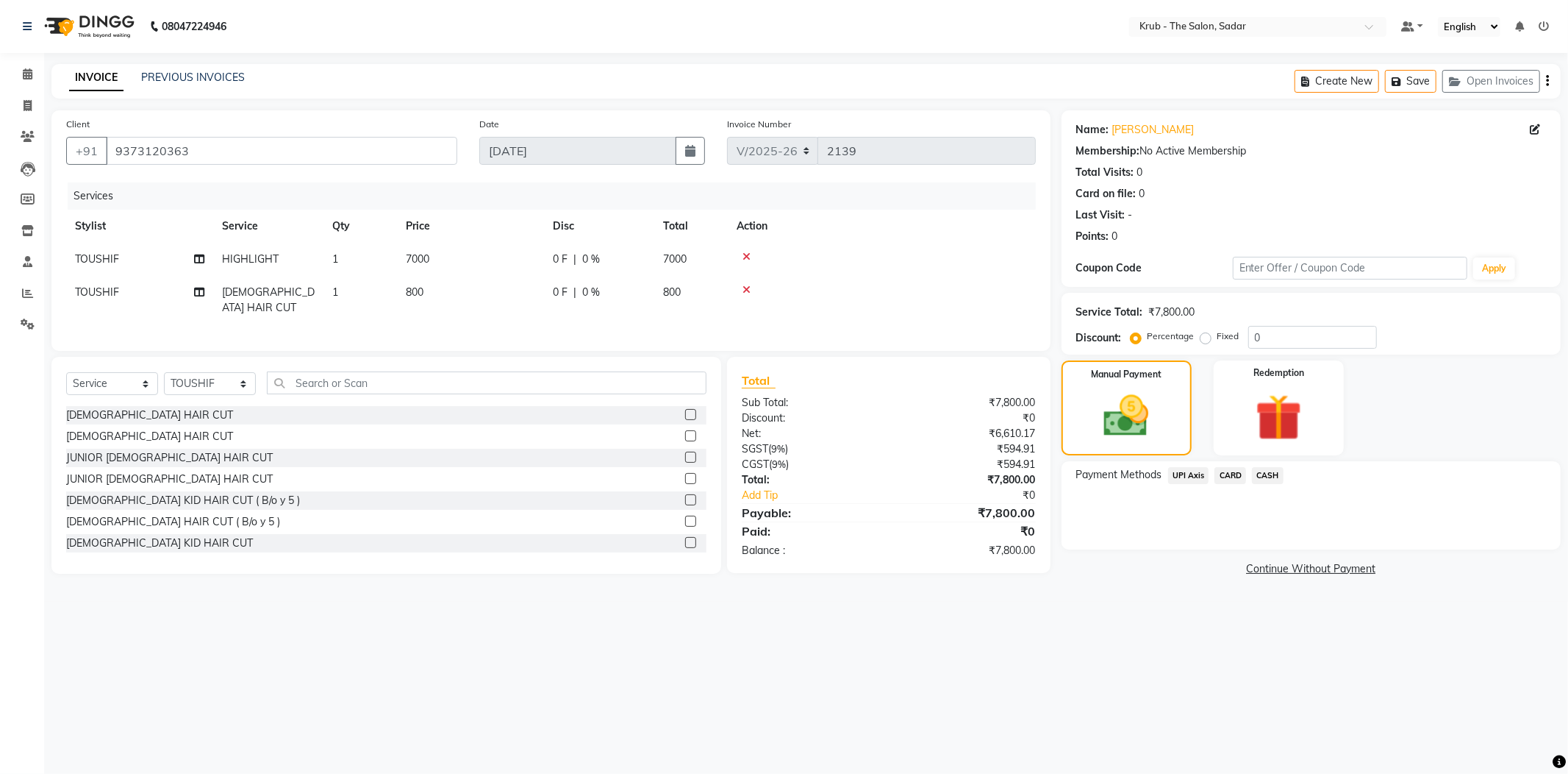
click at [1284, 467] on span "CASH" at bounding box center [1268, 475] width 32 height 17
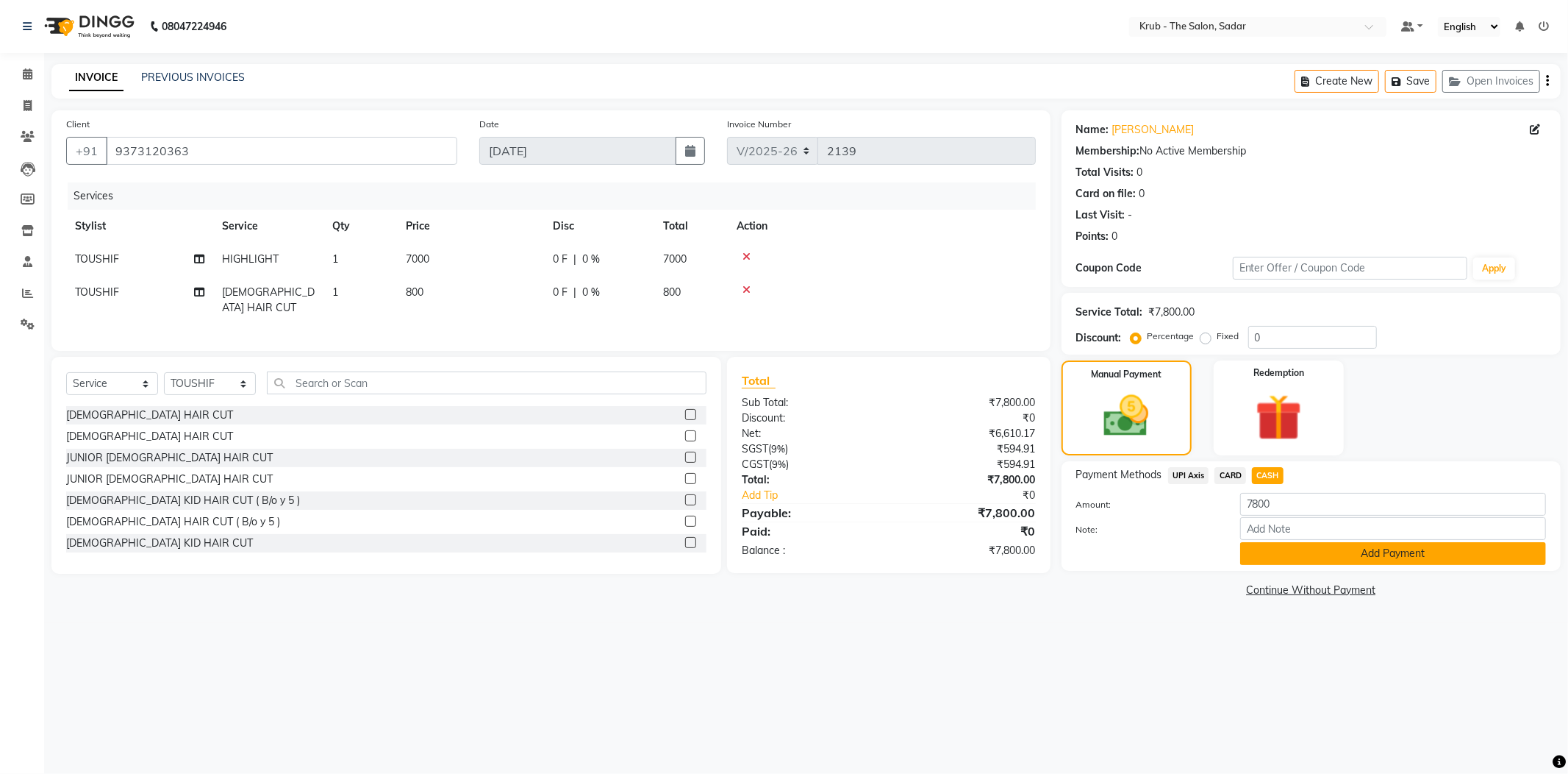
click at [1362, 542] on button "Add Payment" at bounding box center [1393, 553] width 306 height 23
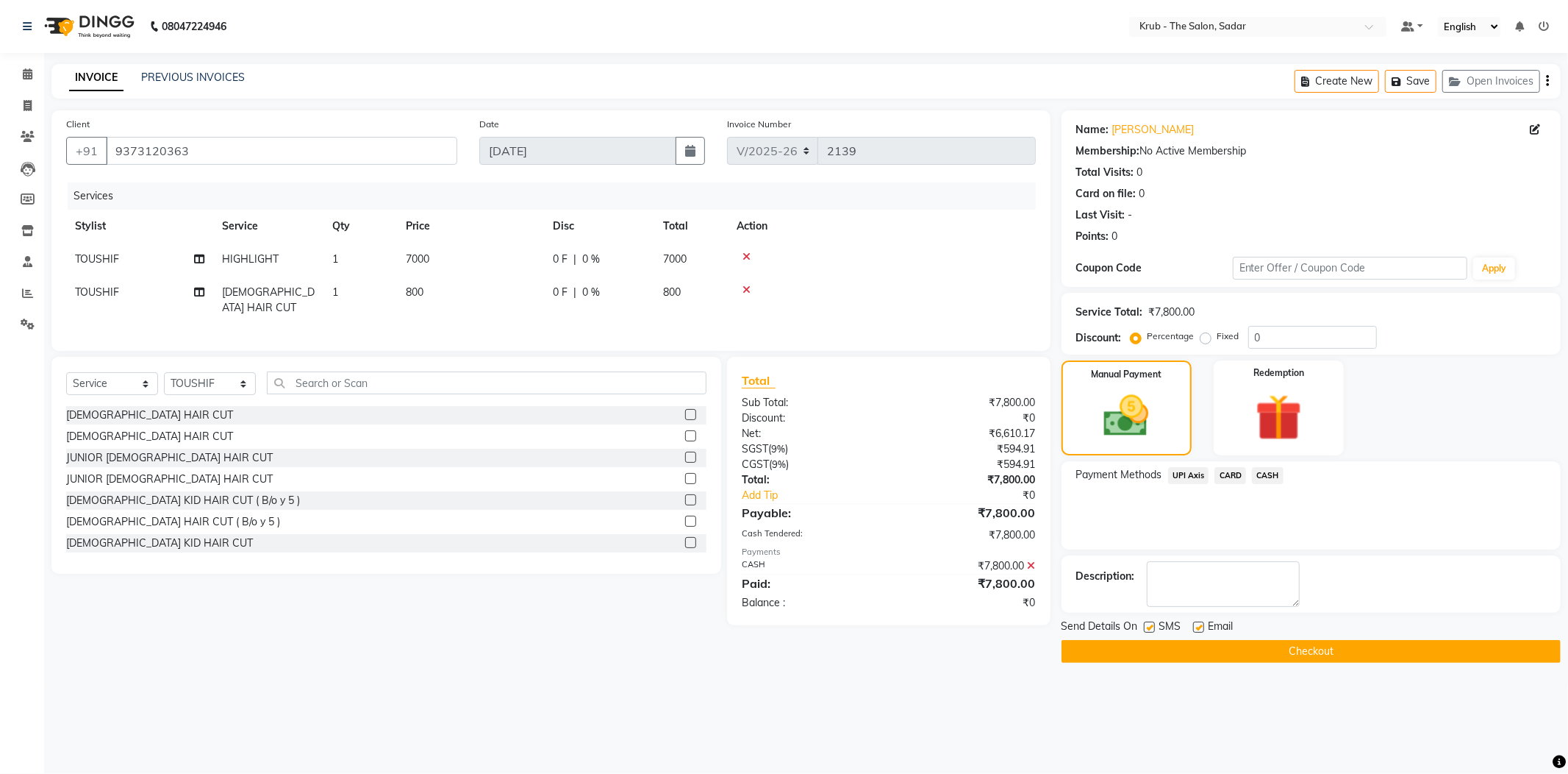
drag, startPoint x: 1197, startPoint y: 596, endPoint x: 1179, endPoint y: 601, distance: 18.7
click at [1195, 622] on label at bounding box center [1198, 627] width 11 height 11
click at [1195, 623] on input "checkbox" at bounding box center [1198, 628] width 9 height 9
checkbox input "false"
click at [1136, 618] on span "Send Details On" at bounding box center [1100, 628] width 76 height 18
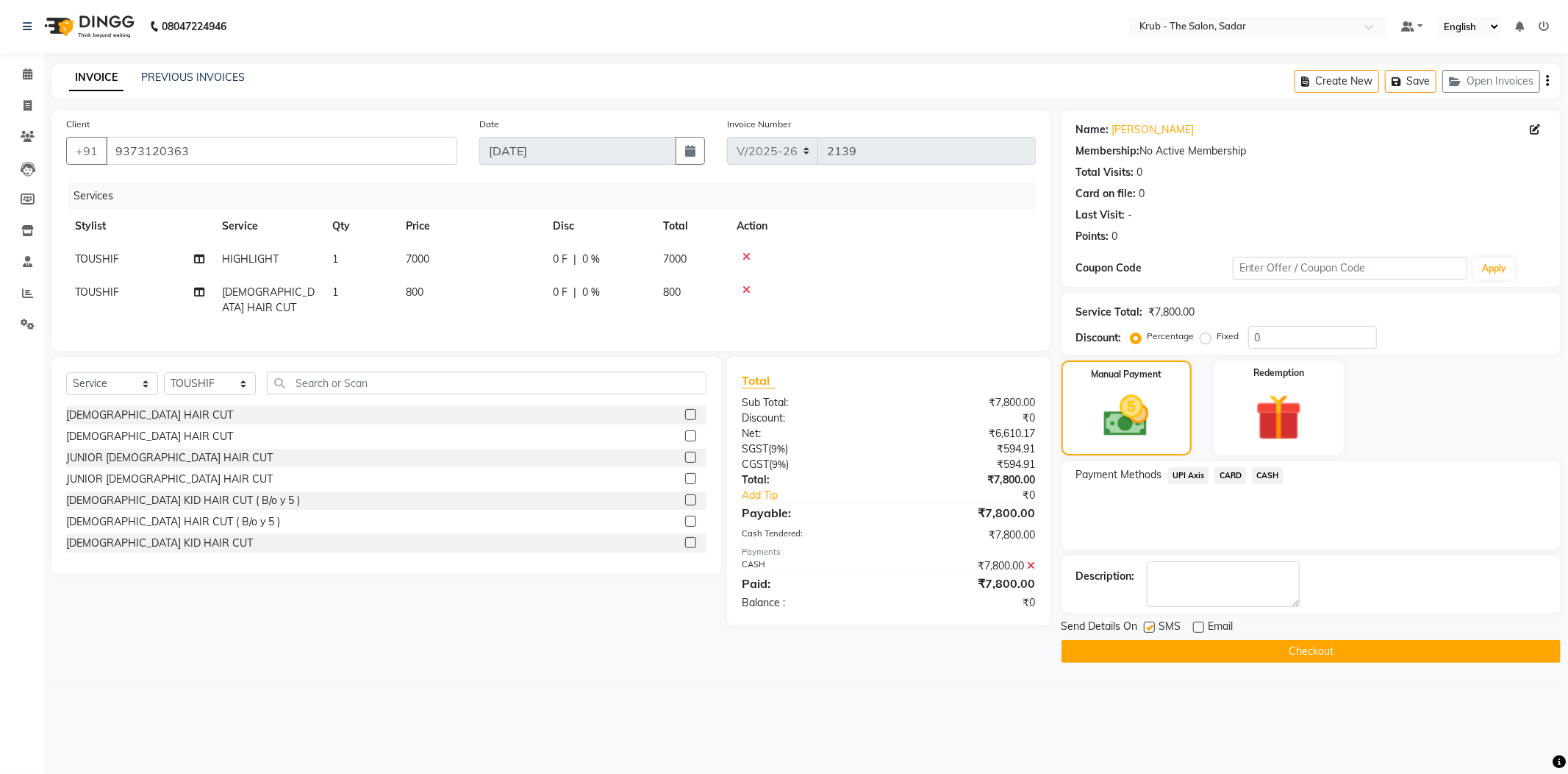
click at [1146, 622] on label at bounding box center [1149, 627] width 11 height 11
click at [1146, 623] on input "checkbox" at bounding box center [1148, 628] width 9 height 9
checkbox input "false"
click at [1216, 640] on button "Checkout" at bounding box center [1311, 651] width 499 height 23
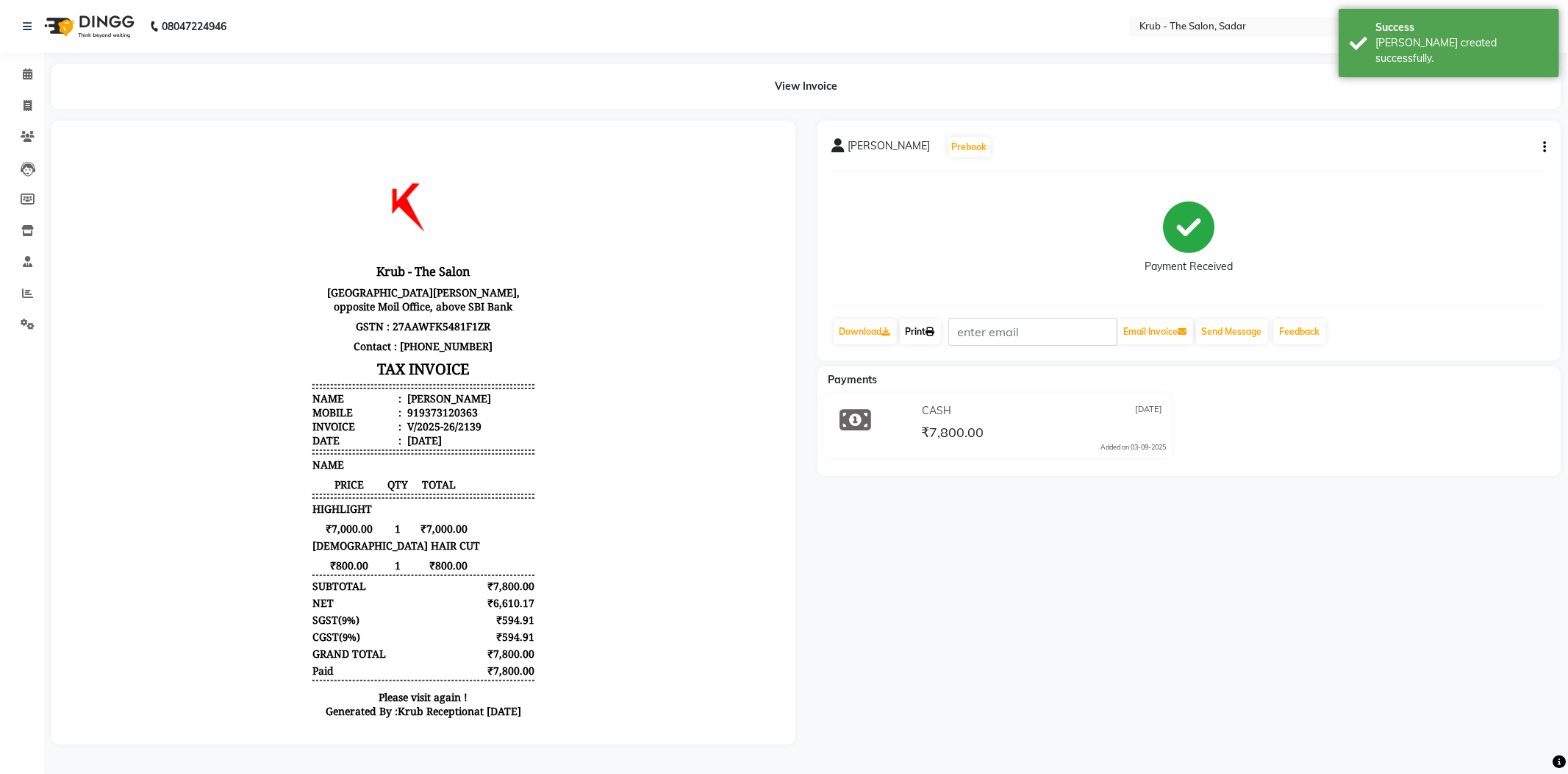
click at [928, 326] on link "Print" at bounding box center [920, 332] width 41 height 25
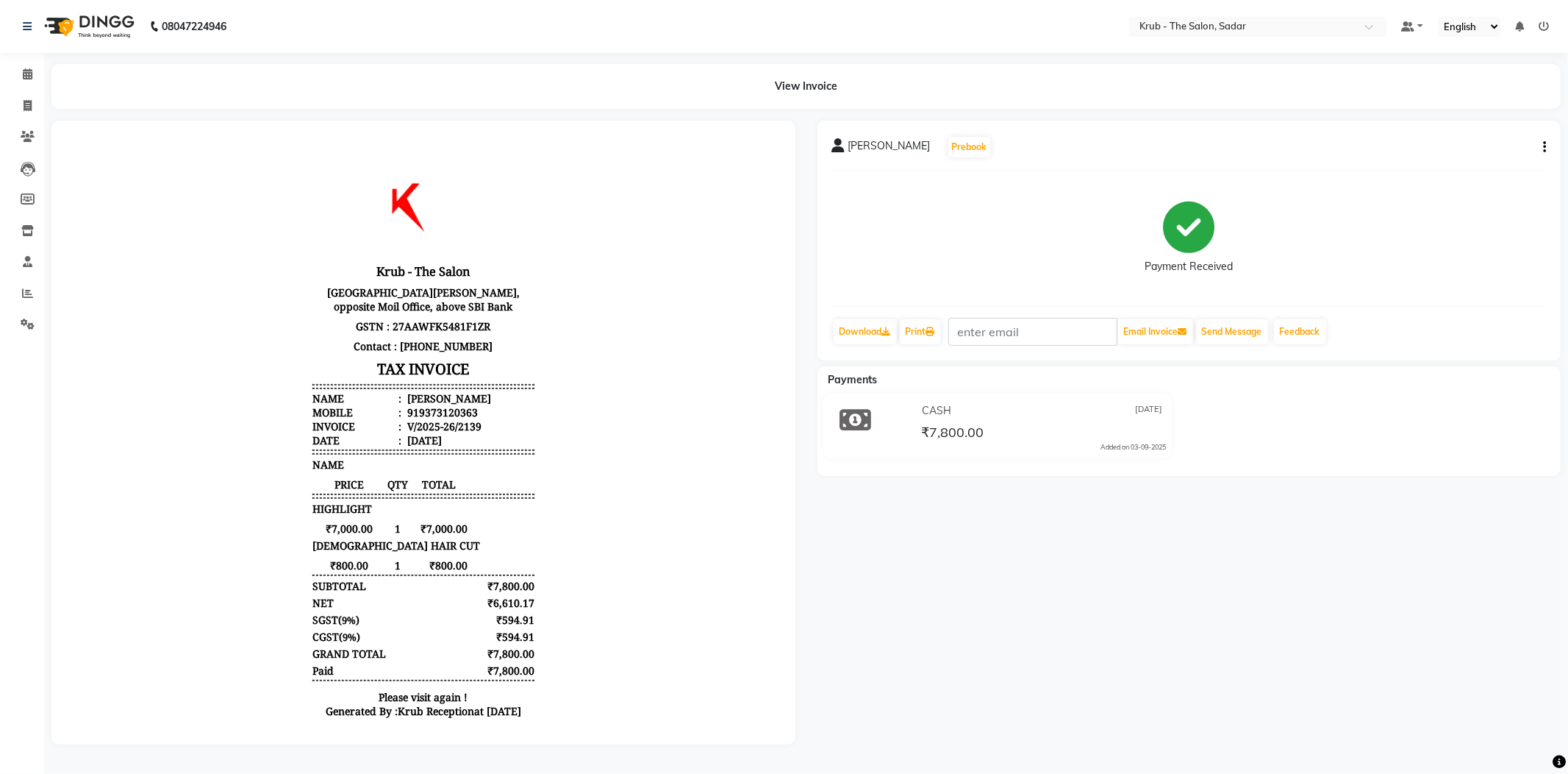
click at [1544, 140] on button "button" at bounding box center [1541, 147] width 9 height 15
click at [1545, 21] on icon at bounding box center [1544, 26] width 10 height 10
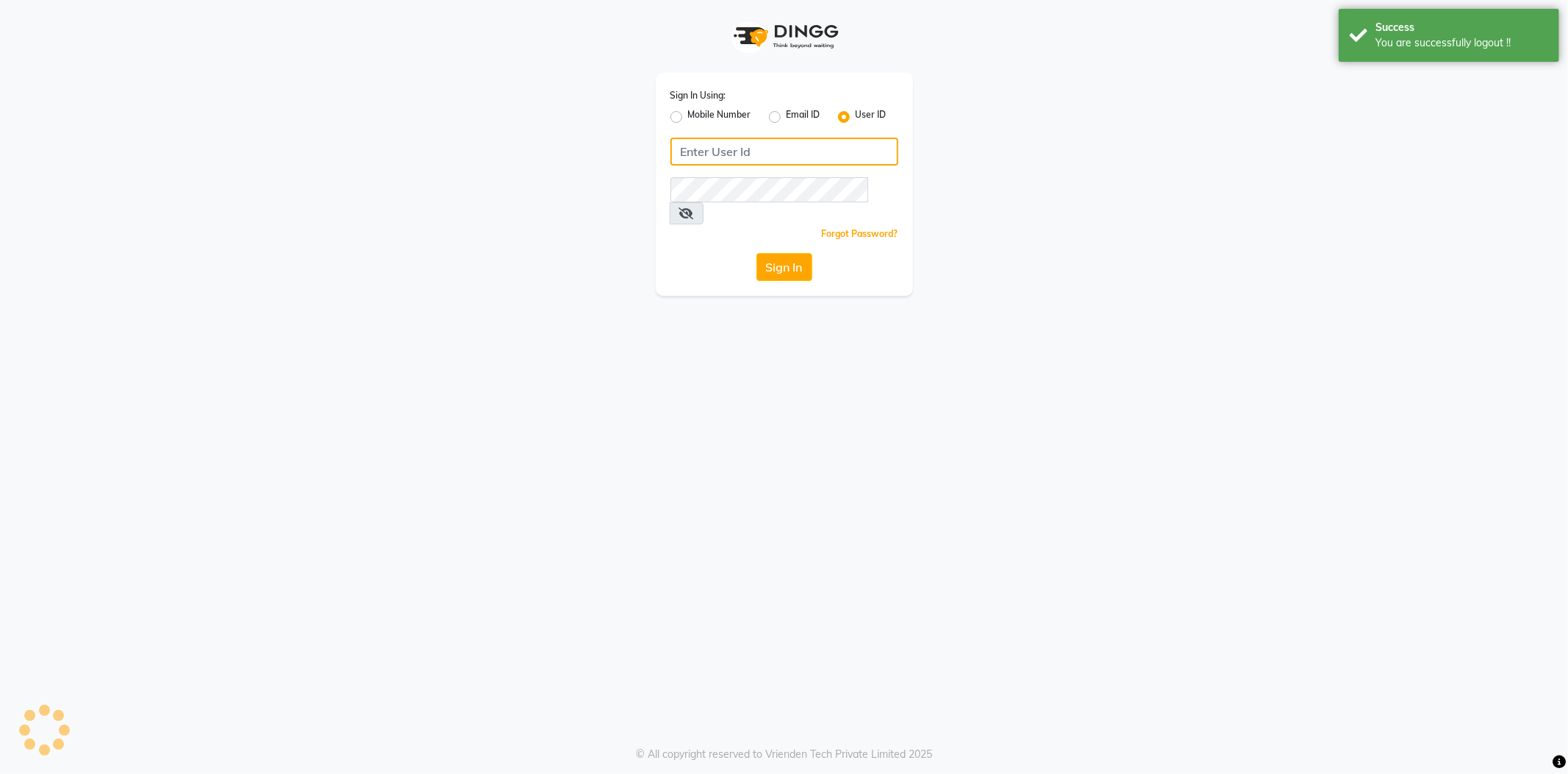
type input "8600687890"
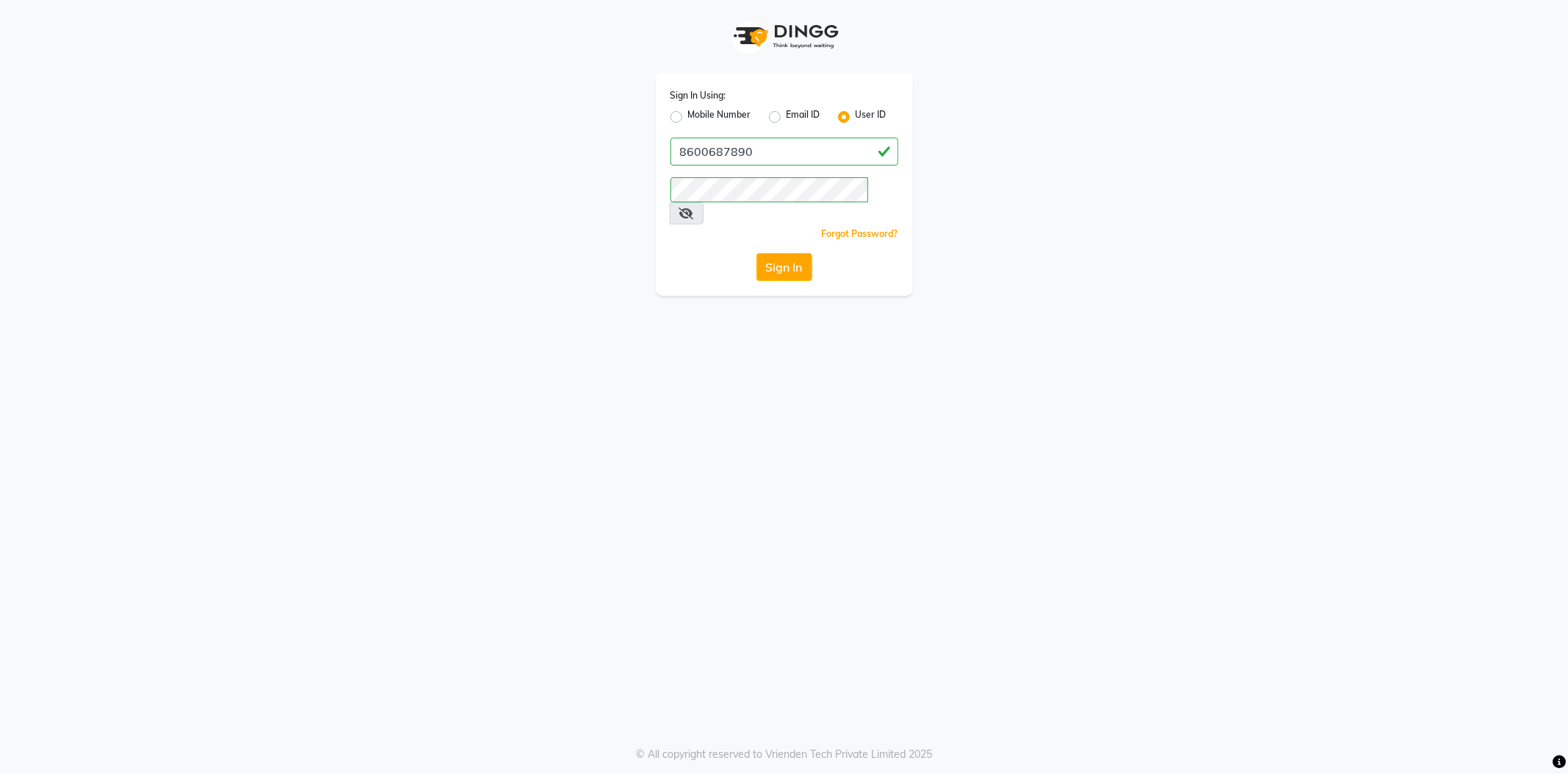
click at [688, 113] on label "Mobile Number" at bounding box center [720, 116] width 64 height 18
click at [688, 113] on input "Mobile Number" at bounding box center [692, 112] width 9 height 9
radio input "true"
radio input "false"
click at [785, 140] on input "Username" at bounding box center [810, 151] width 179 height 28
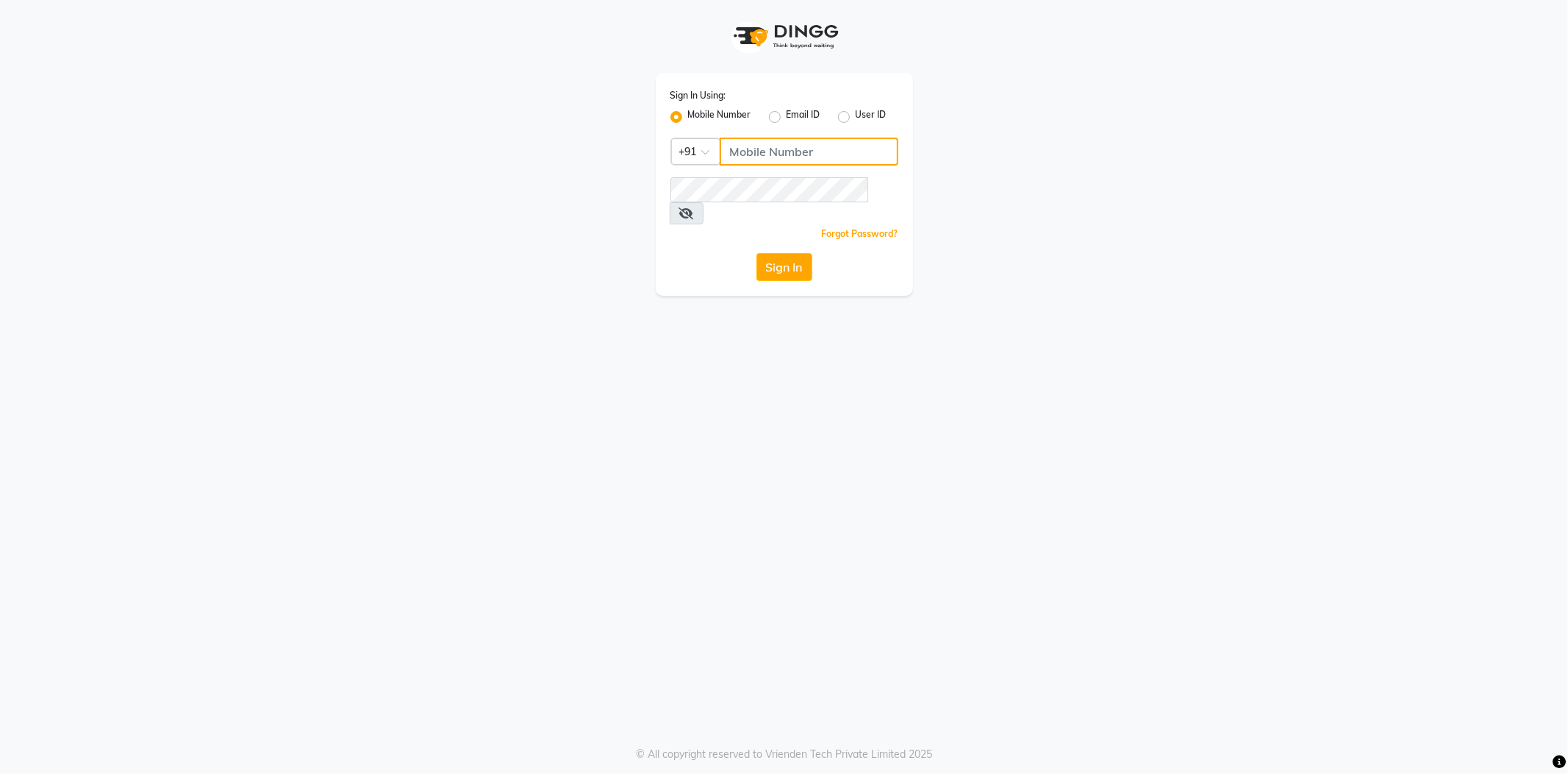
type input "7038168547"
click at [571, 219] on div "Sign In Using: Mobile Number Email ID User ID Country Code × [PHONE_NUMBER] Rem…" at bounding box center [784, 147] width 838 height 295
click at [789, 253] on button "Sign In" at bounding box center [784, 266] width 56 height 28
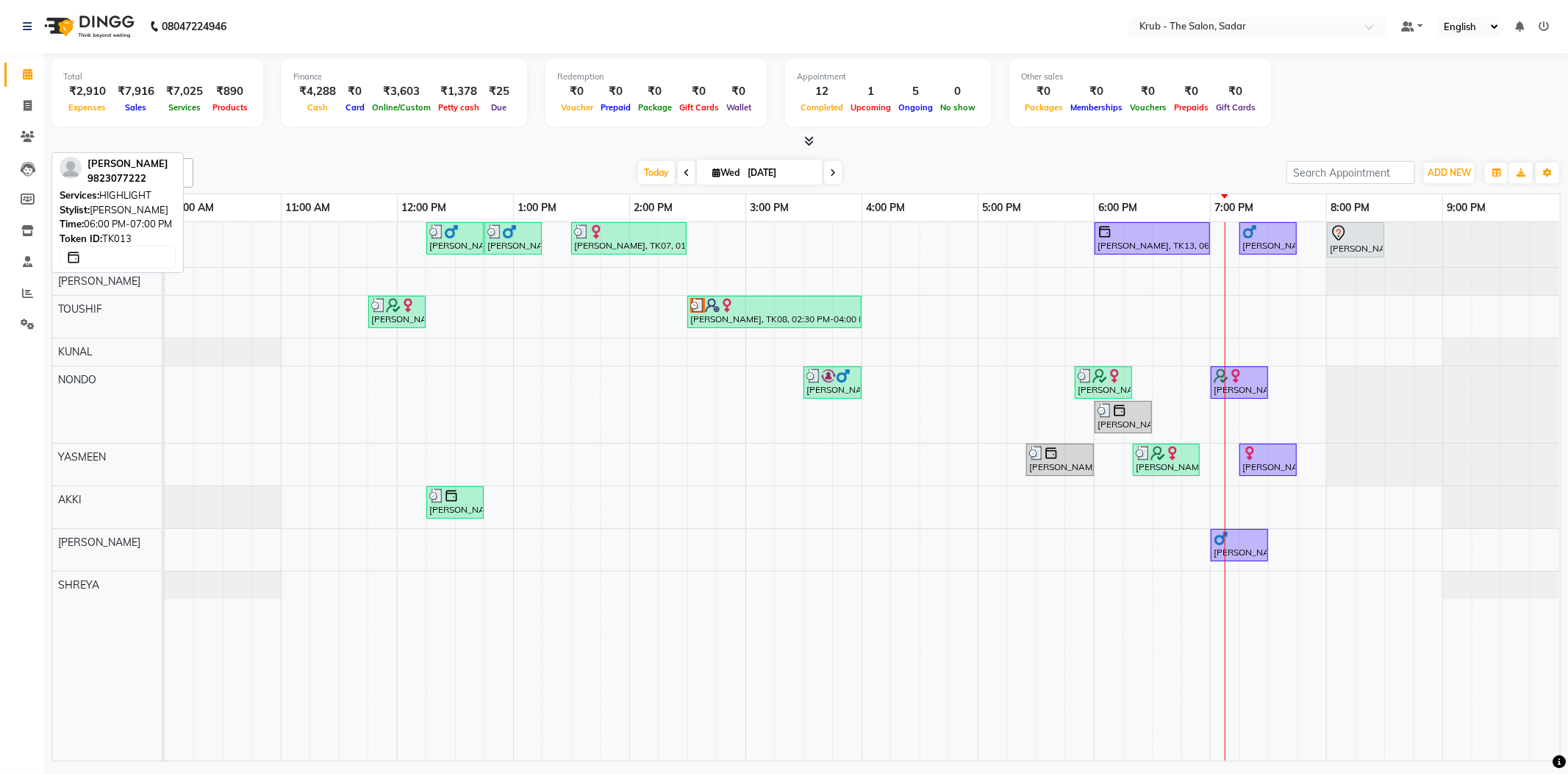
click at [1121, 233] on div at bounding box center [1152, 232] width 110 height 15
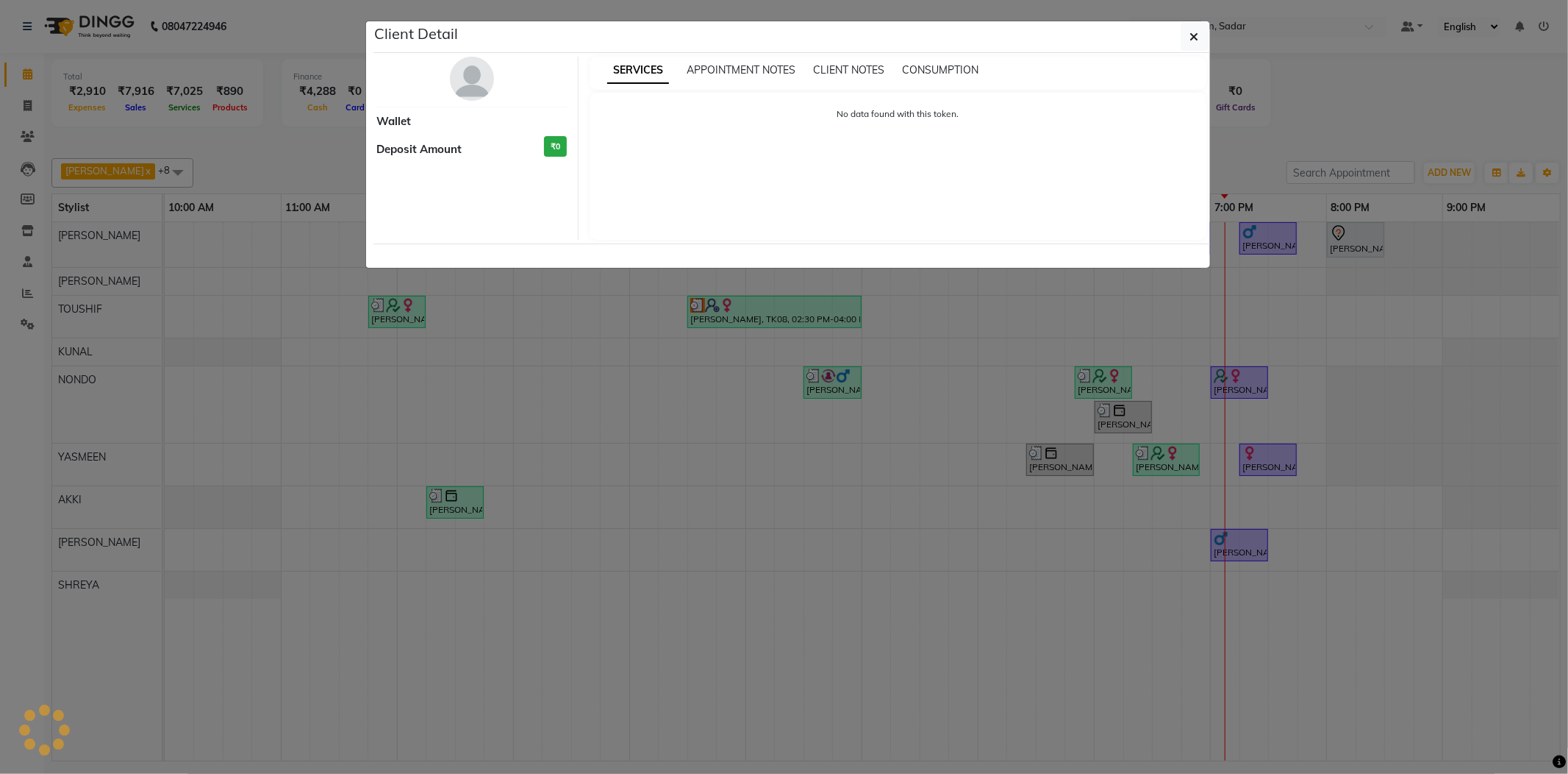
select select "1"
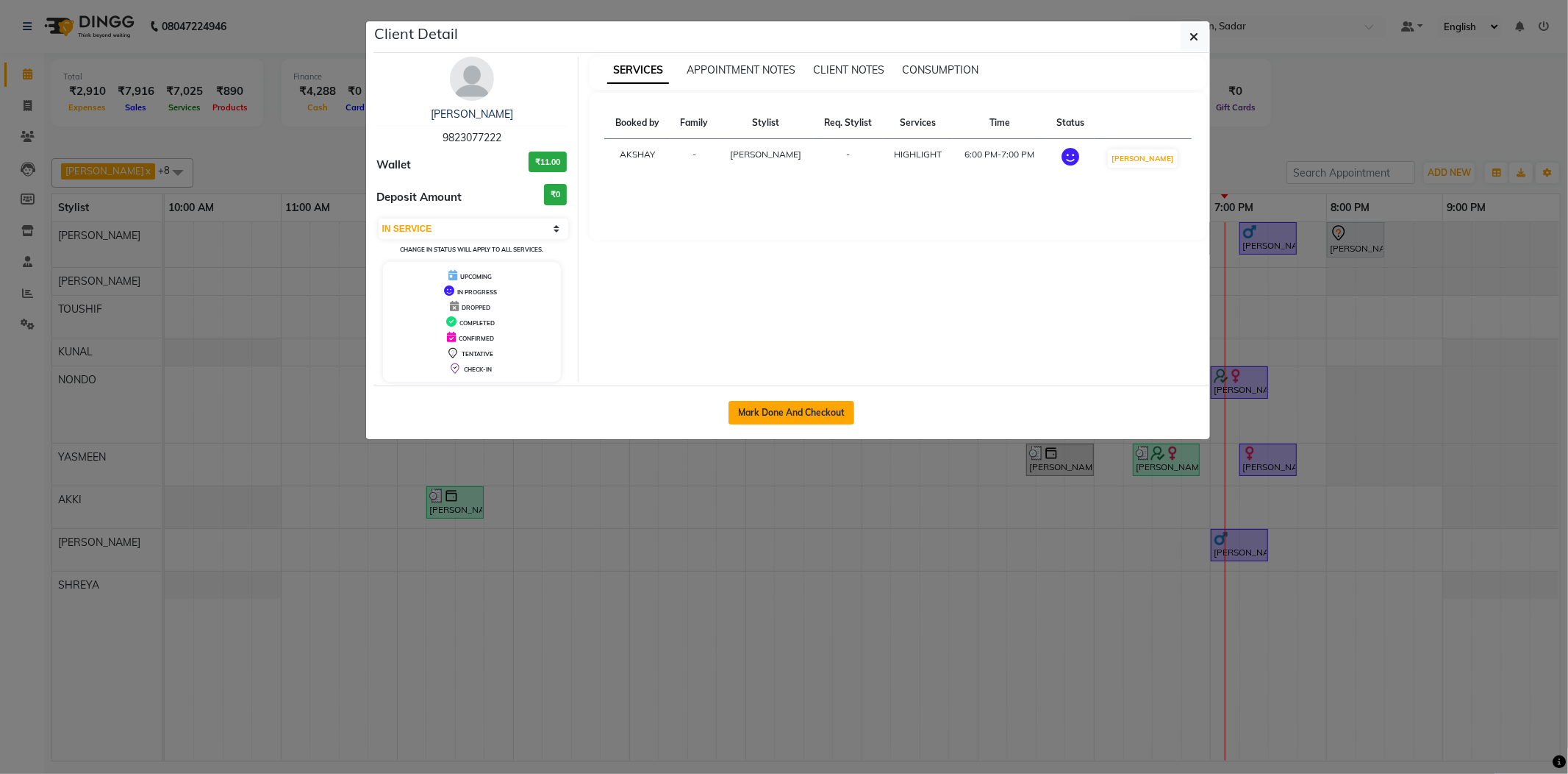
click at [786, 418] on button "Mark Done And Checkout" at bounding box center [791, 413] width 125 height 23
select select "service"
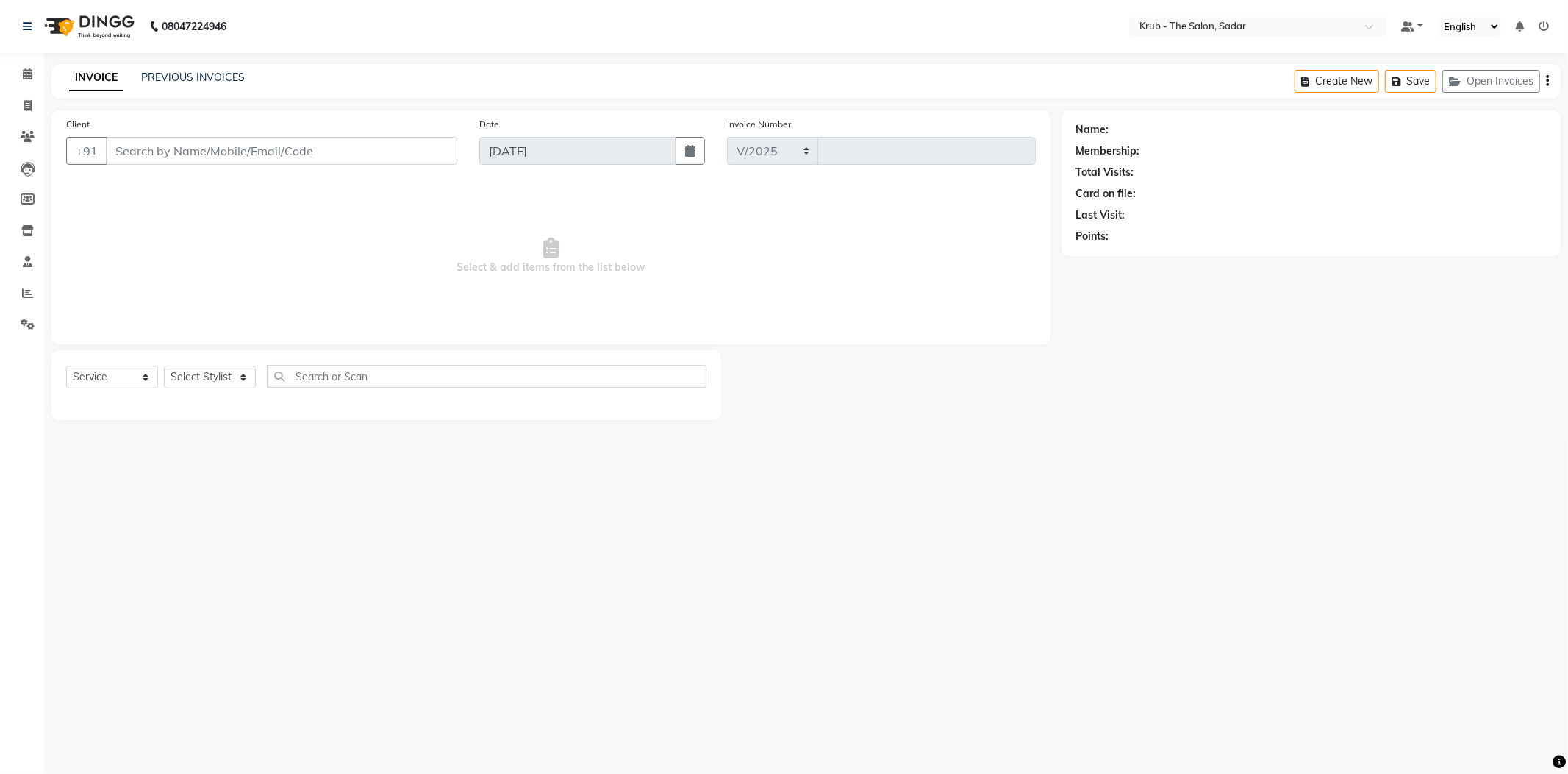
select select "4449"
type input "2139"
click at [434, 269] on span "Select & add items from the list below" at bounding box center [551, 256] width 970 height 147
type input "9823077222"
select select "24979"
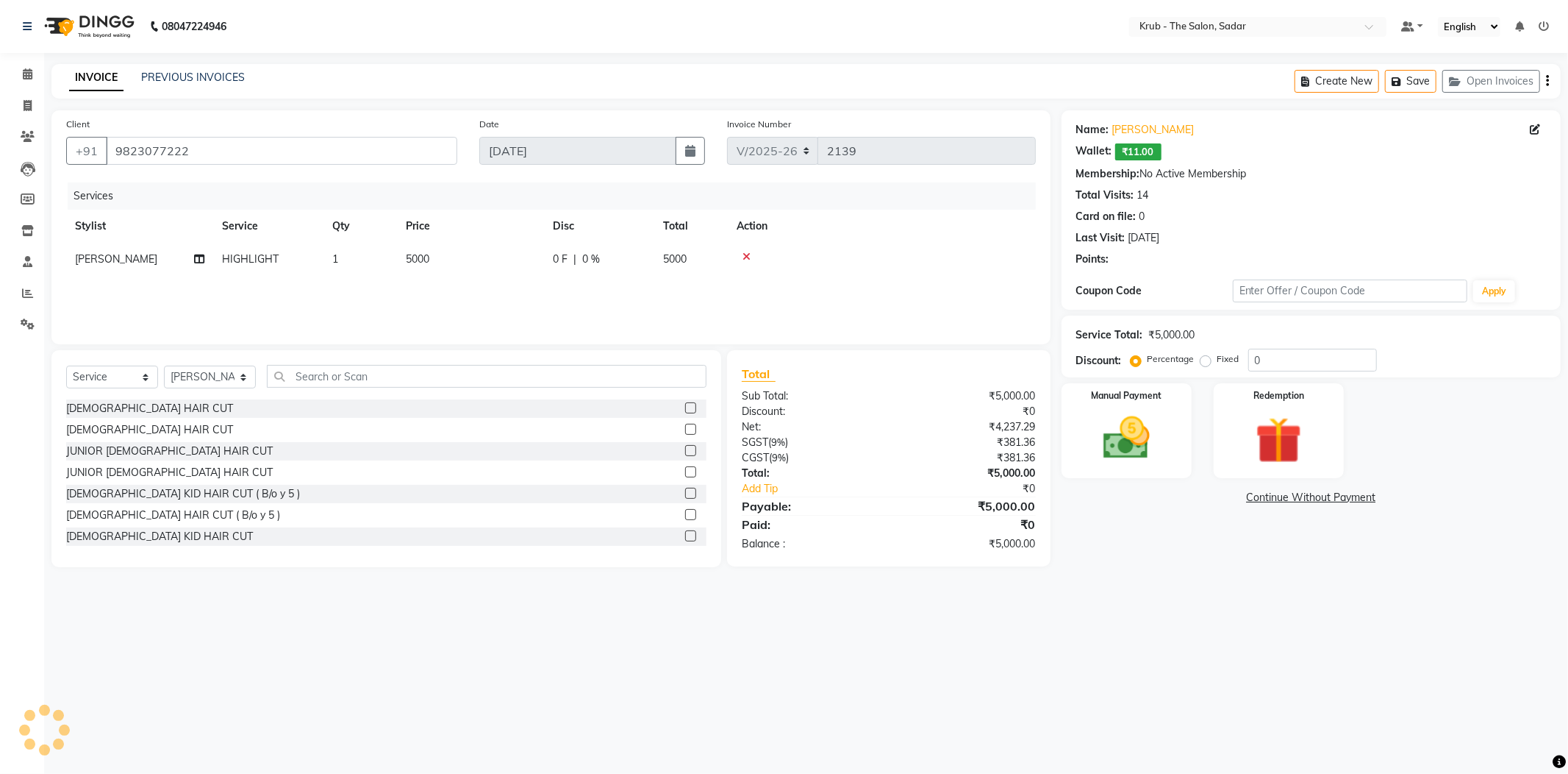
click at [428, 246] on td "5000" at bounding box center [471, 259] width 147 height 33
select select "24979"
drag, startPoint x: 488, startPoint y: 242, endPoint x: 460, endPoint y: 249, distance: 28.9
click at [457, 254] on tr "AKASH [PERSON_NAME] [PERSON_NAME] Reception KUNAL NONDO [PERSON_NAME] [PERSON_N…" at bounding box center [551, 270] width 970 height 56
type input "4000"
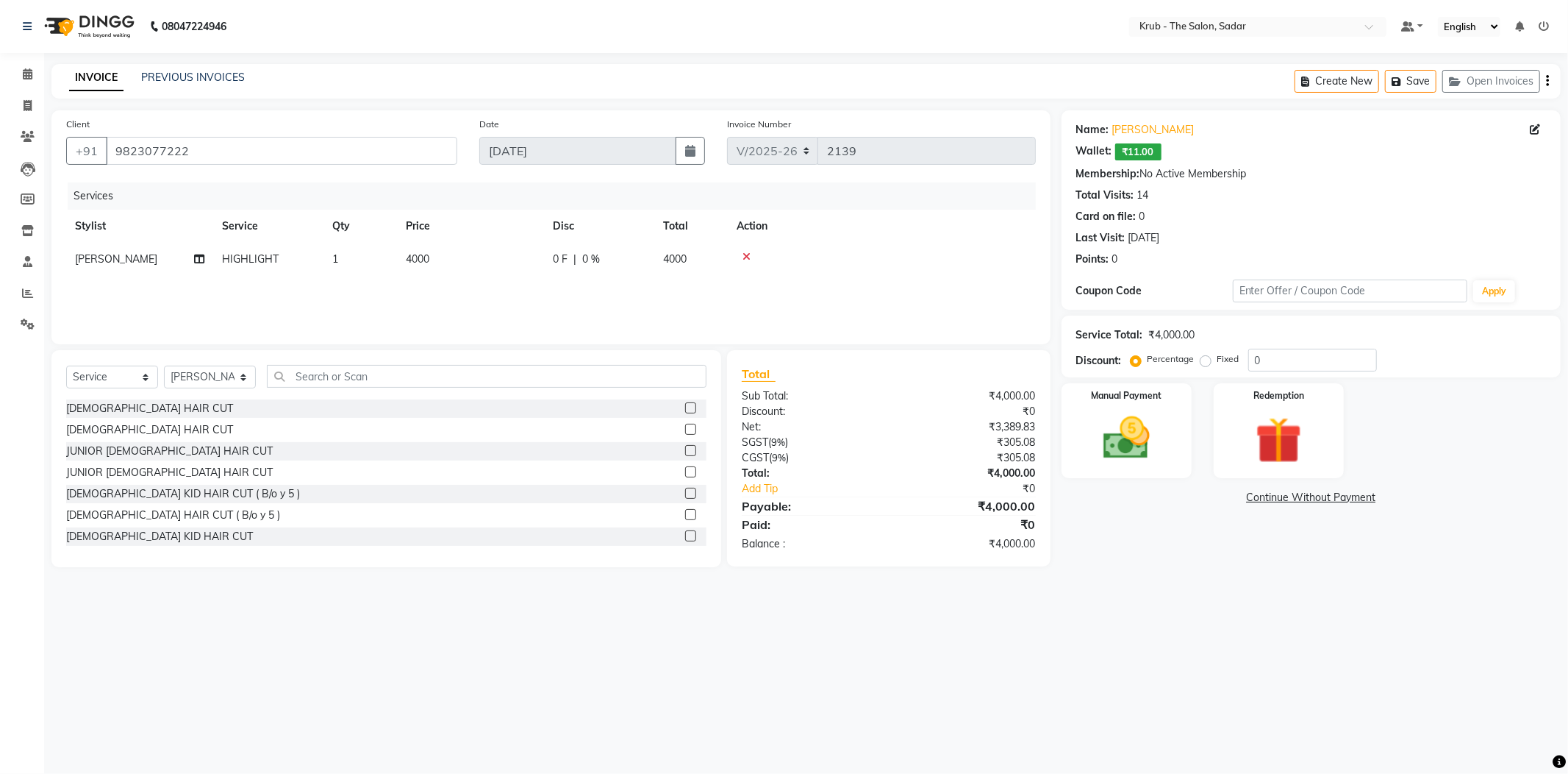
click at [600, 58] on div "08047224946 Select Location × Krub - The Salon, Sadar Default Panel My Panel En…" at bounding box center [784, 387] width 1568 height 774
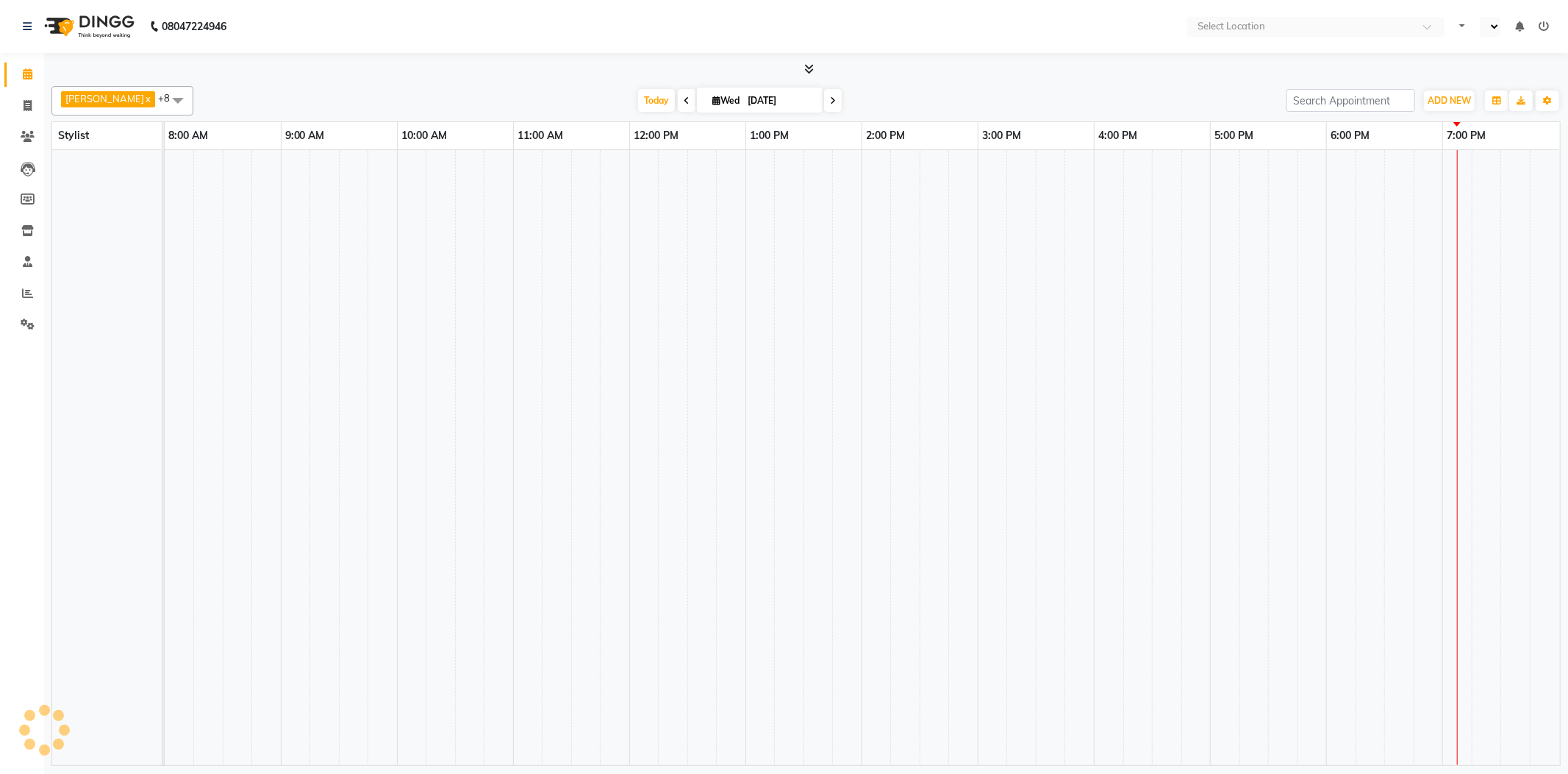
select select "en"
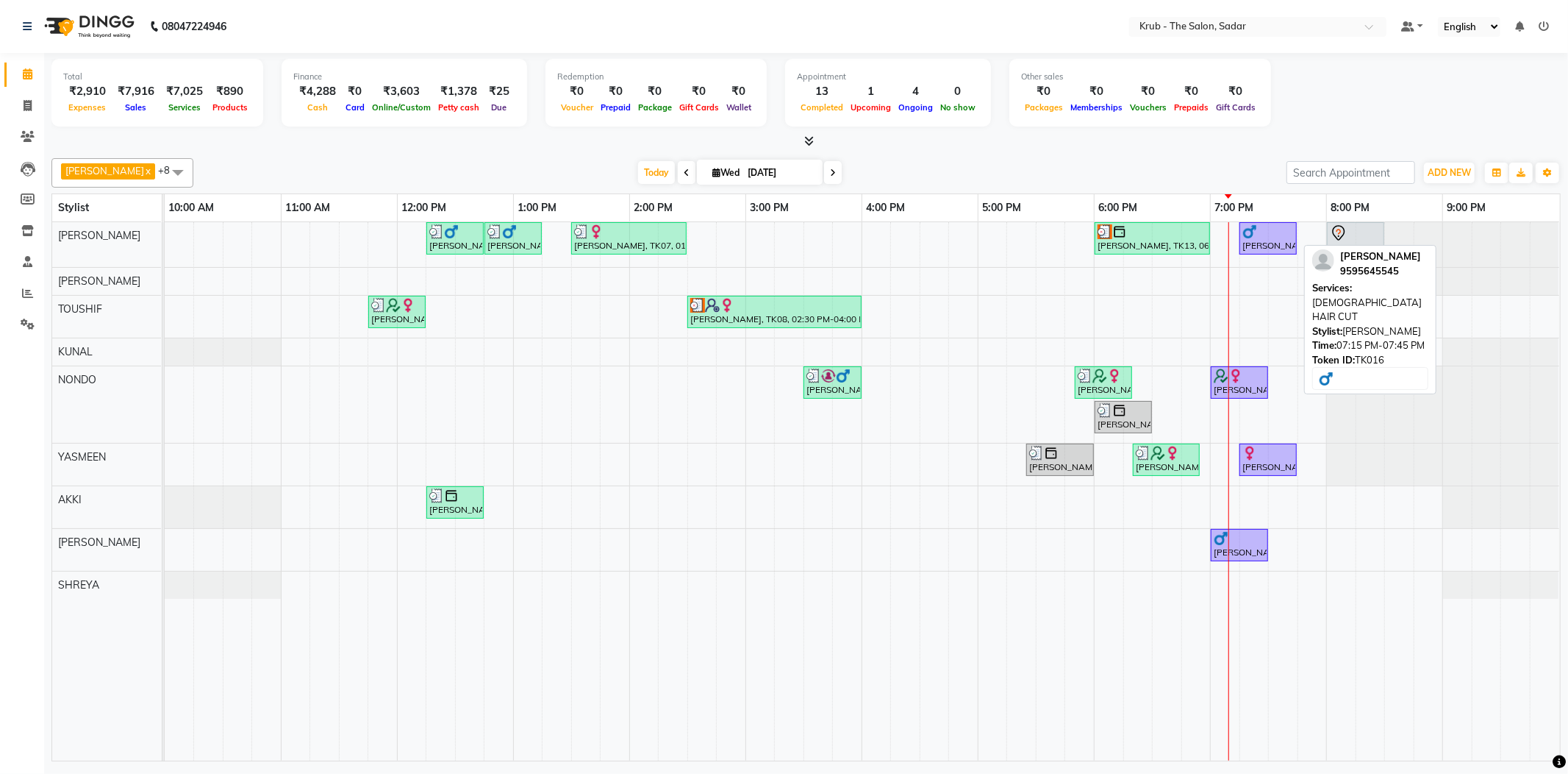
click at [1262, 234] on div at bounding box center [1269, 232] width 52 height 15
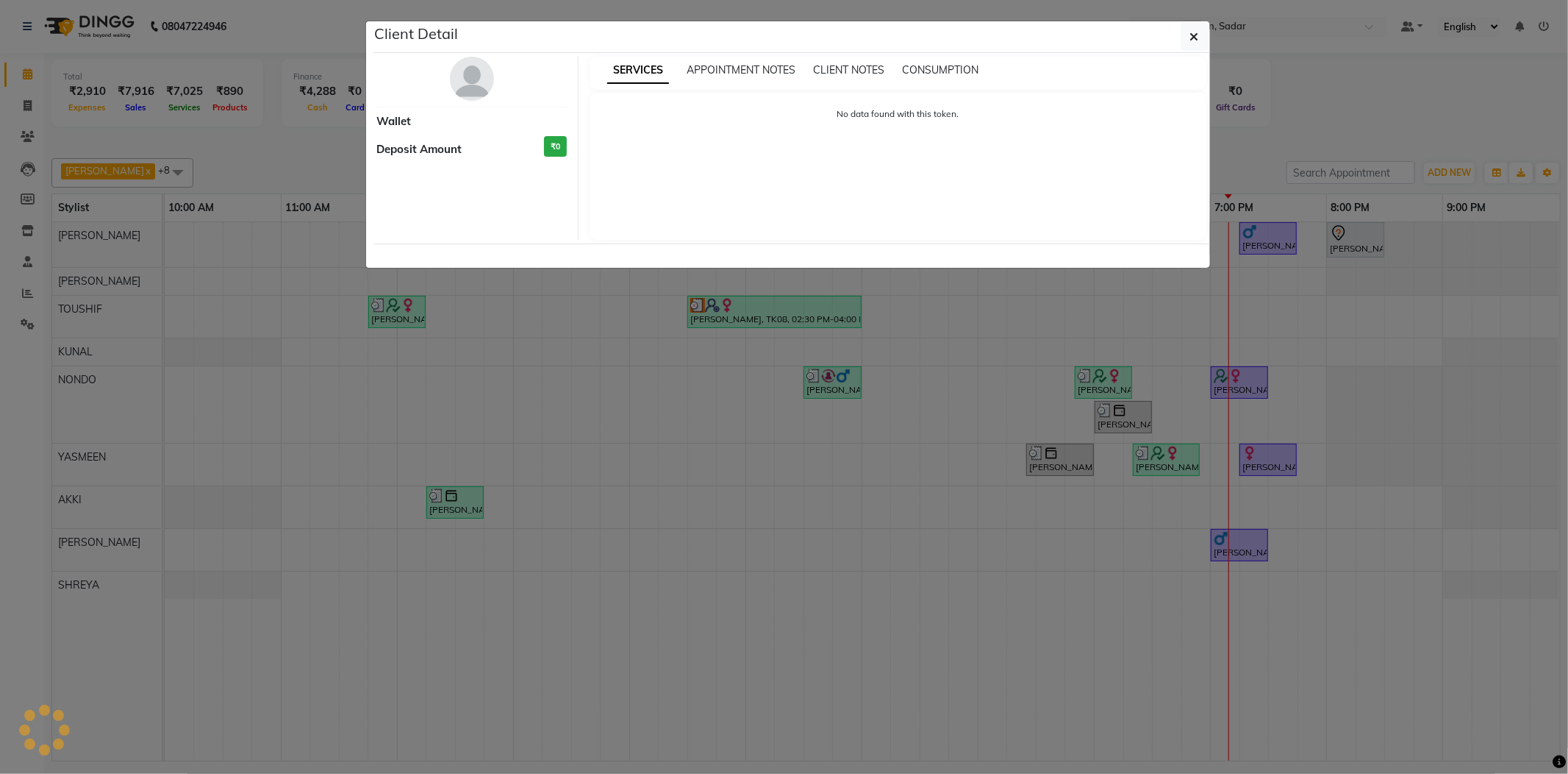
select select "1"
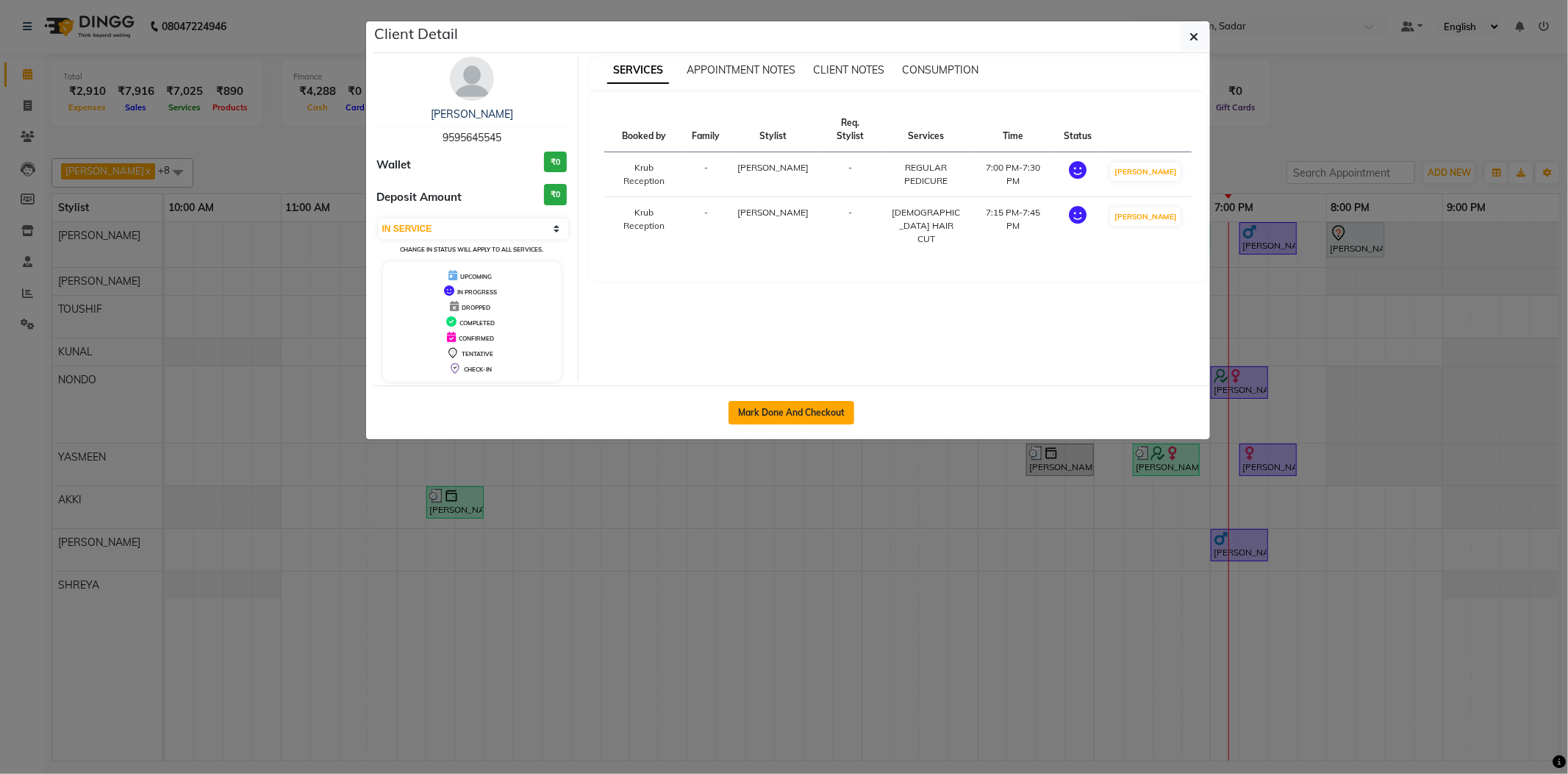
click at [812, 412] on button "Mark Done And Checkout" at bounding box center [791, 413] width 125 height 23
select select "4449"
select select "service"
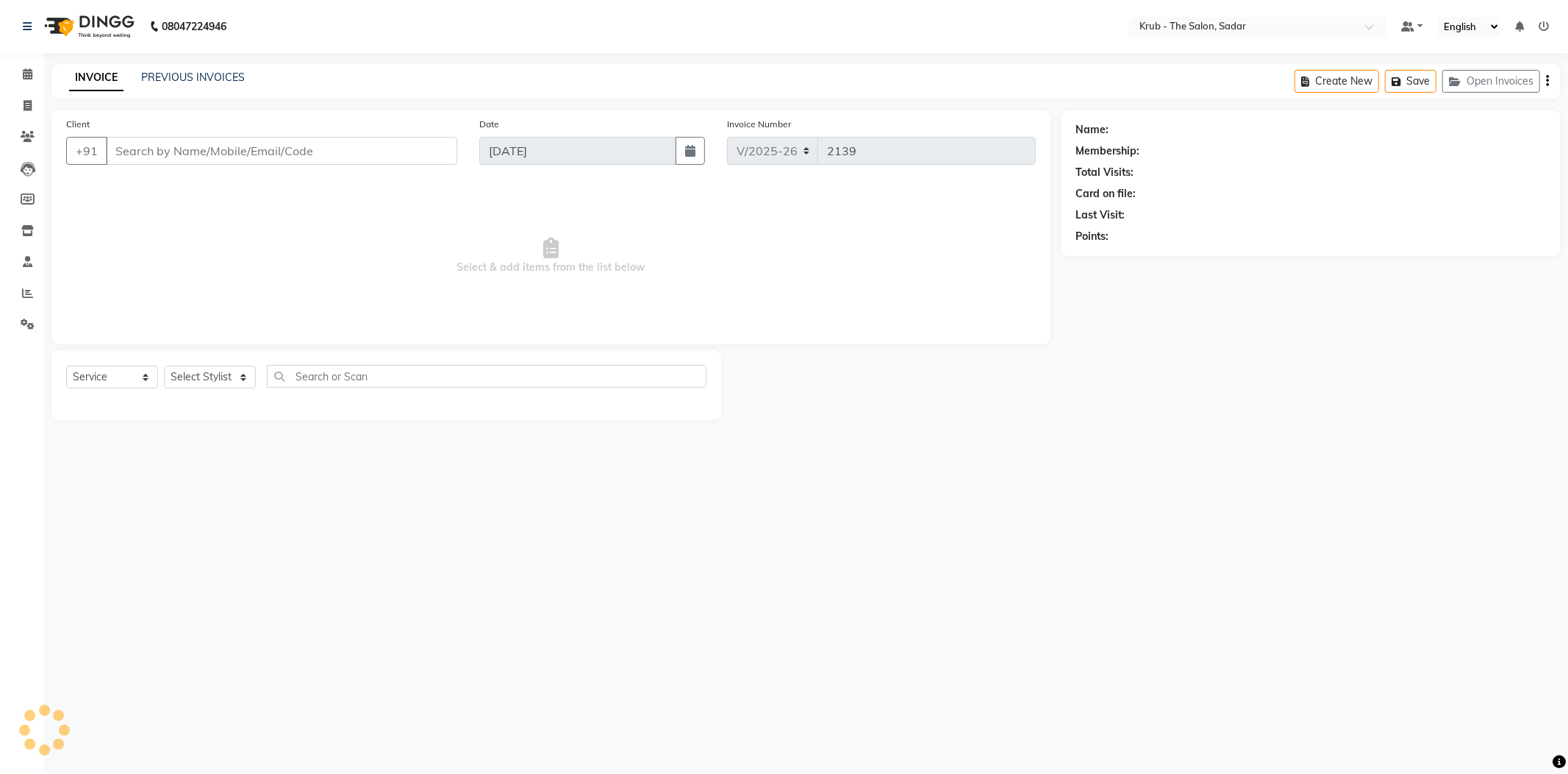
type input "9595645545"
select select "51621"
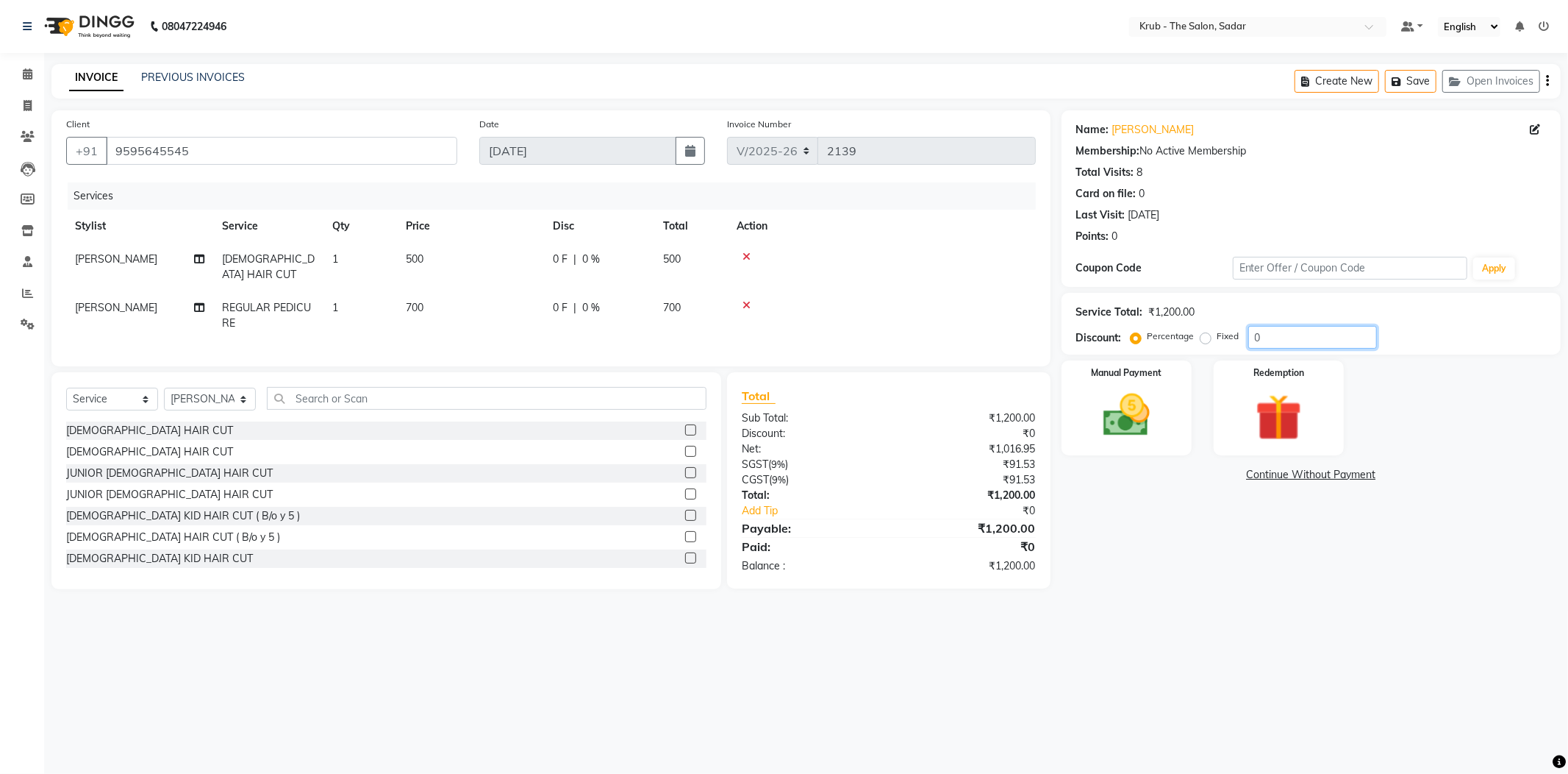
drag, startPoint x: 1280, startPoint y: 315, endPoint x: 1169, endPoint y: 318, distance: 111.0
click at [1183, 325] on div "Percentage Fixed 0" at bounding box center [1255, 336] width 243 height 23
type input "20"
click at [1104, 587] on div "08047224946 Select Location × Krub - The Salon, Sadar Default Panel My Panel En…" at bounding box center [784, 387] width 1568 height 774
click at [487, 696] on div "08047224946 Select Location × Krub - The Salon, Sadar Default Panel My Panel En…" at bounding box center [784, 387] width 1568 height 774
